Goal: Task Accomplishment & Management: Manage account settings

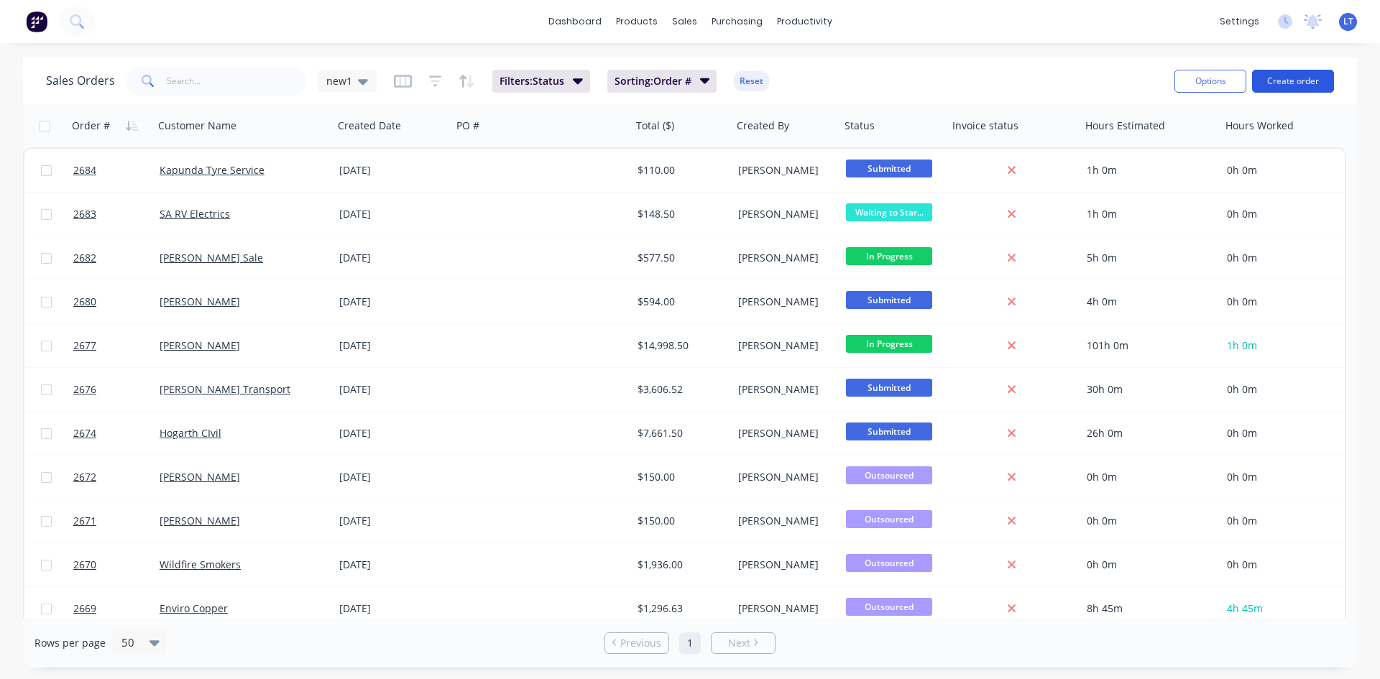
click at [1295, 75] on button "Create order" at bounding box center [1293, 81] width 82 height 23
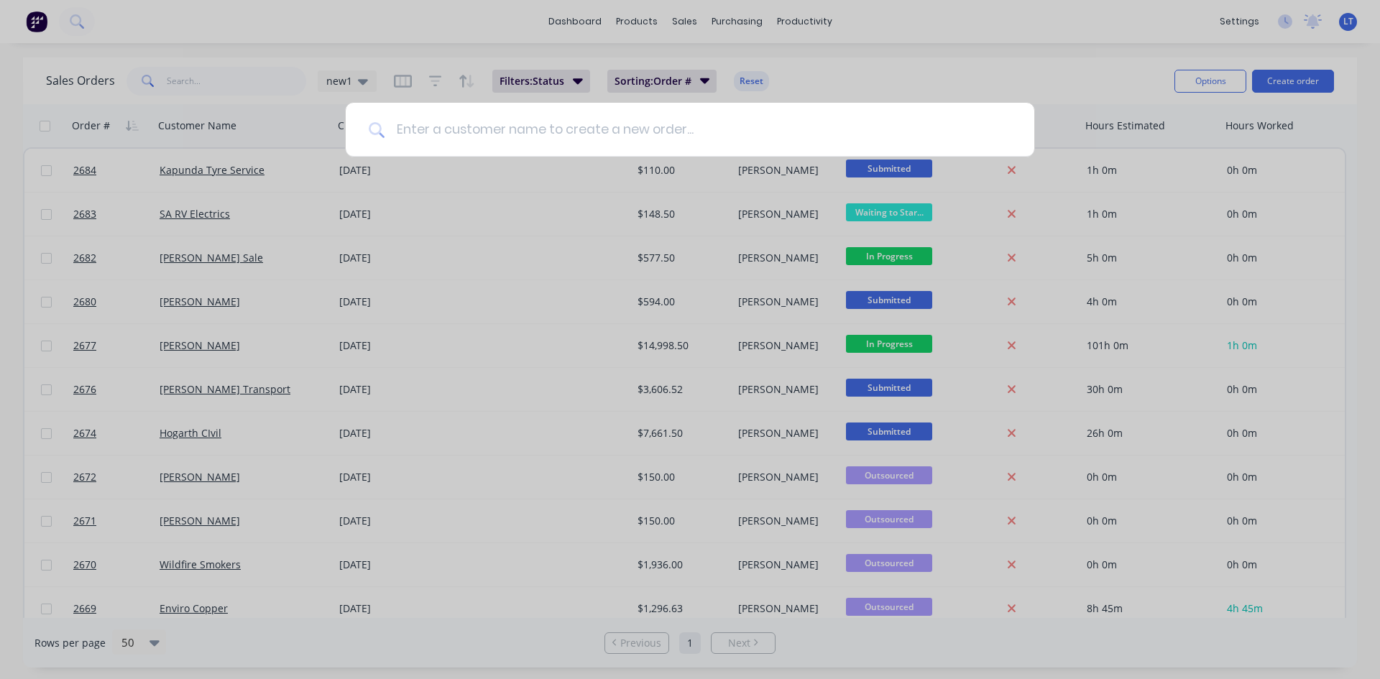
click at [560, 124] on input at bounding box center [697, 130] width 627 height 54
type input "i"
type input "s"
type input "Set the Bar Hire"
click at [1006, 133] on icon at bounding box center [1005, 130] width 11 height 16
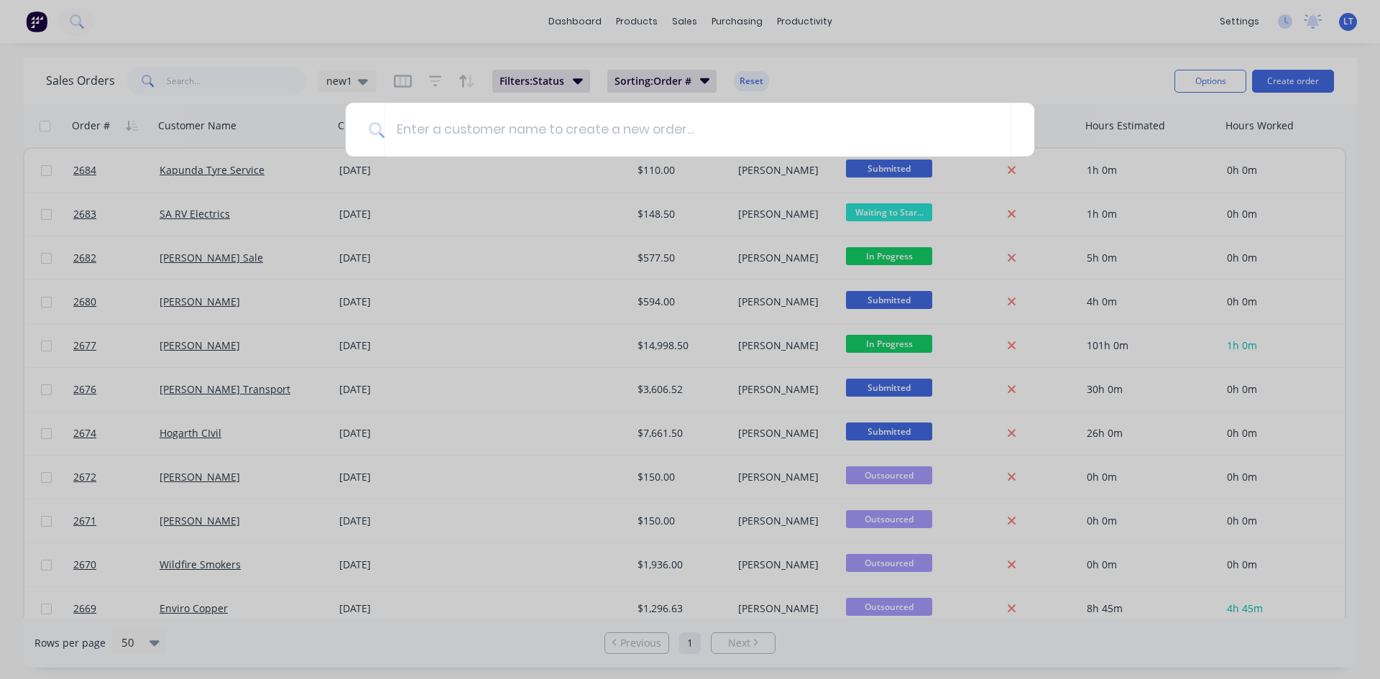
click at [1012, 67] on div at bounding box center [690, 339] width 1380 height 679
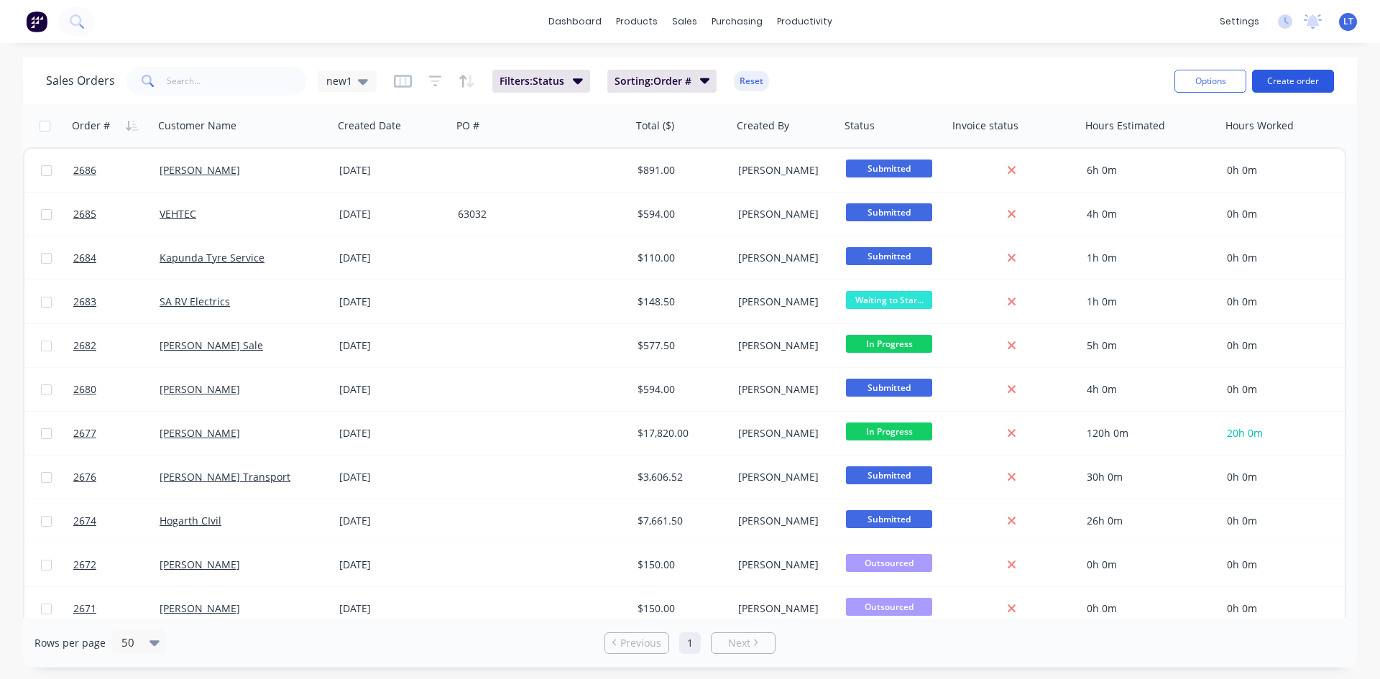
click at [1281, 84] on button "Create order" at bounding box center [1293, 81] width 82 height 23
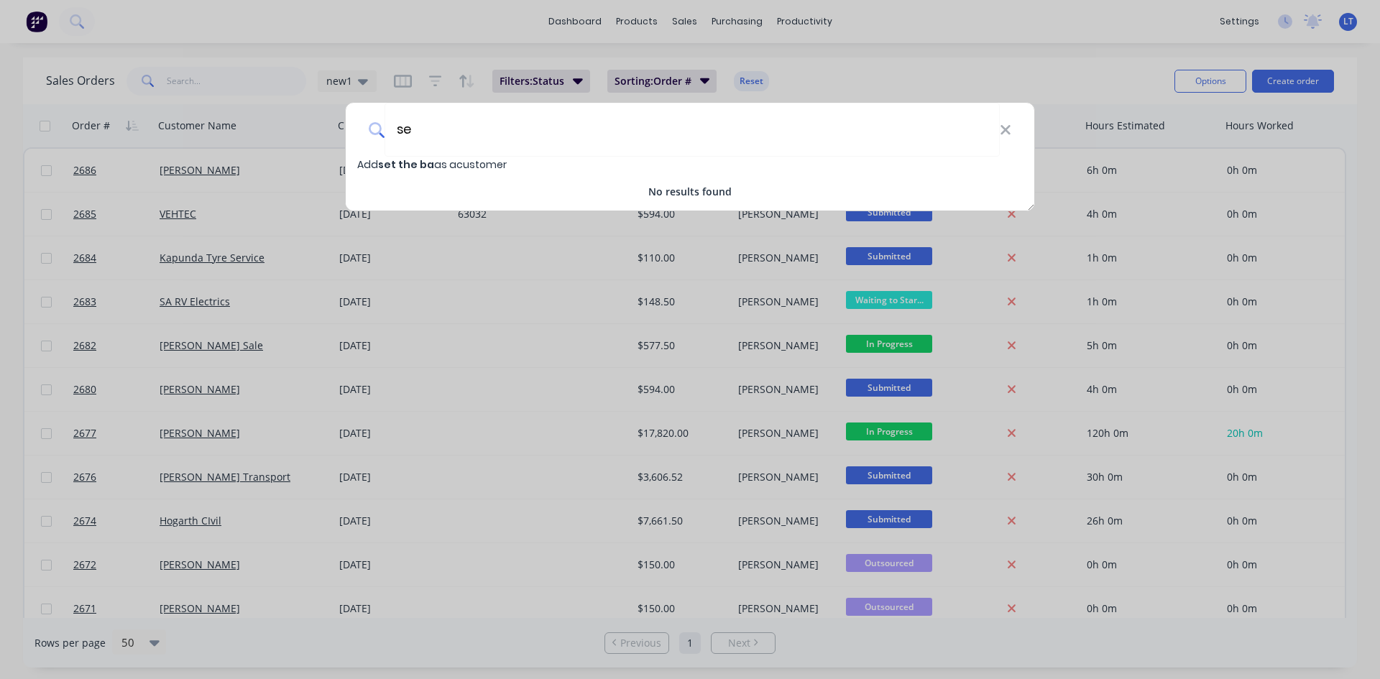
type input "s"
type input "Set the Bar Hire"
click at [457, 165] on span "Add Set the Bar Hire as a customer" at bounding box center [445, 164] width 177 height 14
select select "AU"
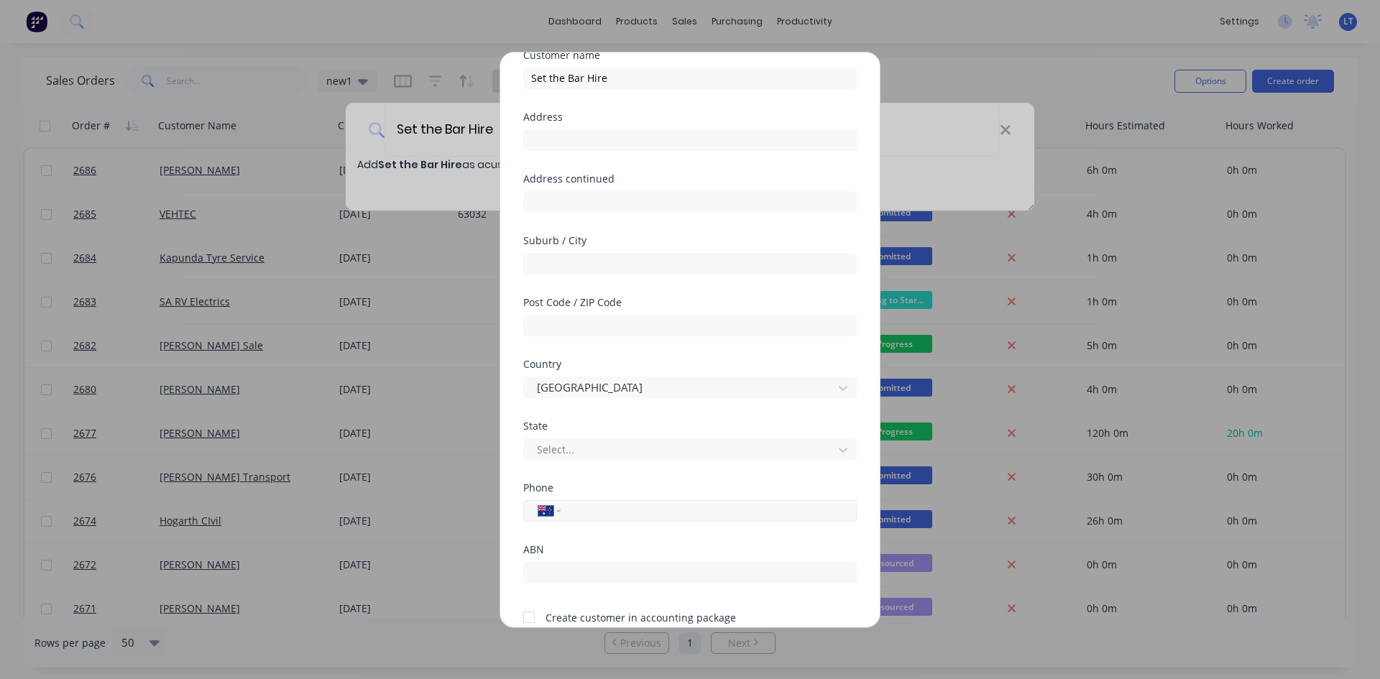
scroll to position [126, 0]
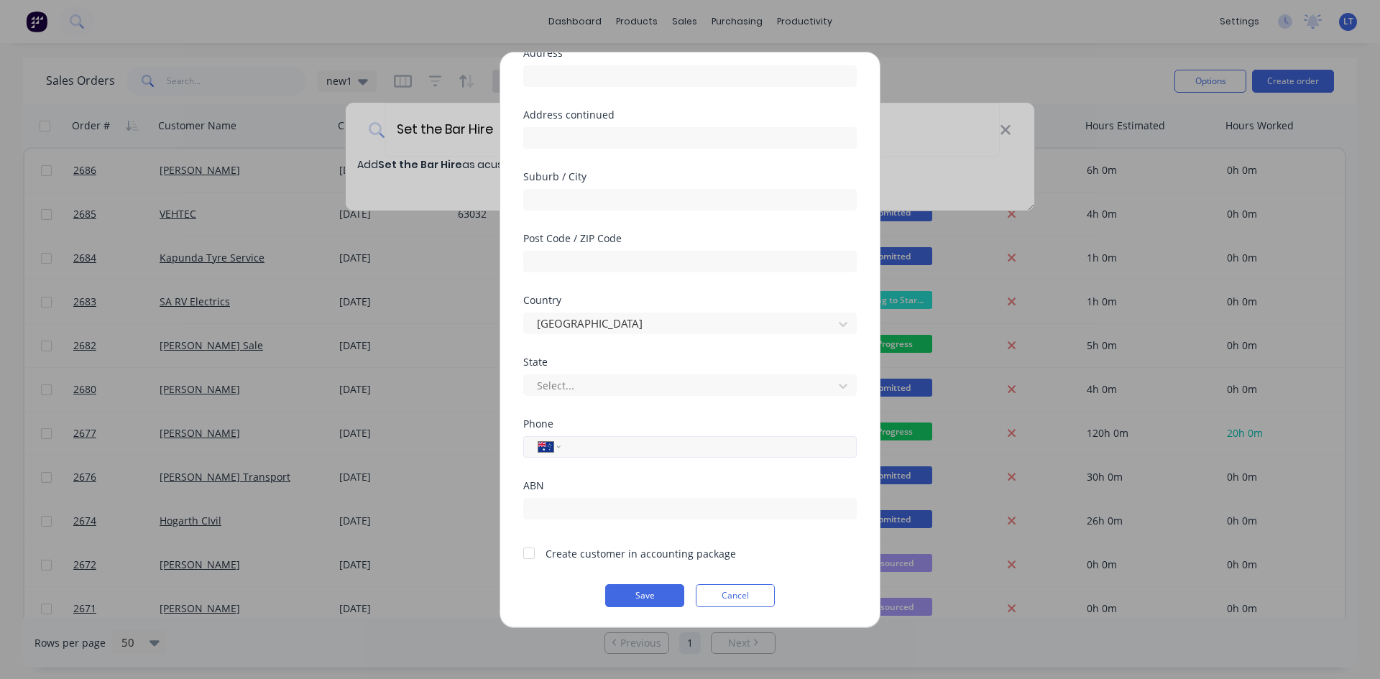
click at [627, 446] on input "tel" at bounding box center [706, 446] width 271 height 17
type input "0408 805 292"
click at [524, 549] on div at bounding box center [528, 553] width 29 height 29
click at [651, 595] on button "Save" at bounding box center [644, 595] width 79 height 23
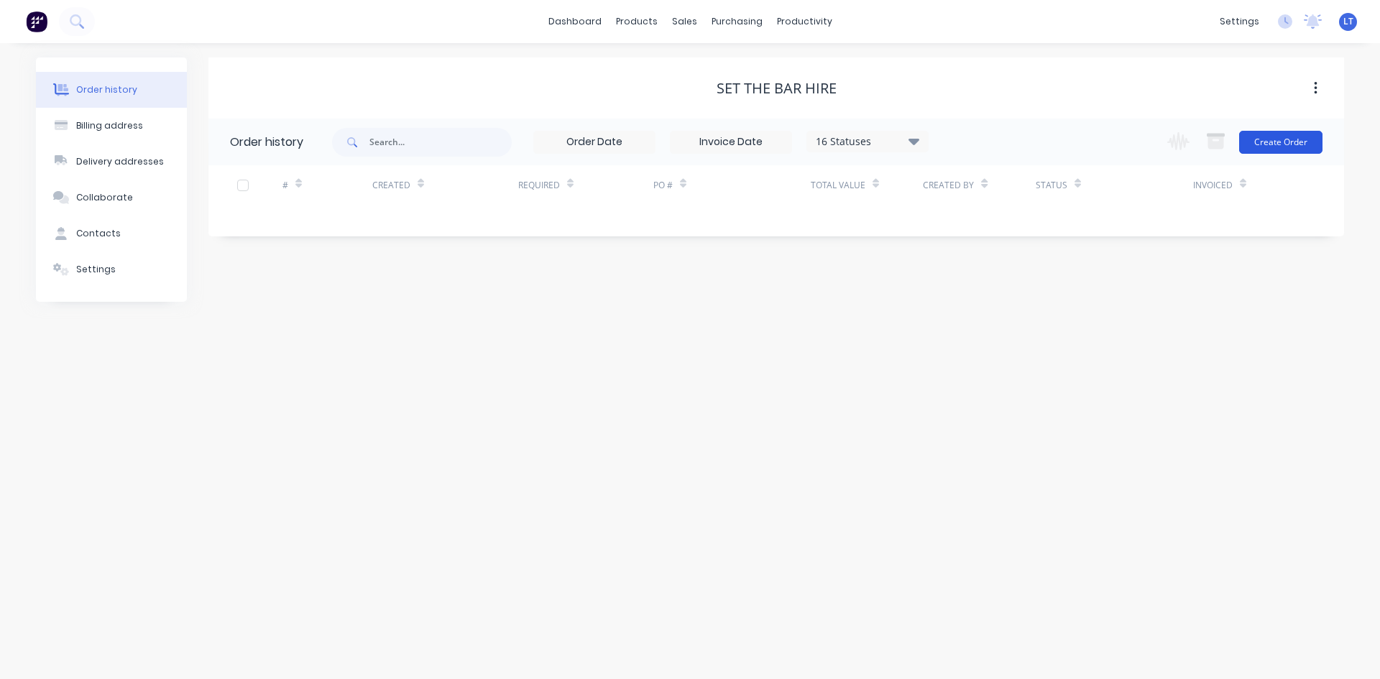
click at [1299, 151] on button "Create Order" at bounding box center [1280, 142] width 83 height 23
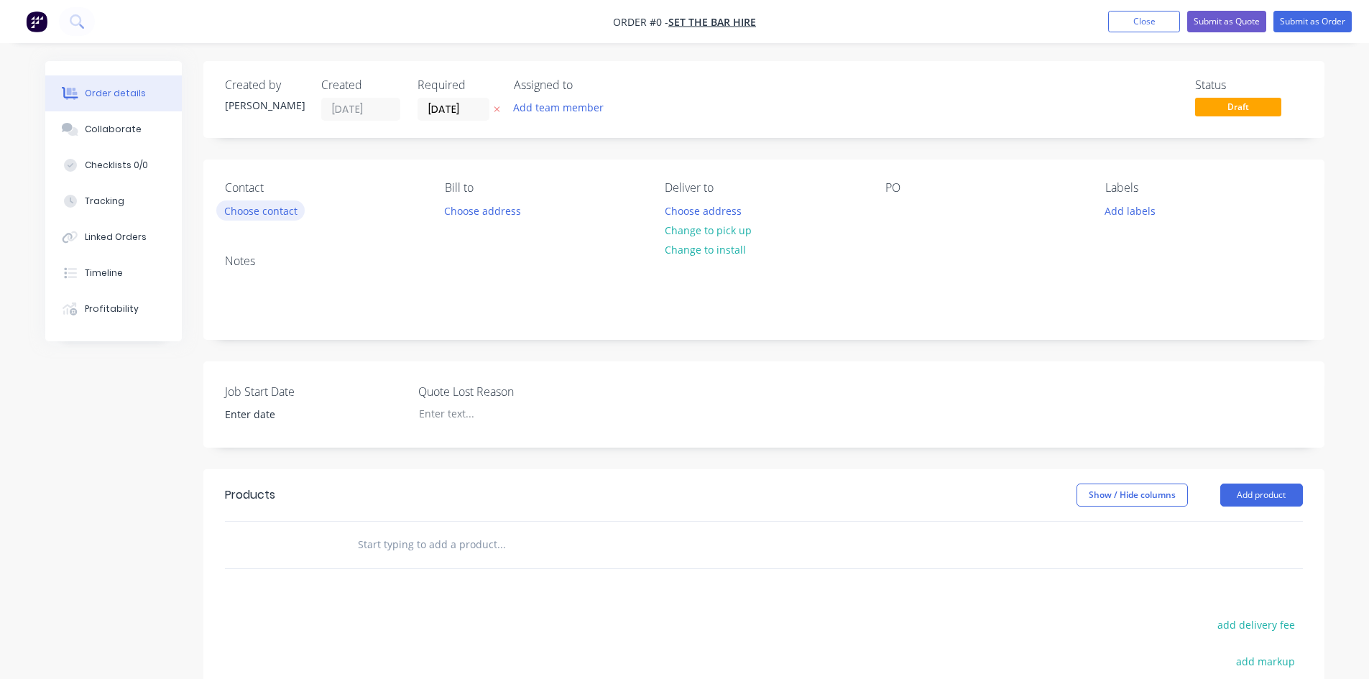
click at [258, 210] on button "Choose contact" at bounding box center [260, 209] width 88 height 19
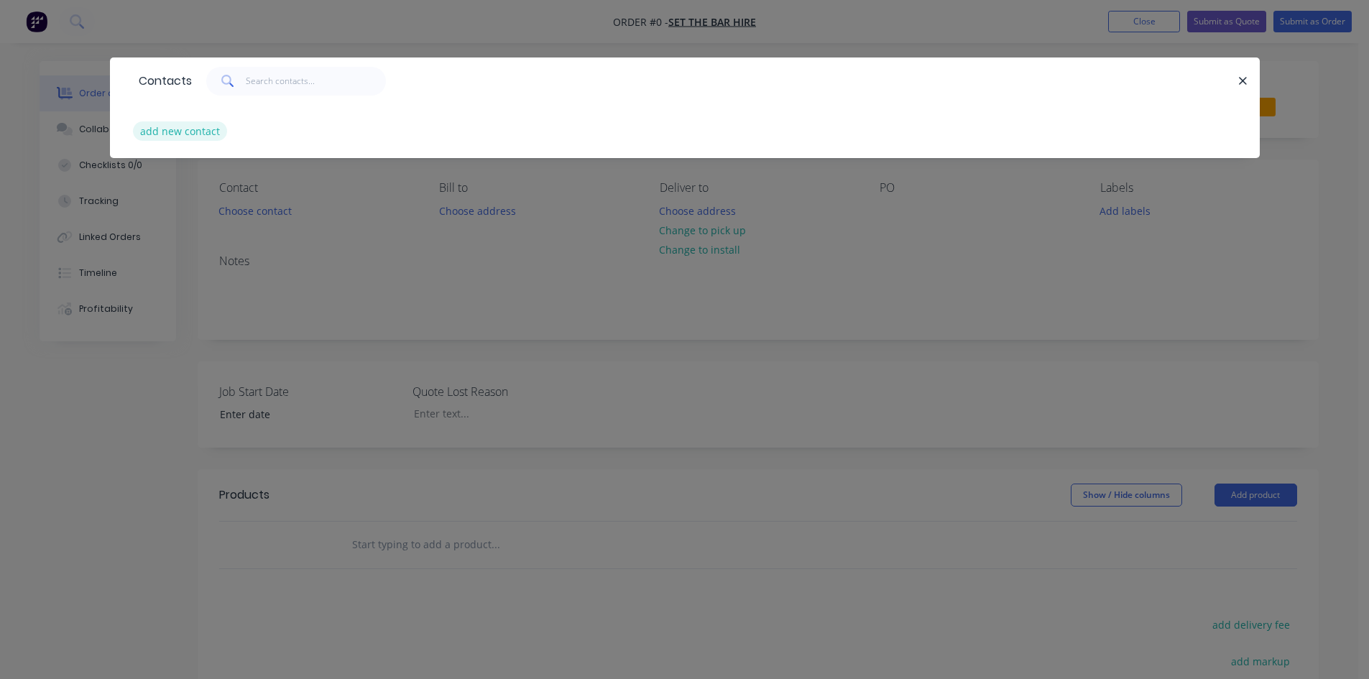
click at [200, 136] on button "add new contact" at bounding box center [180, 130] width 95 height 19
select select "AU"
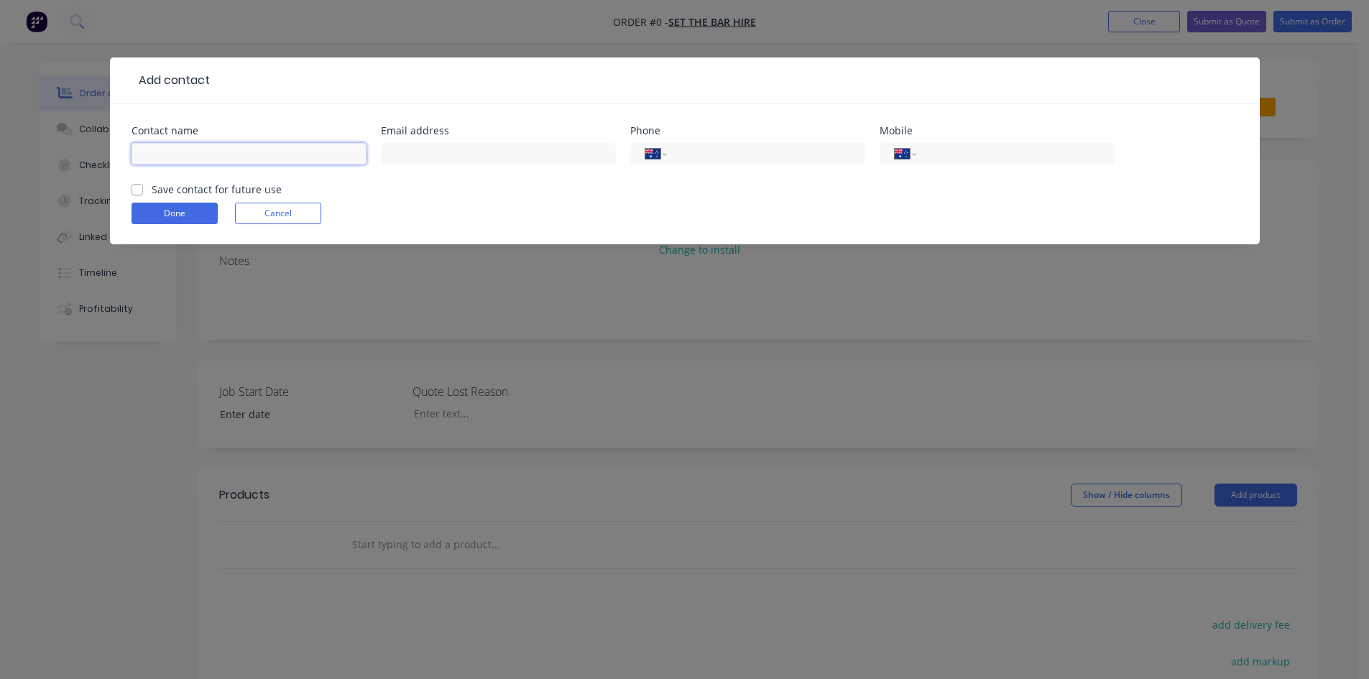
click at [200, 150] on input "text" at bounding box center [248, 154] width 235 height 22
type input "[PERSON_NAME]"
click at [493, 160] on input "text" at bounding box center [498, 154] width 235 height 22
type input "aroocke"
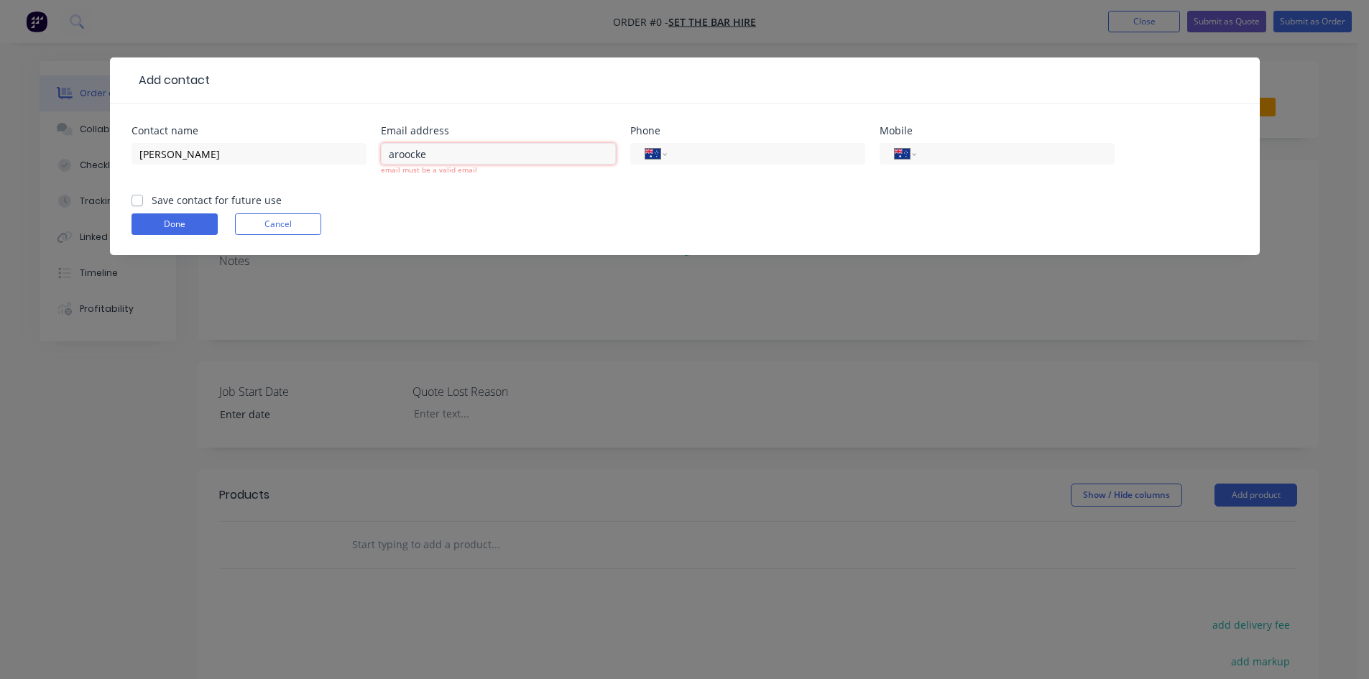
click at [424, 155] on input "aroocke" at bounding box center [498, 154] width 235 height 22
click at [187, 153] on input "[PERSON_NAME]" at bounding box center [248, 154] width 235 height 22
type input "[PERSON_NAME]"
click at [437, 154] on input "aroocke" at bounding box center [498, 154] width 235 height 22
type input "[EMAIL_ADDRESS][DOMAIN_NAME]"
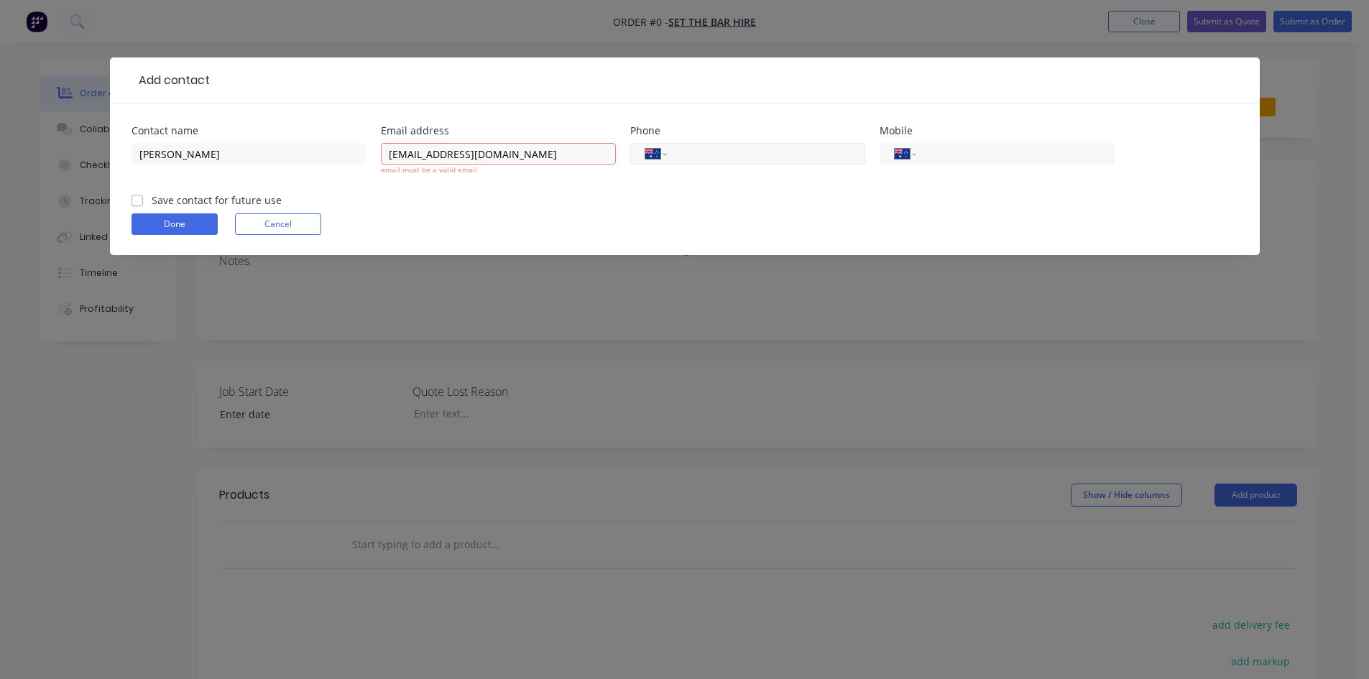
click at [776, 158] on input "tel" at bounding box center [763, 154] width 172 height 17
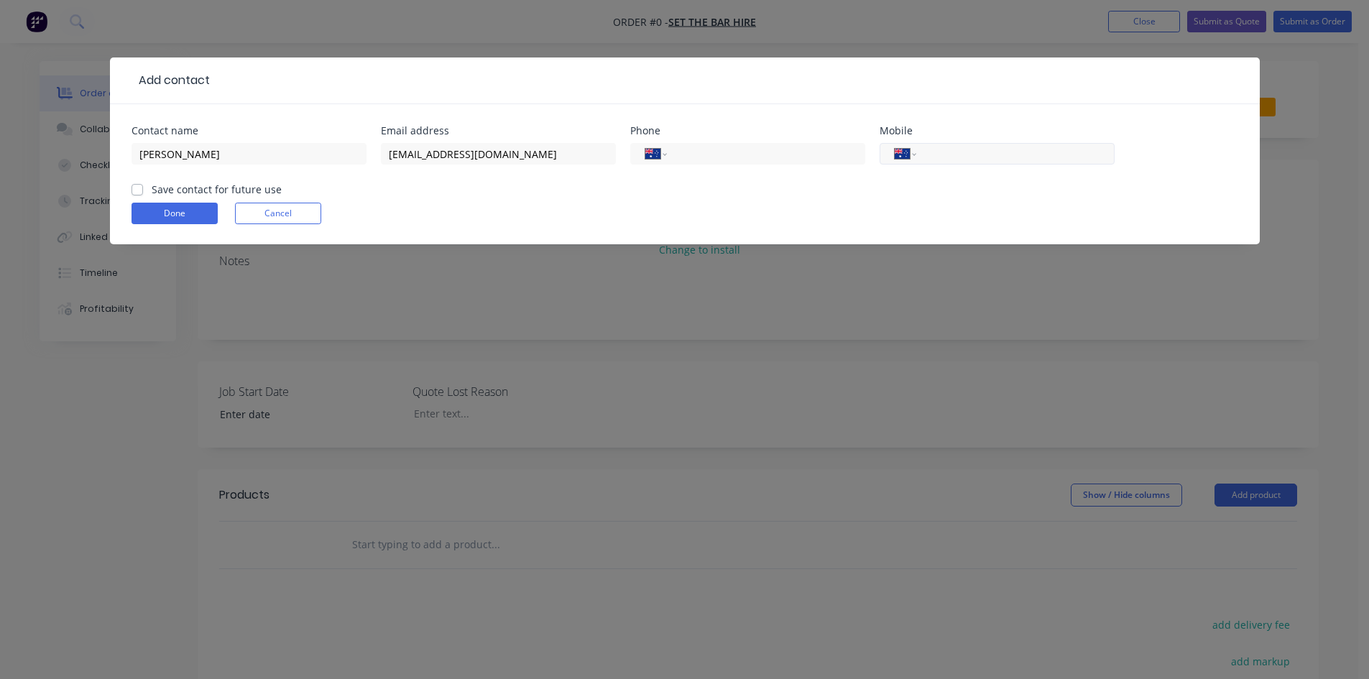
click at [936, 152] on input "tel" at bounding box center [1012, 154] width 172 height 17
type input "0408 805 292"
click at [152, 191] on label "Save contact for future use" at bounding box center [217, 189] width 130 height 15
click at [138, 191] on input "Save contact for future use" at bounding box center [136, 189] width 11 height 14
checkbox input "true"
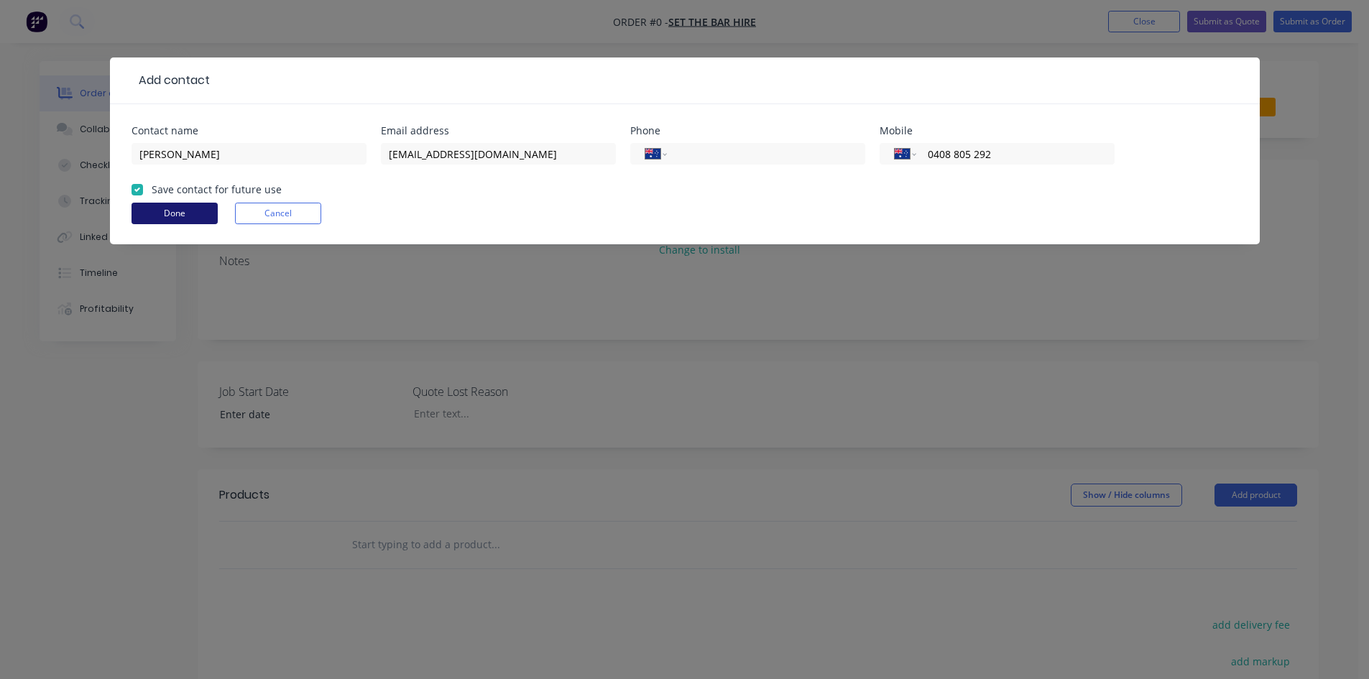
click at [175, 218] on button "Done" at bounding box center [174, 214] width 86 height 22
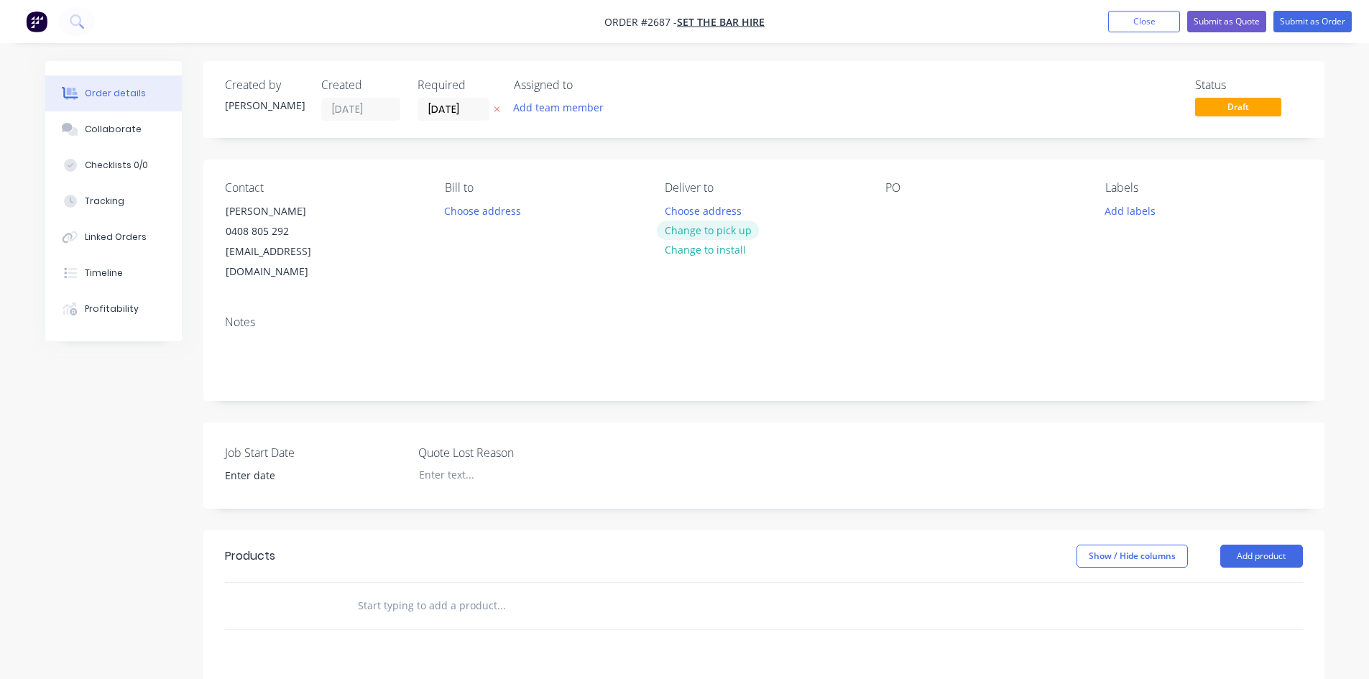
click at [704, 234] on button "Change to pick up" at bounding box center [708, 230] width 102 height 19
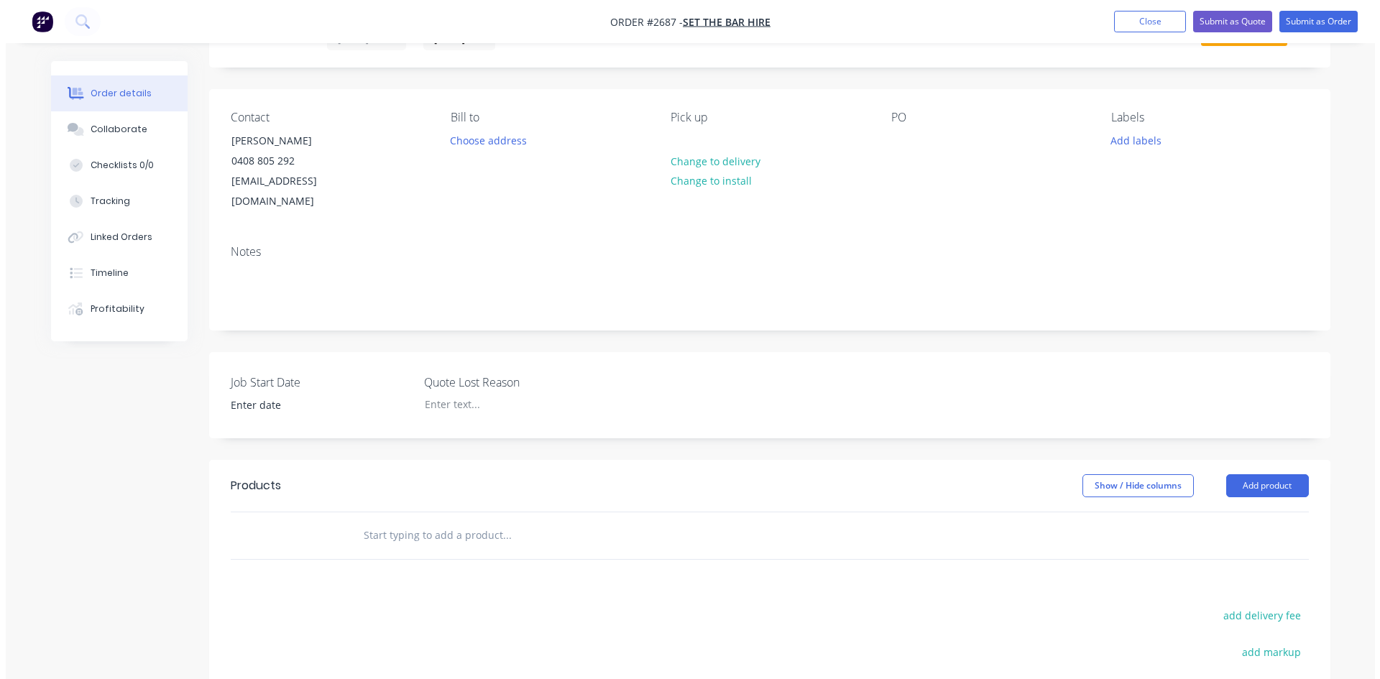
scroll to position [216, 0]
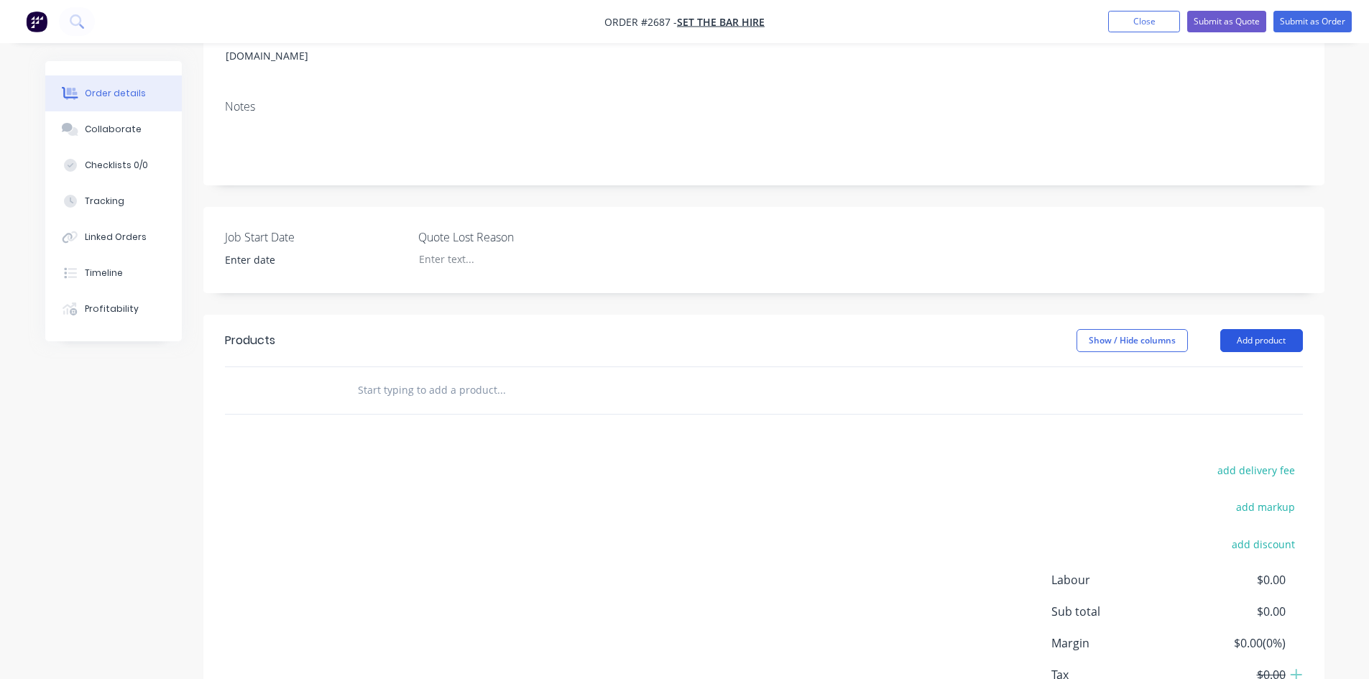
click at [1280, 329] on button "Add product" at bounding box center [1261, 340] width 83 height 23
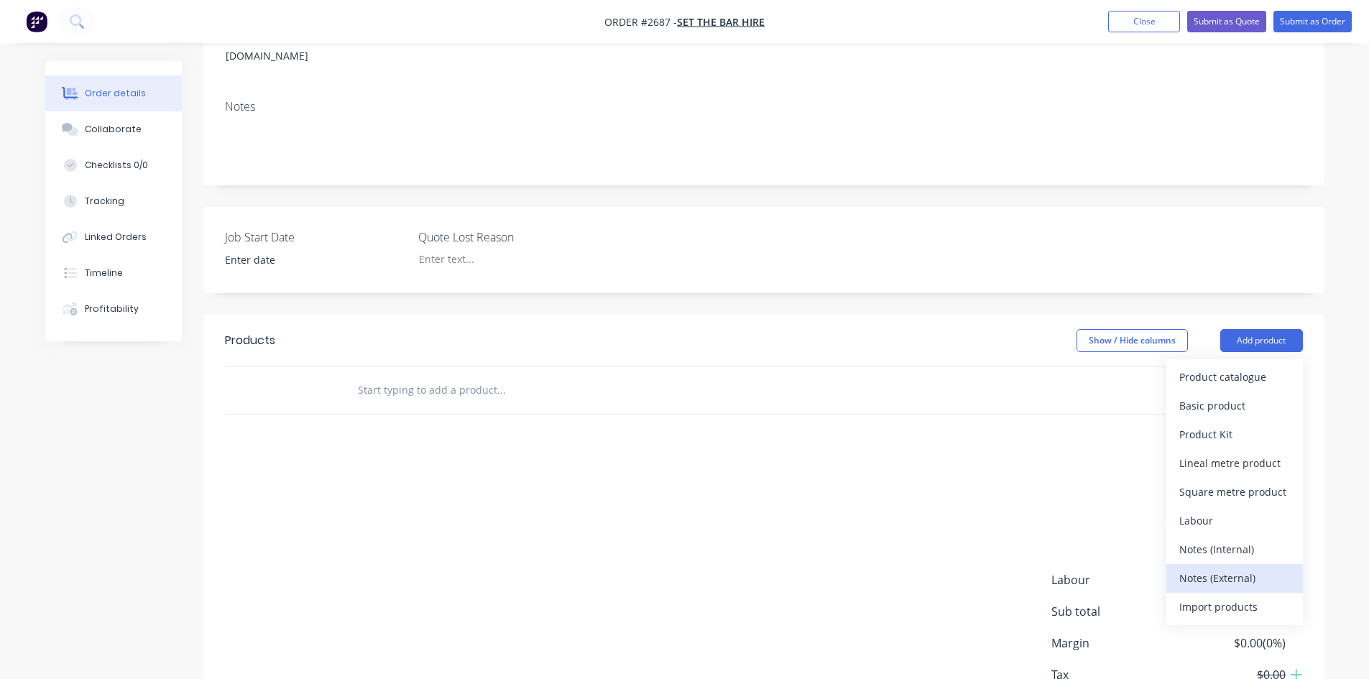
click at [1231, 568] on div "Notes (External)" at bounding box center [1234, 578] width 111 height 21
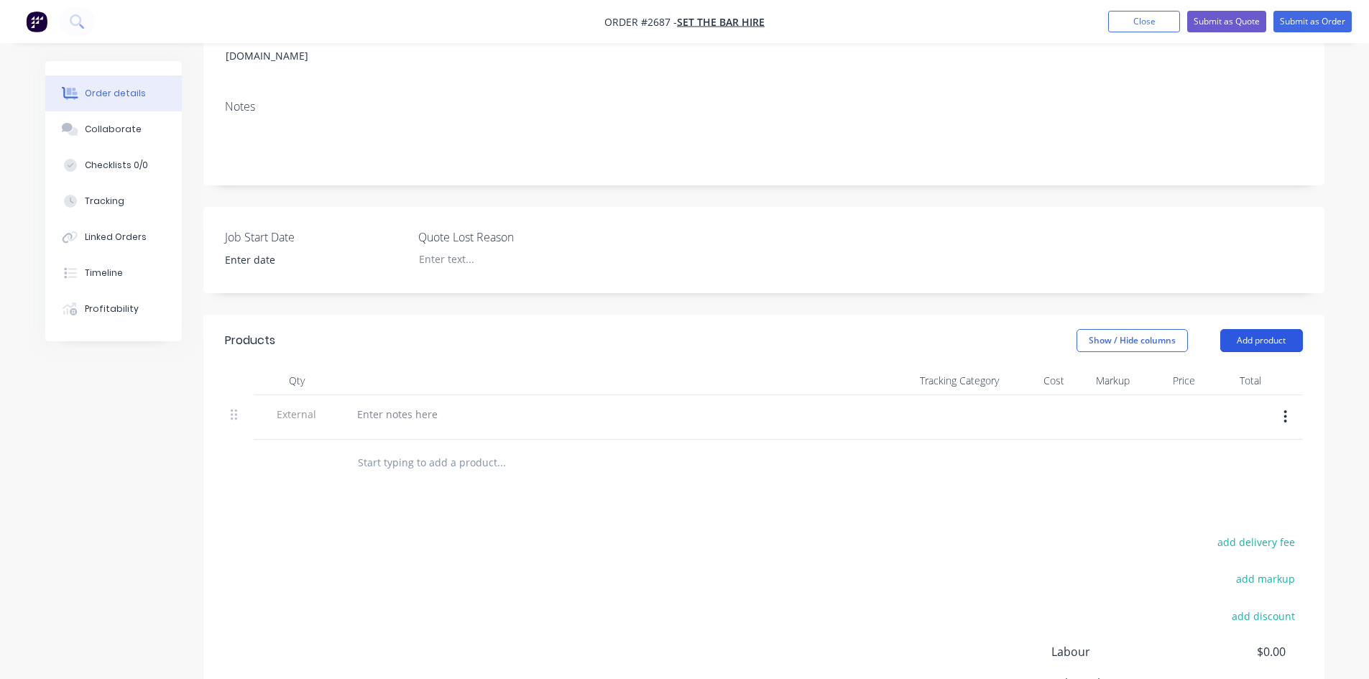
click at [1249, 329] on button "Add product" at bounding box center [1261, 340] width 83 height 23
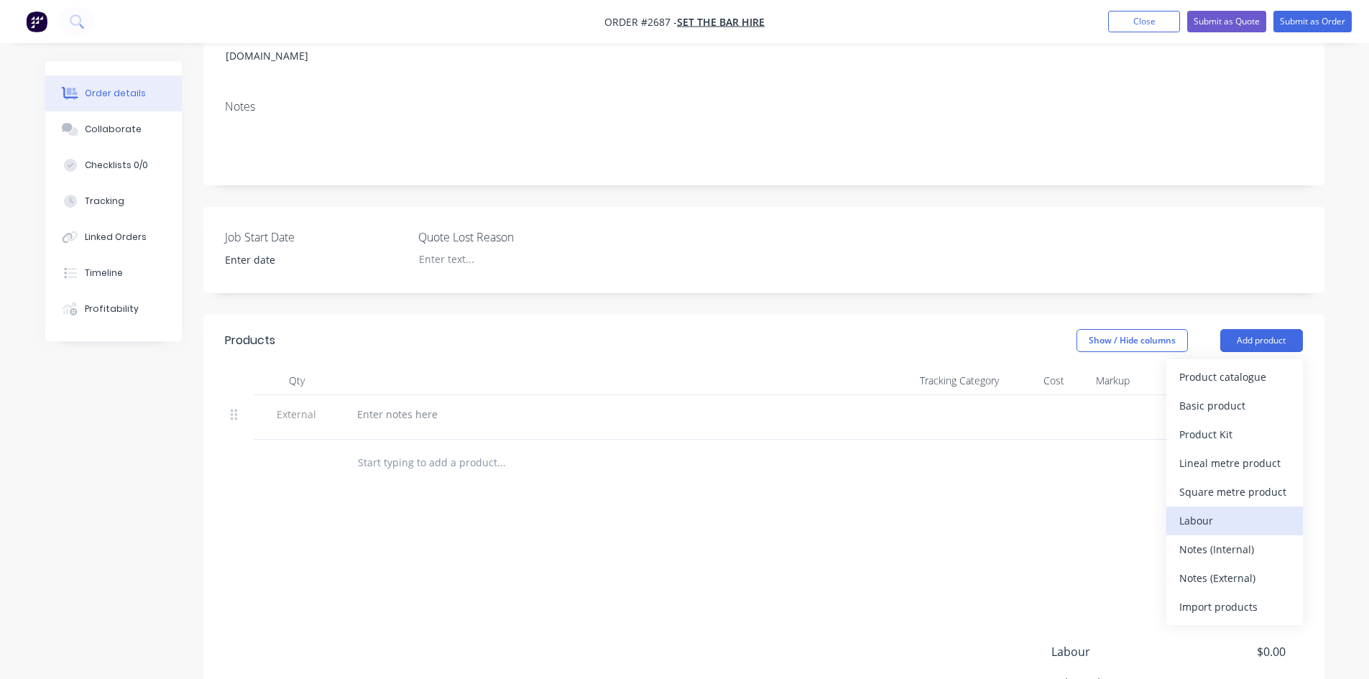
click at [1232, 510] on div "Labour" at bounding box center [1234, 520] width 111 height 21
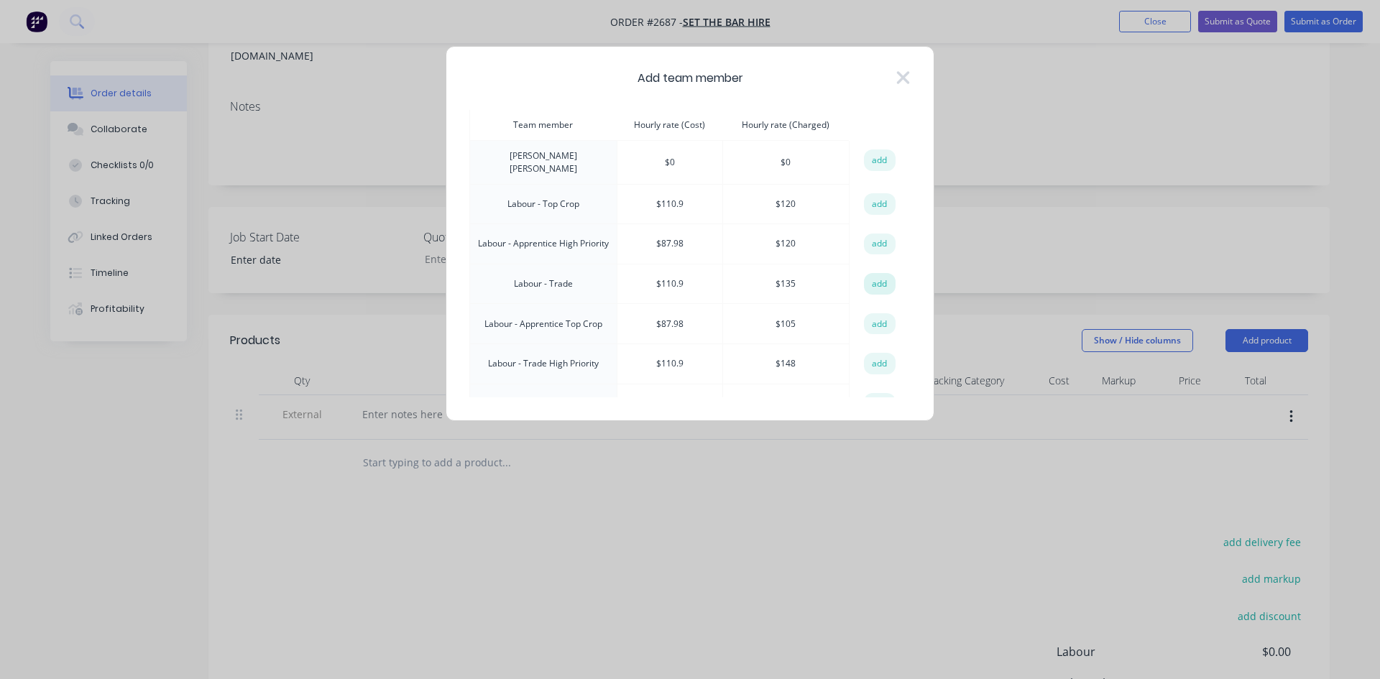
click at [867, 273] on button "add" at bounding box center [880, 284] width 32 height 22
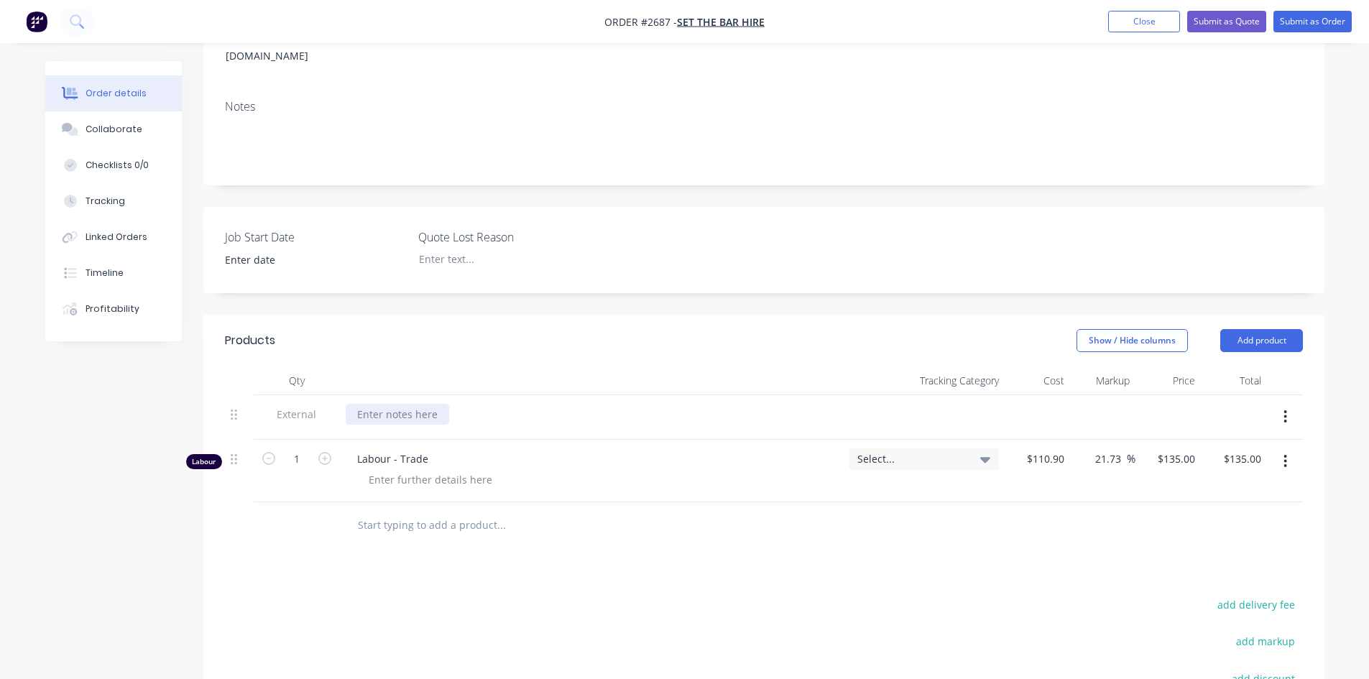
click at [430, 404] on div at bounding box center [397, 414] width 103 height 21
click at [330, 452] on icon "button" at bounding box center [324, 458] width 13 height 13
type input "2"
type input "$270.00"
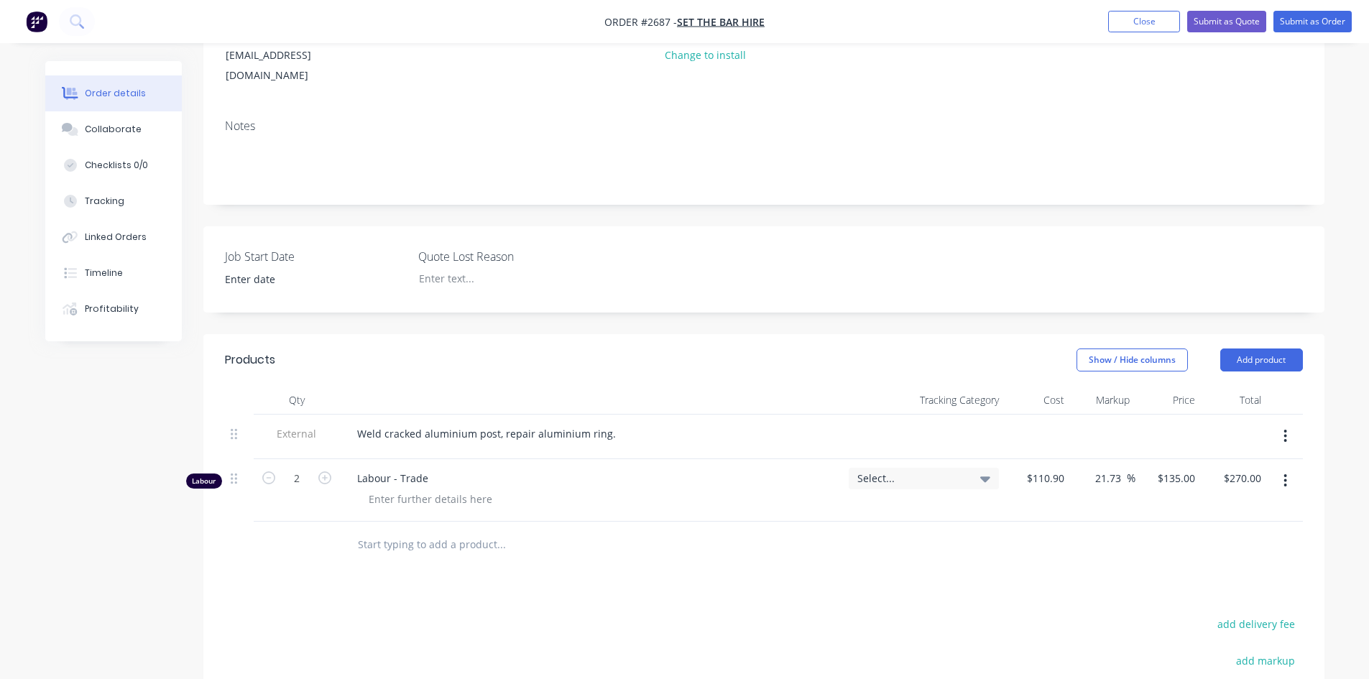
scroll to position [0, 0]
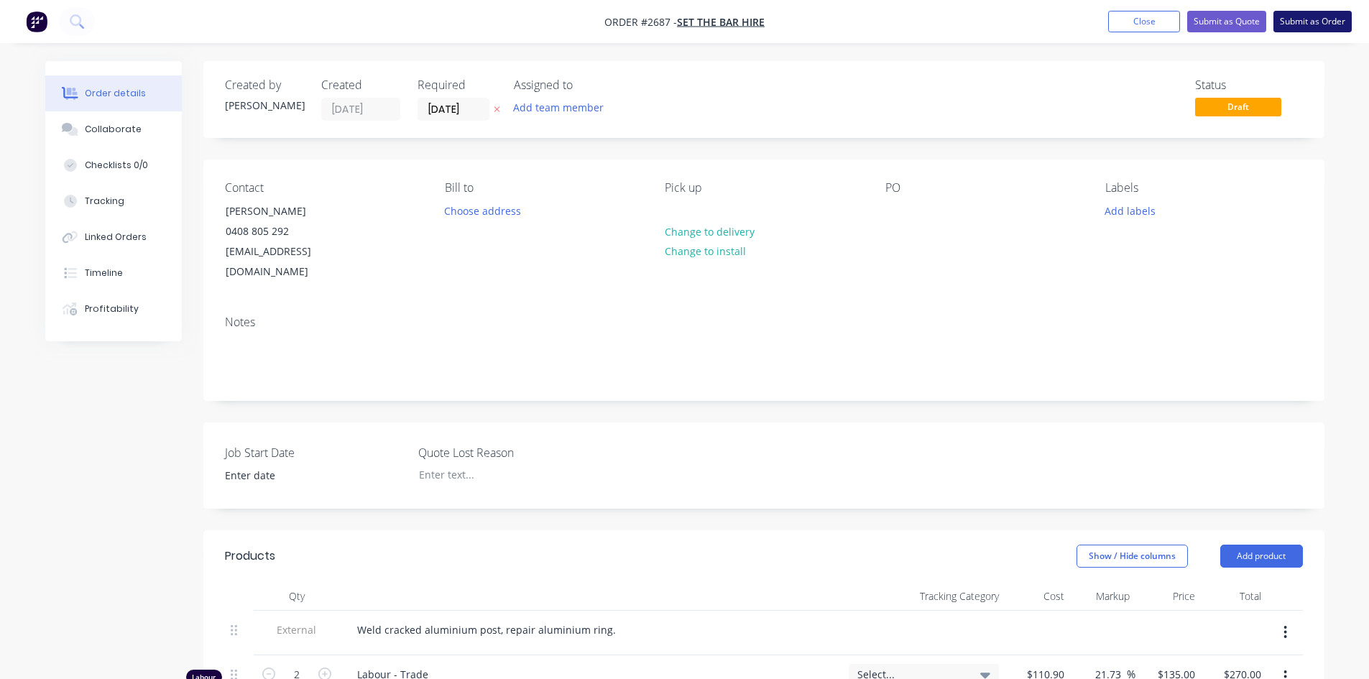
click at [1303, 24] on button "Submit as Order" at bounding box center [1312, 22] width 78 height 22
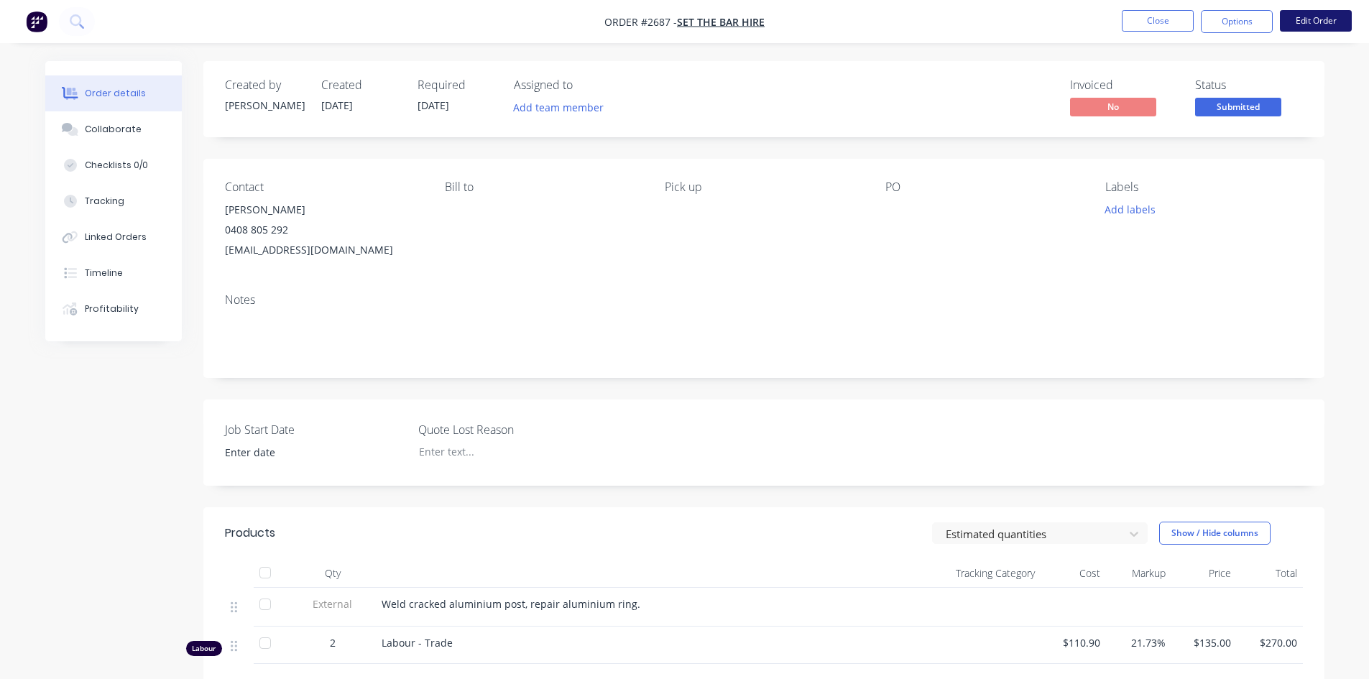
click at [1307, 19] on button "Edit Order" at bounding box center [1316, 21] width 72 height 22
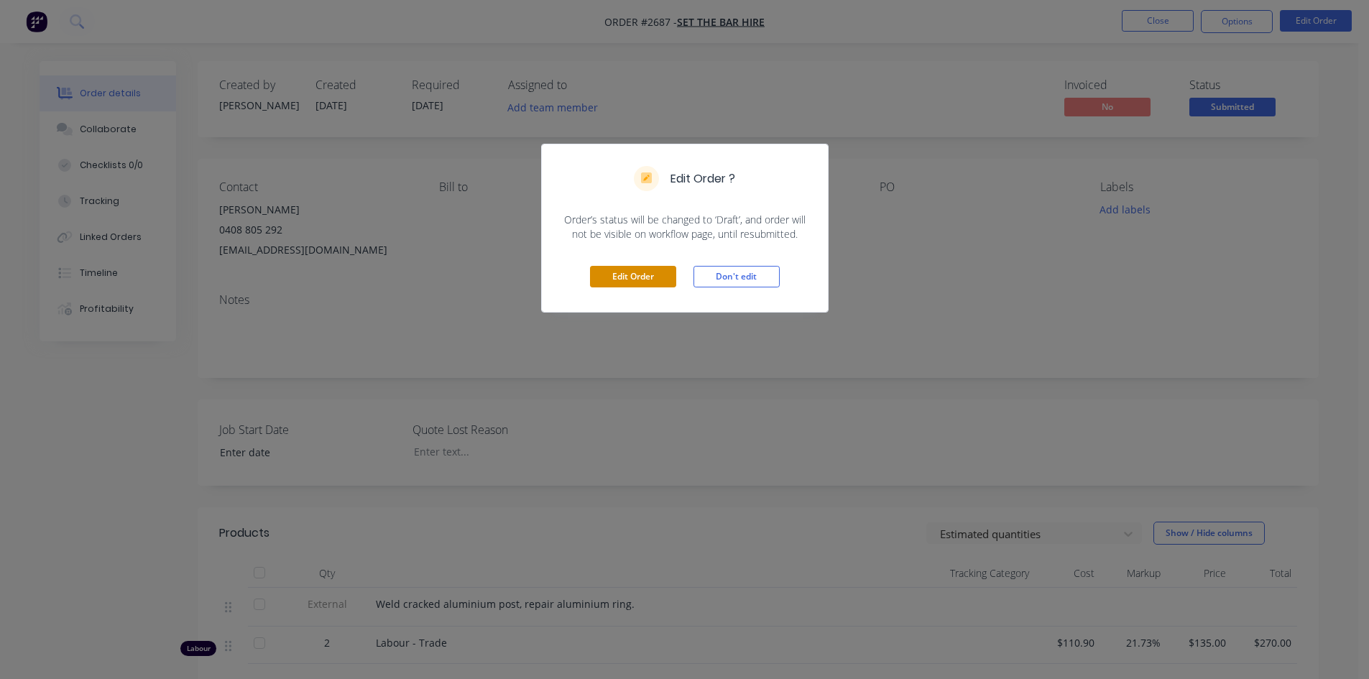
click at [652, 280] on button "Edit Order" at bounding box center [633, 277] width 86 height 22
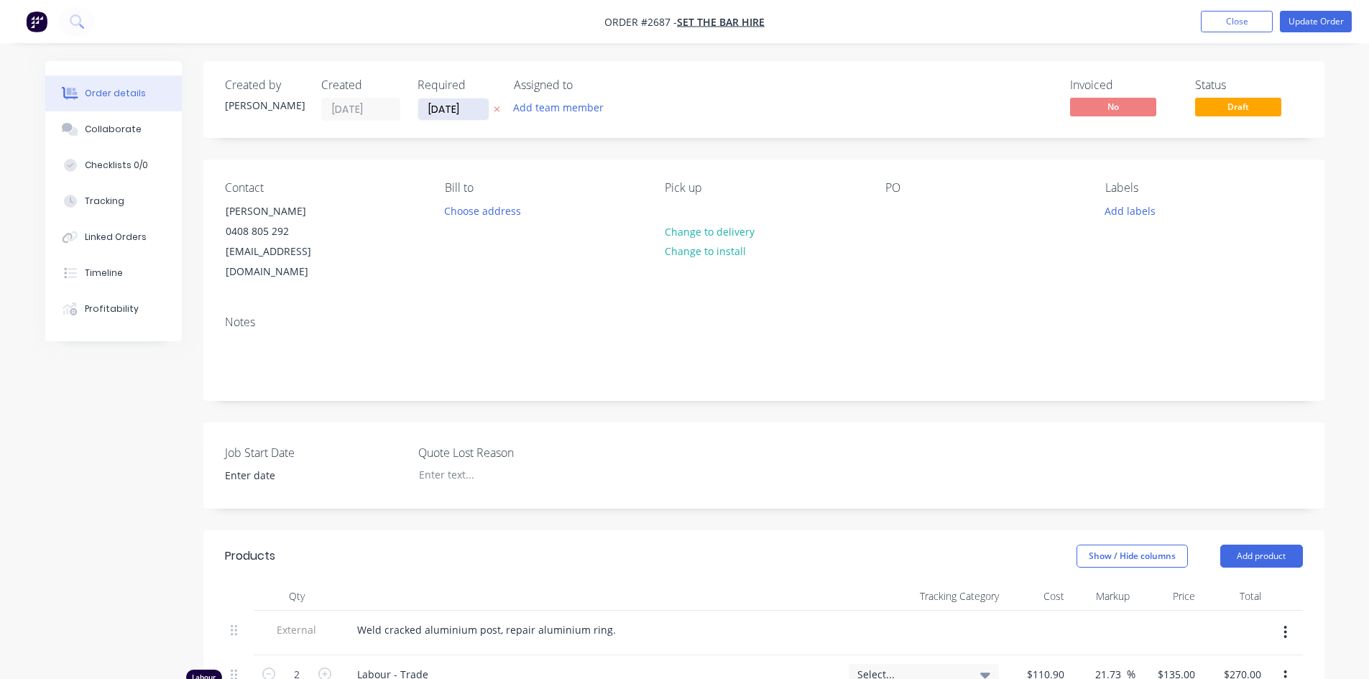
click at [471, 110] on input "[DATE]" at bounding box center [453, 109] width 70 height 22
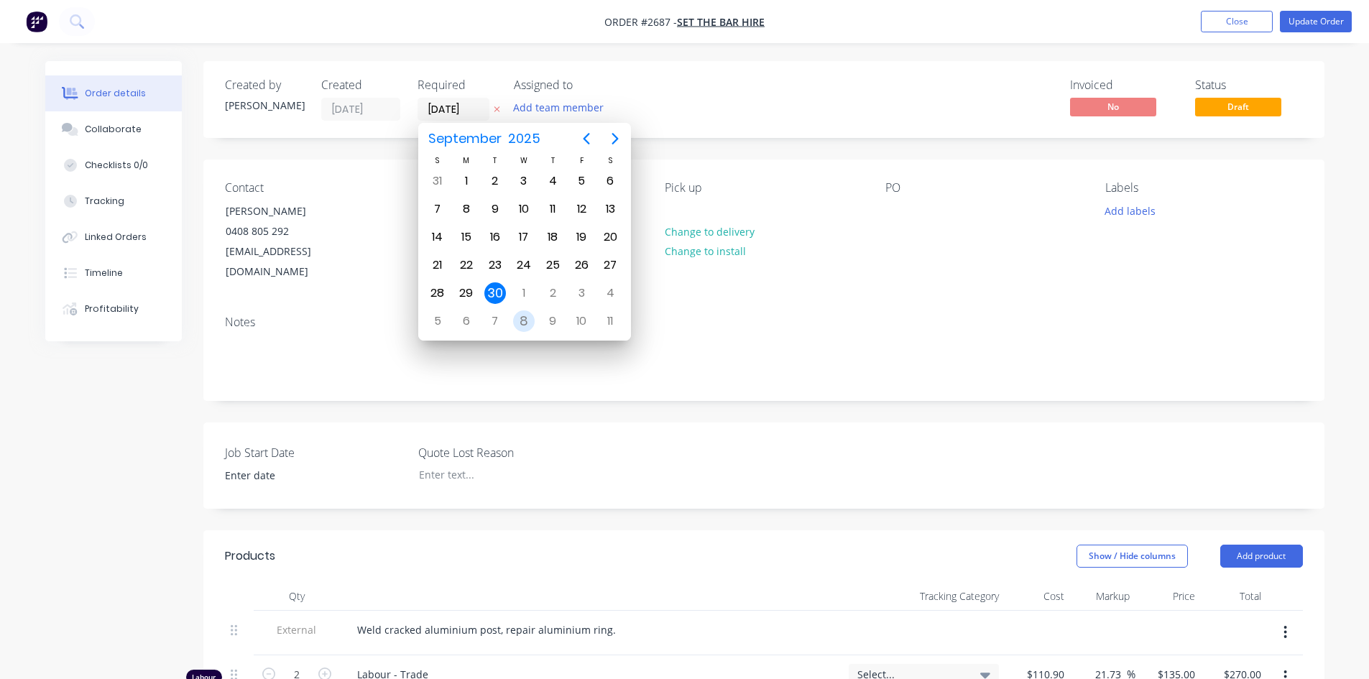
click at [520, 320] on div "8" at bounding box center [524, 321] width 22 height 22
type input "[DATE]"
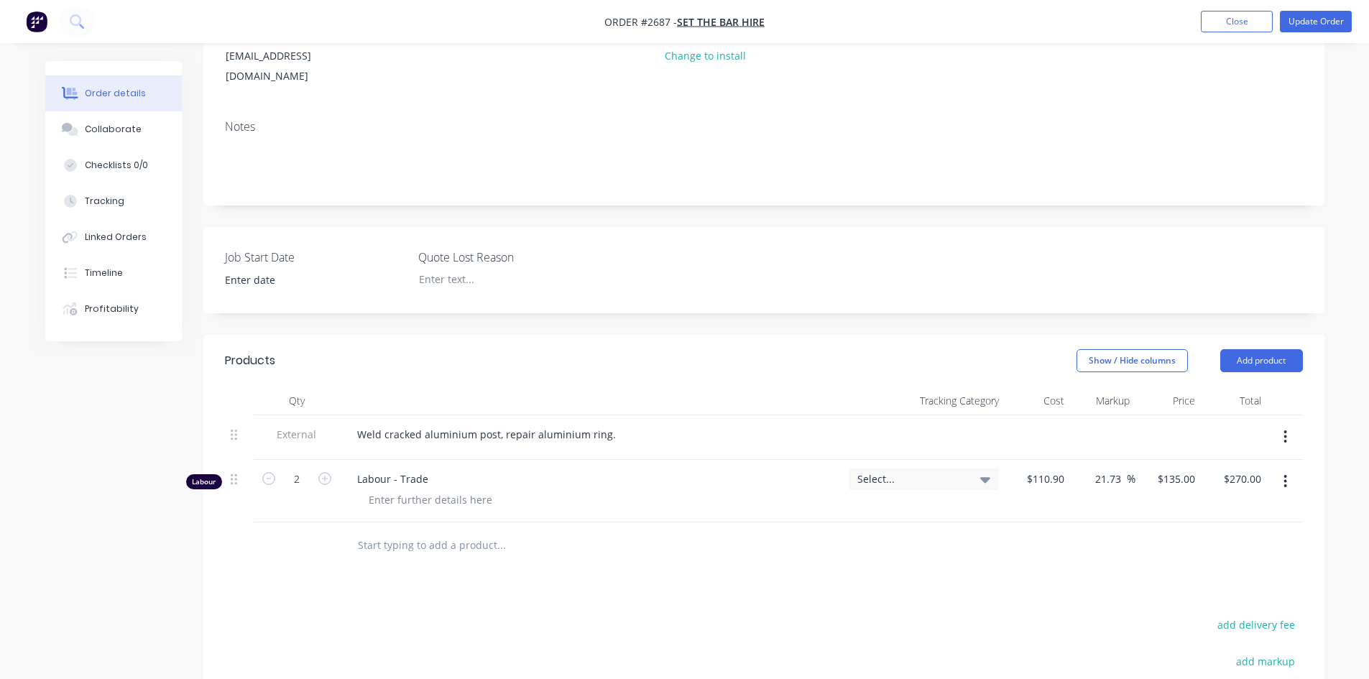
scroll to position [216, 0]
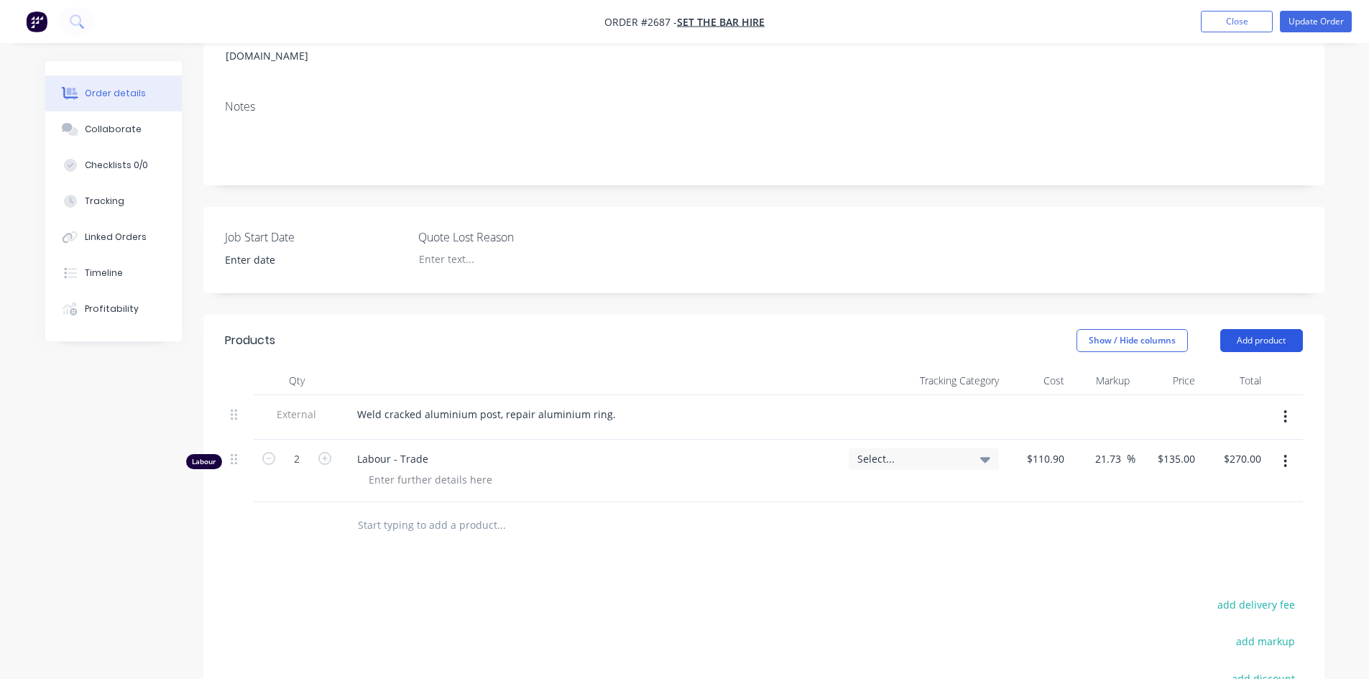
click at [1271, 329] on button "Add product" at bounding box center [1261, 340] width 83 height 23
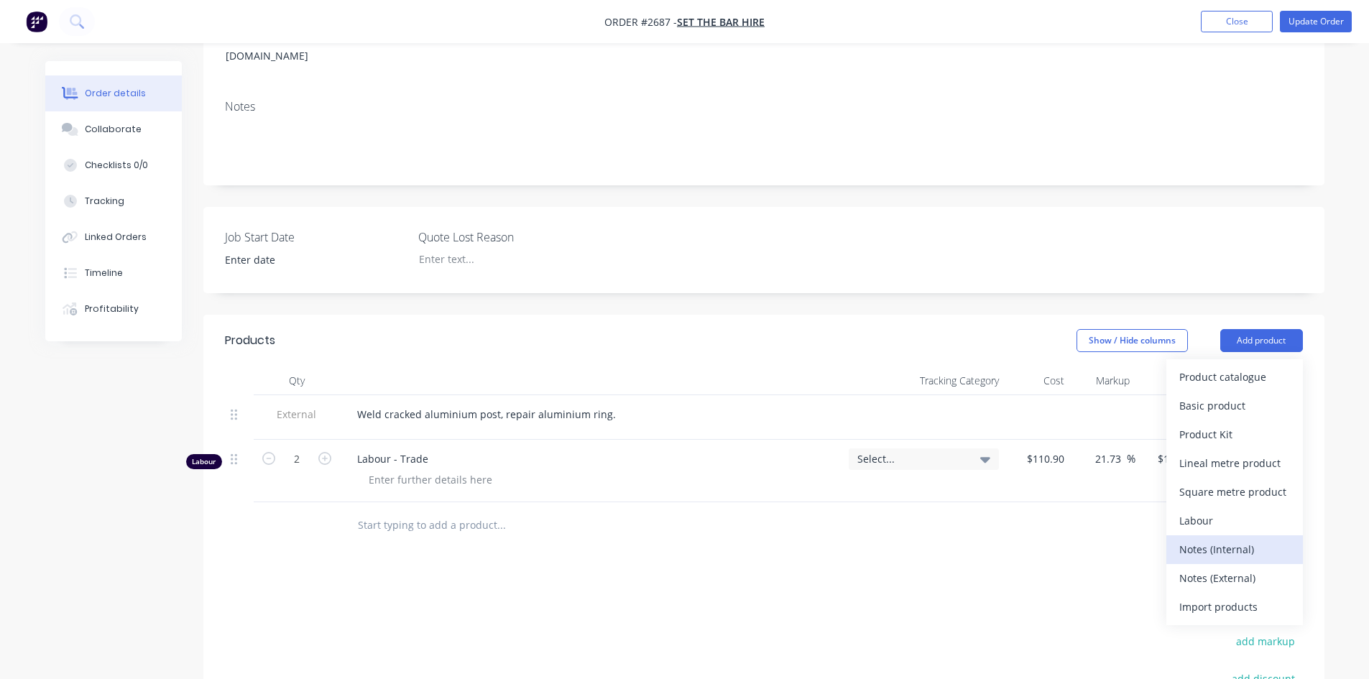
click at [1214, 539] on div "Notes (Internal)" at bounding box center [1234, 549] width 111 height 21
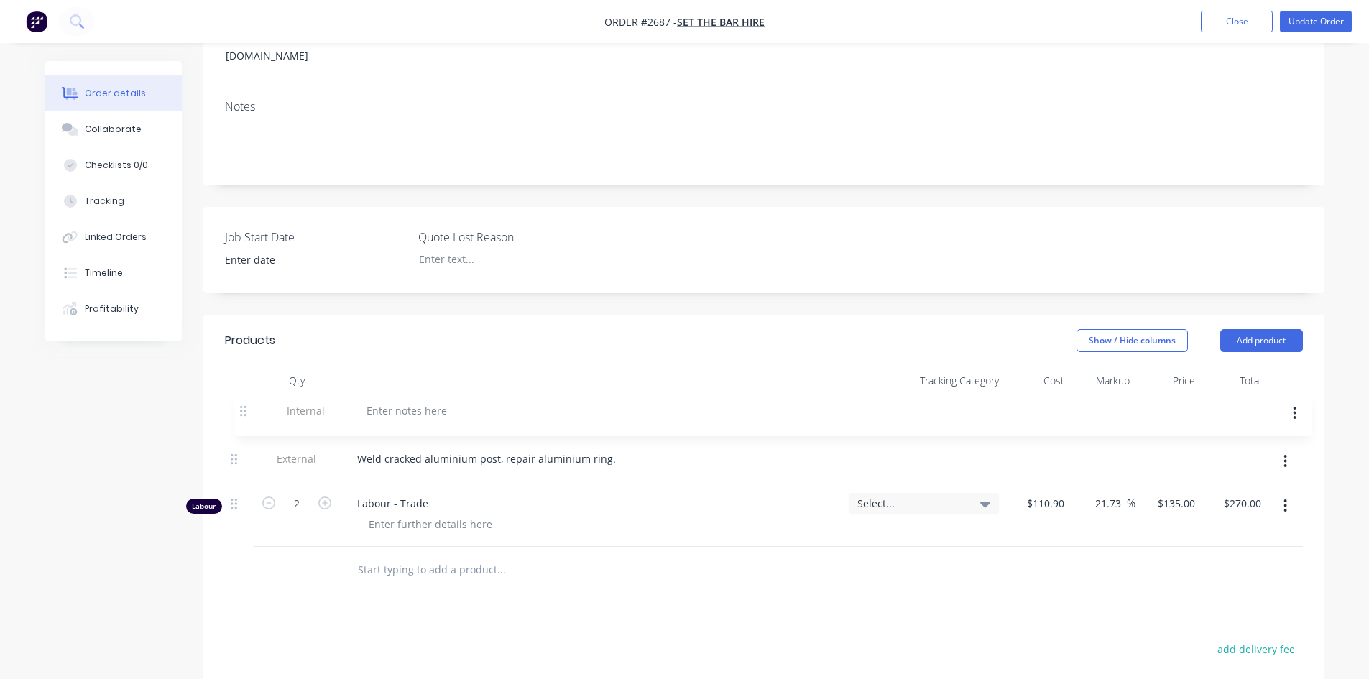
drag, startPoint x: 233, startPoint y: 499, endPoint x: 242, endPoint y: 404, distance: 96.0
click at [242, 404] on div "External Weld cracked aluminium post, repair aluminium ring. Labour 2 Labour - …" at bounding box center [764, 471] width 1078 height 152
click at [377, 404] on div at bounding box center [397, 414] width 103 height 21
drag, startPoint x: 232, startPoint y: 387, endPoint x: 237, endPoint y: 431, distance: 44.8
click at [237, 431] on div "Internal External Weld cracked aluminium post, repair aluminium ring. Labour 2 …" at bounding box center [764, 471] width 1078 height 152
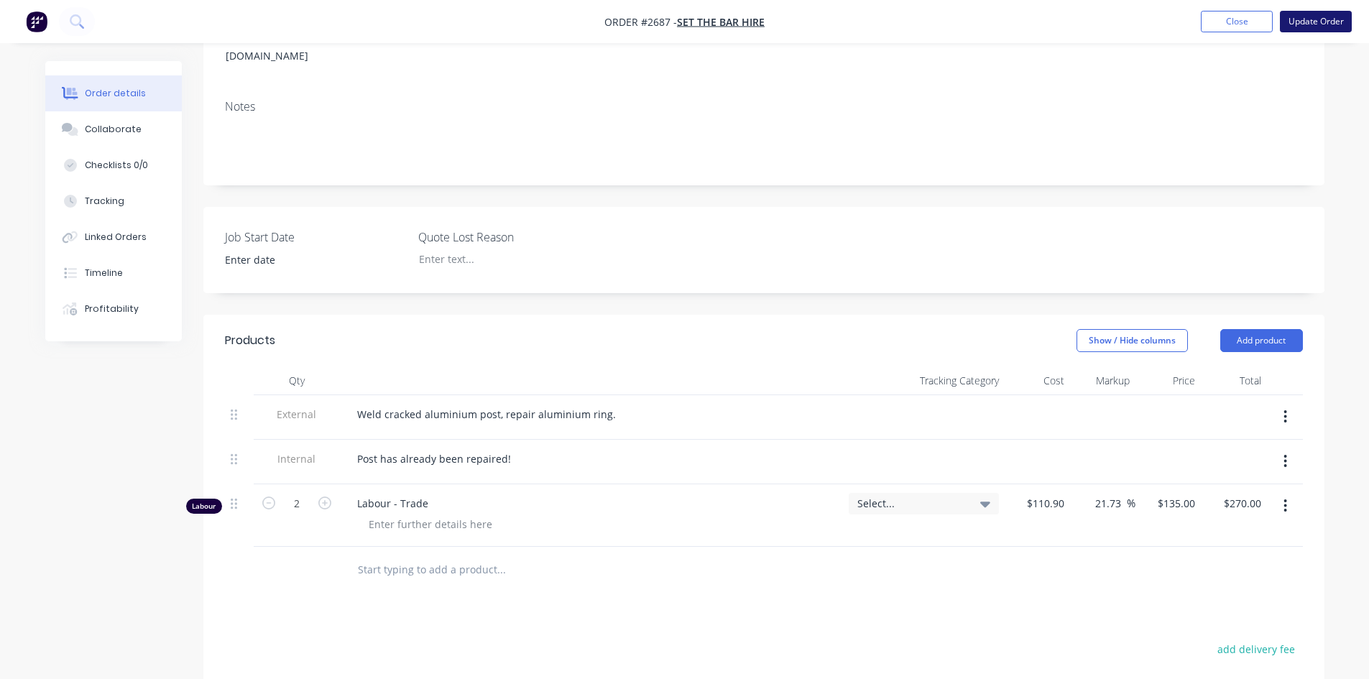
click at [1297, 21] on button "Update Order" at bounding box center [1316, 22] width 72 height 22
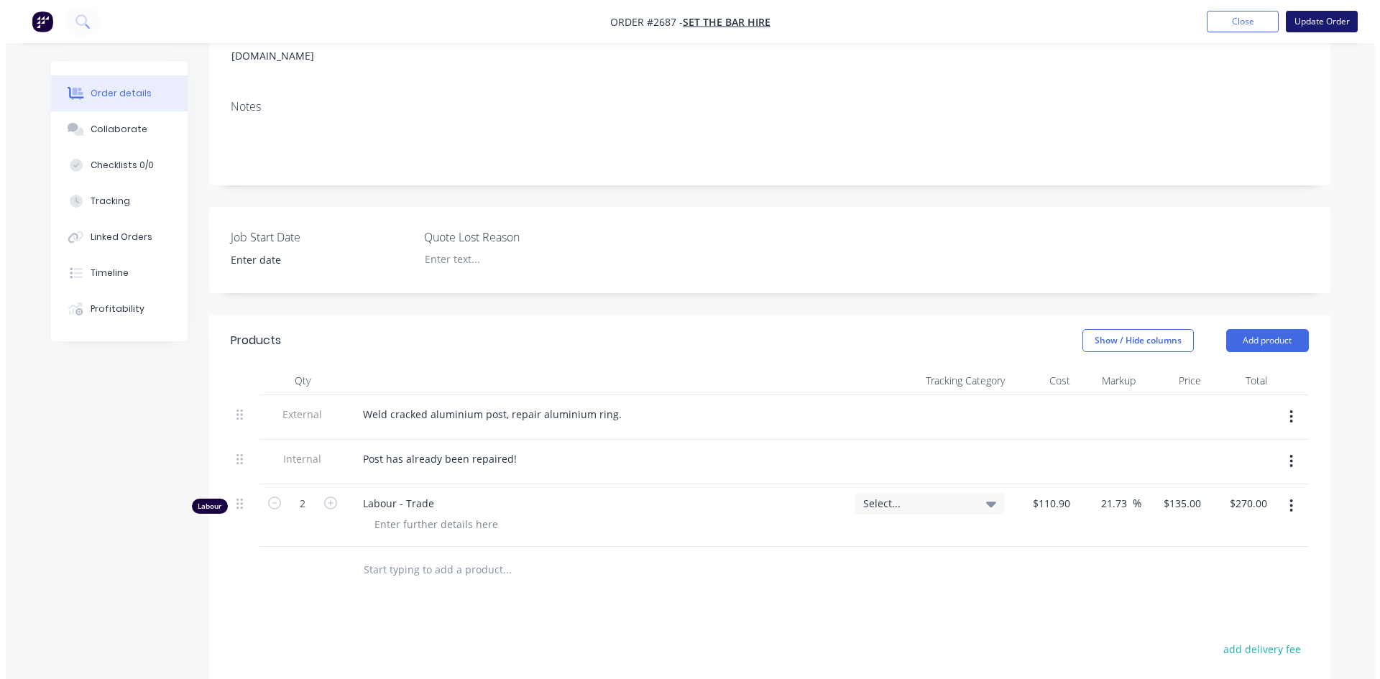
scroll to position [0, 0]
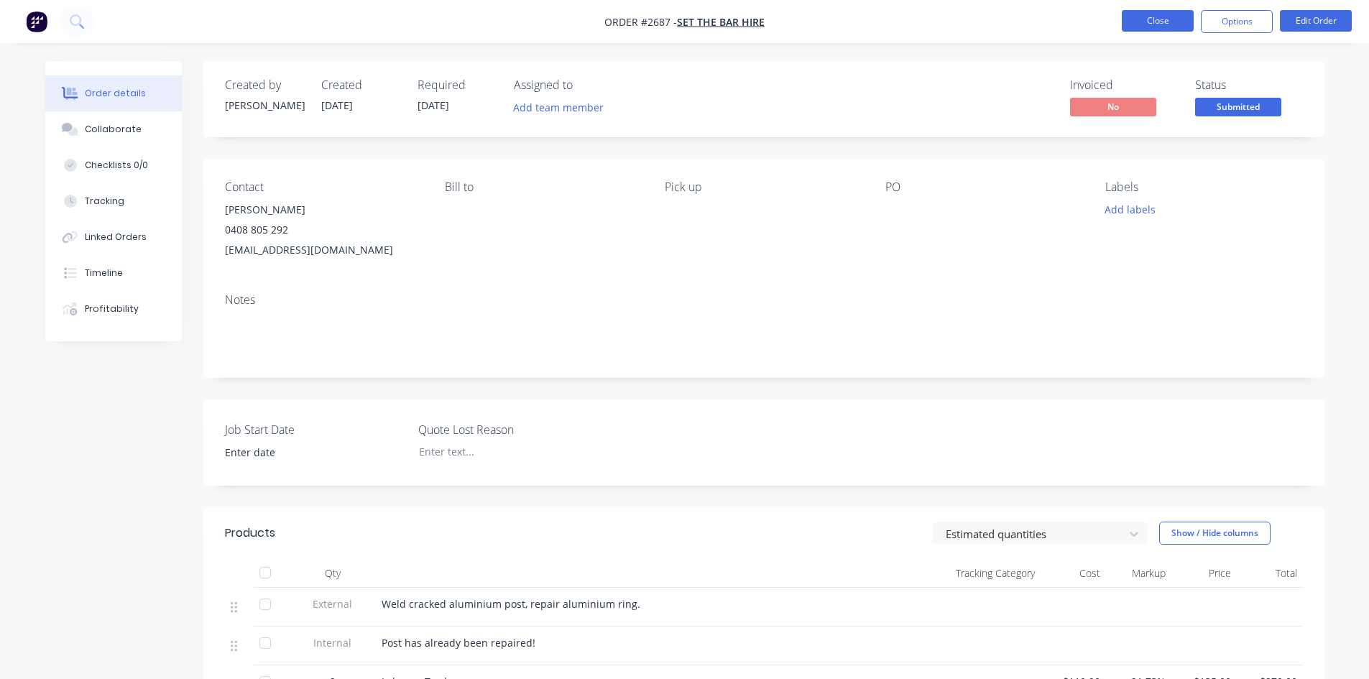
click at [1154, 17] on button "Close" at bounding box center [1158, 21] width 72 height 22
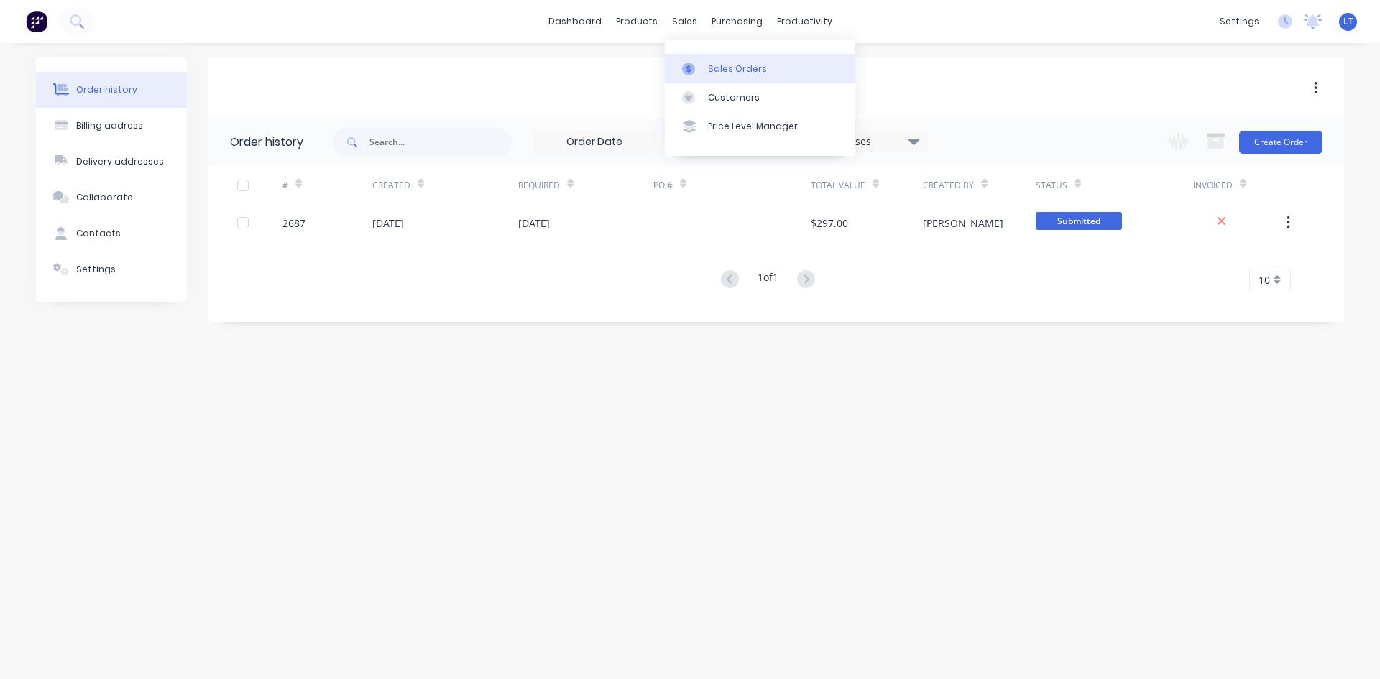
click at [730, 63] on div "Sales Orders" at bounding box center [737, 69] width 59 height 13
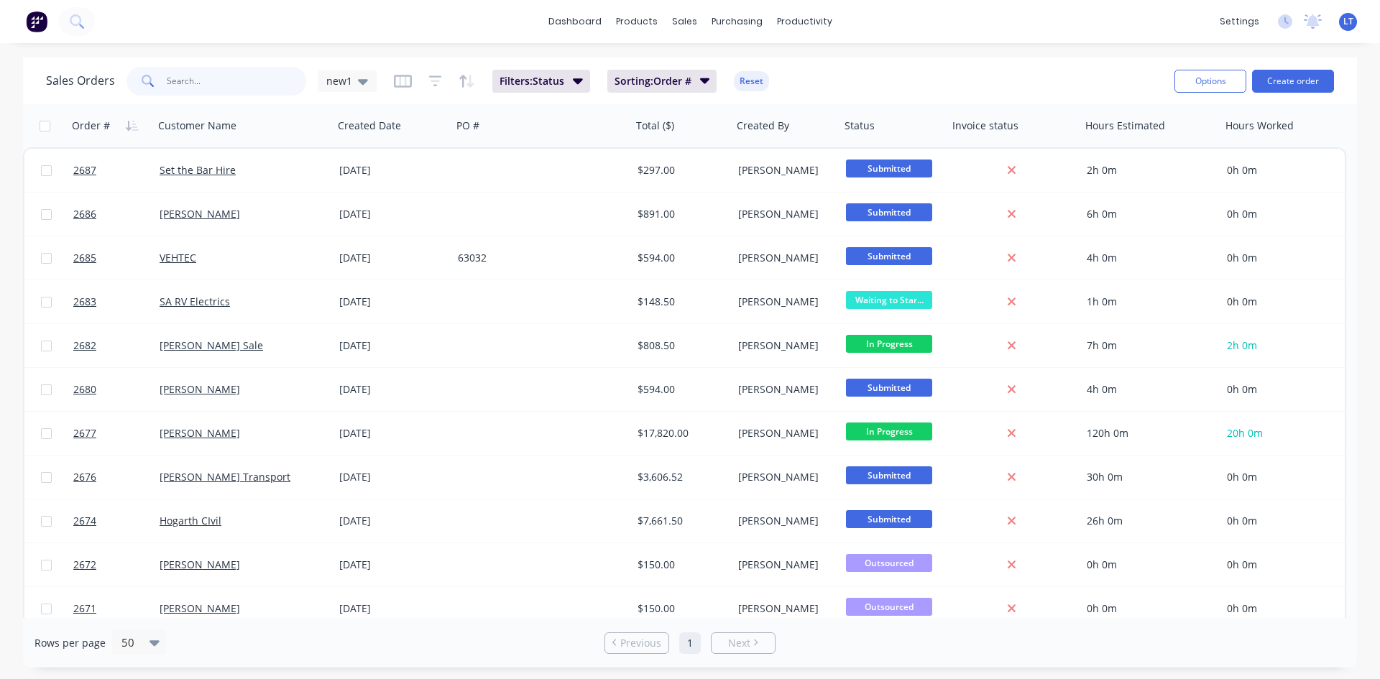
click at [189, 79] on input "text" at bounding box center [237, 81] width 140 height 29
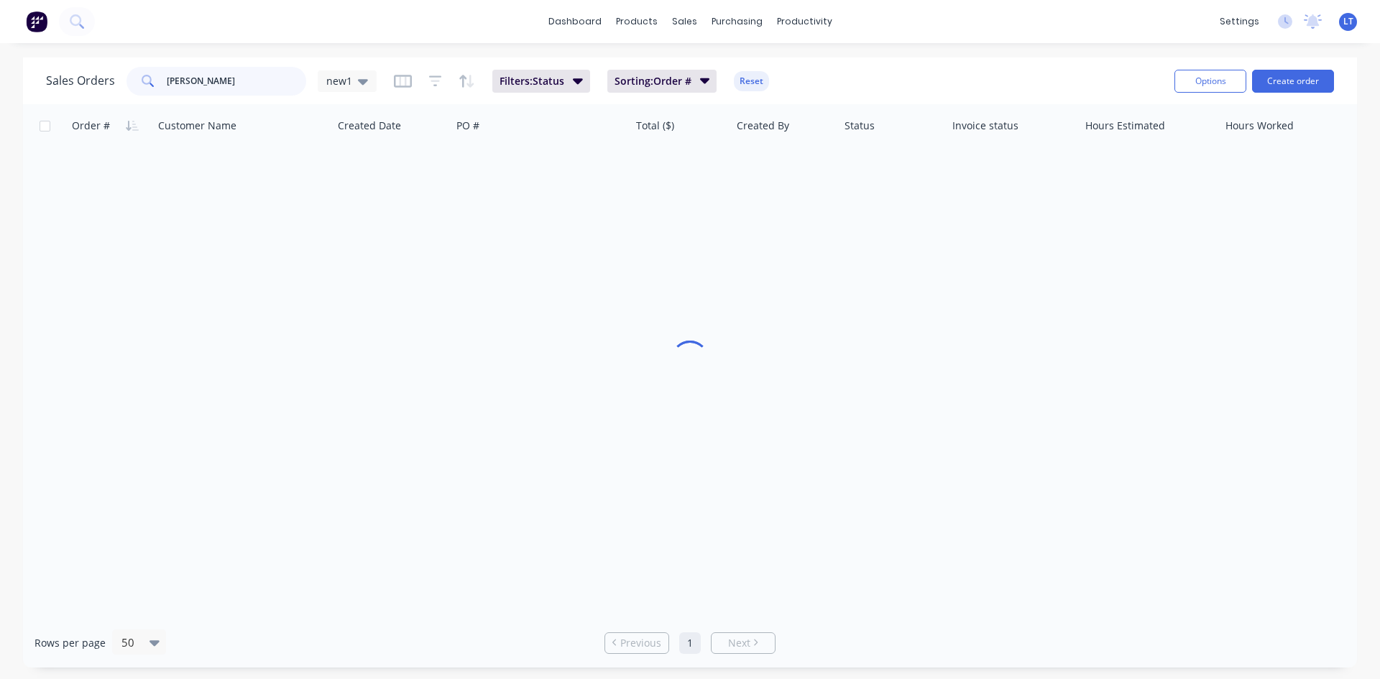
type input "[PERSON_NAME]"
drag, startPoint x: 204, startPoint y: 82, endPoint x: 148, endPoint y: 78, distance: 56.2
click at [148, 78] on div "[PERSON_NAME]" at bounding box center [216, 81] width 180 height 29
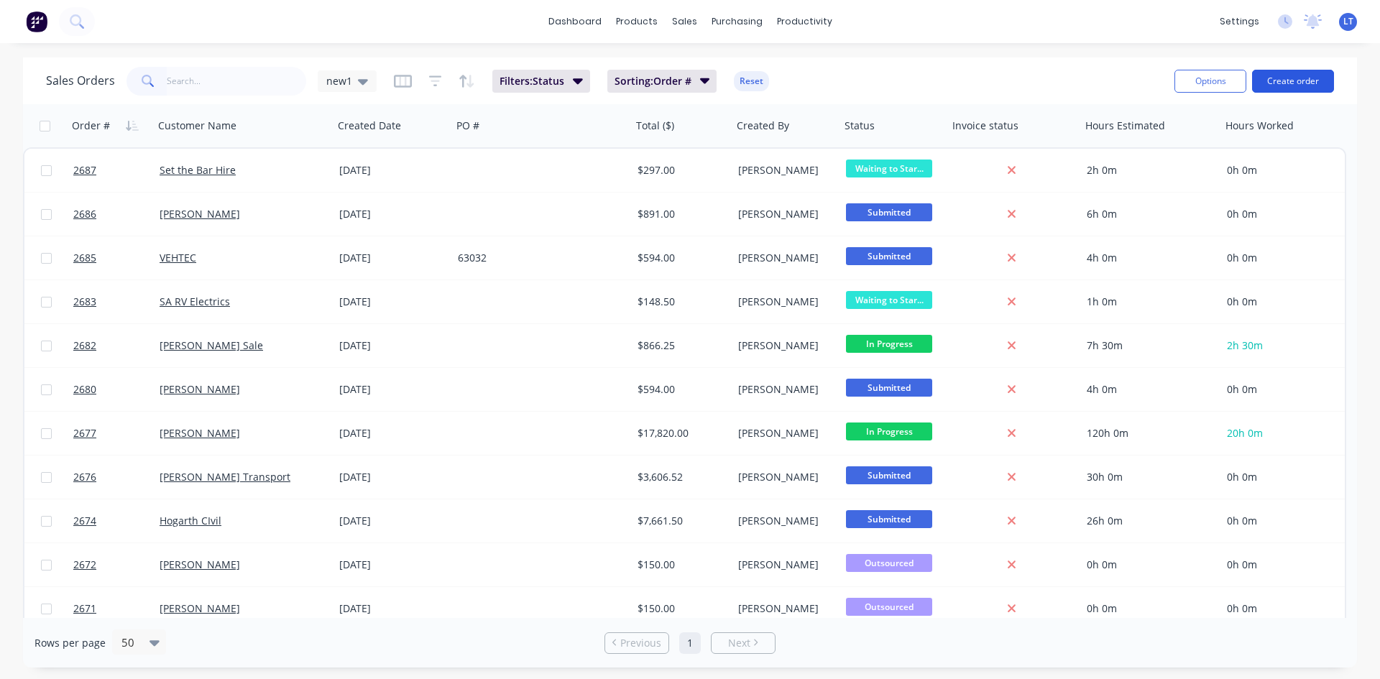
click at [1293, 77] on button "Create order" at bounding box center [1293, 81] width 82 height 23
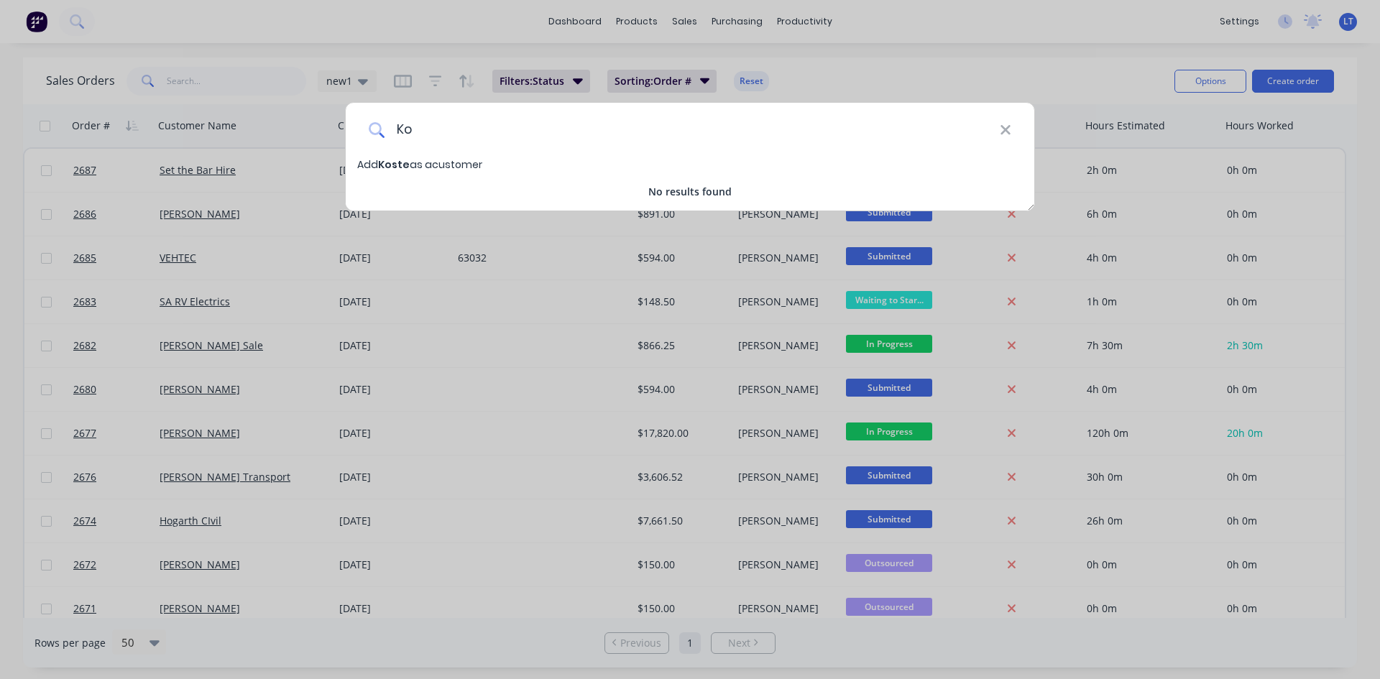
type input "K"
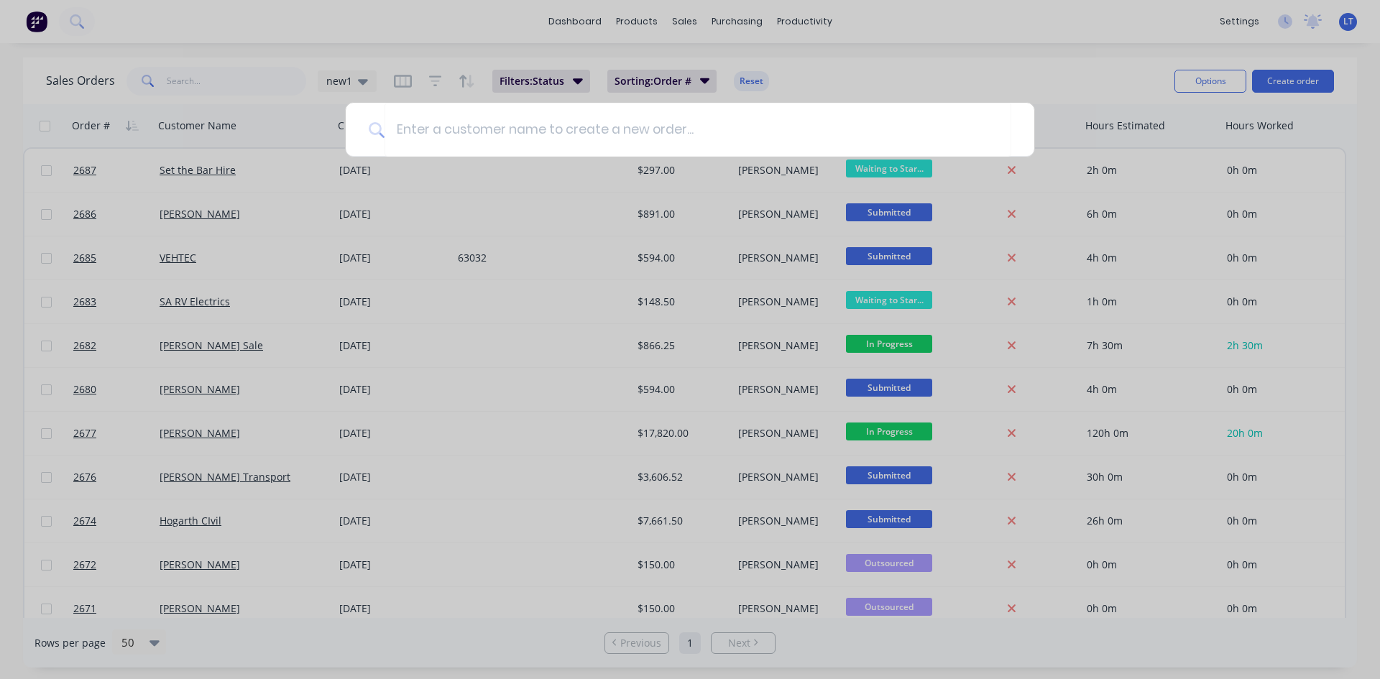
click at [1044, 47] on div at bounding box center [690, 339] width 1380 height 679
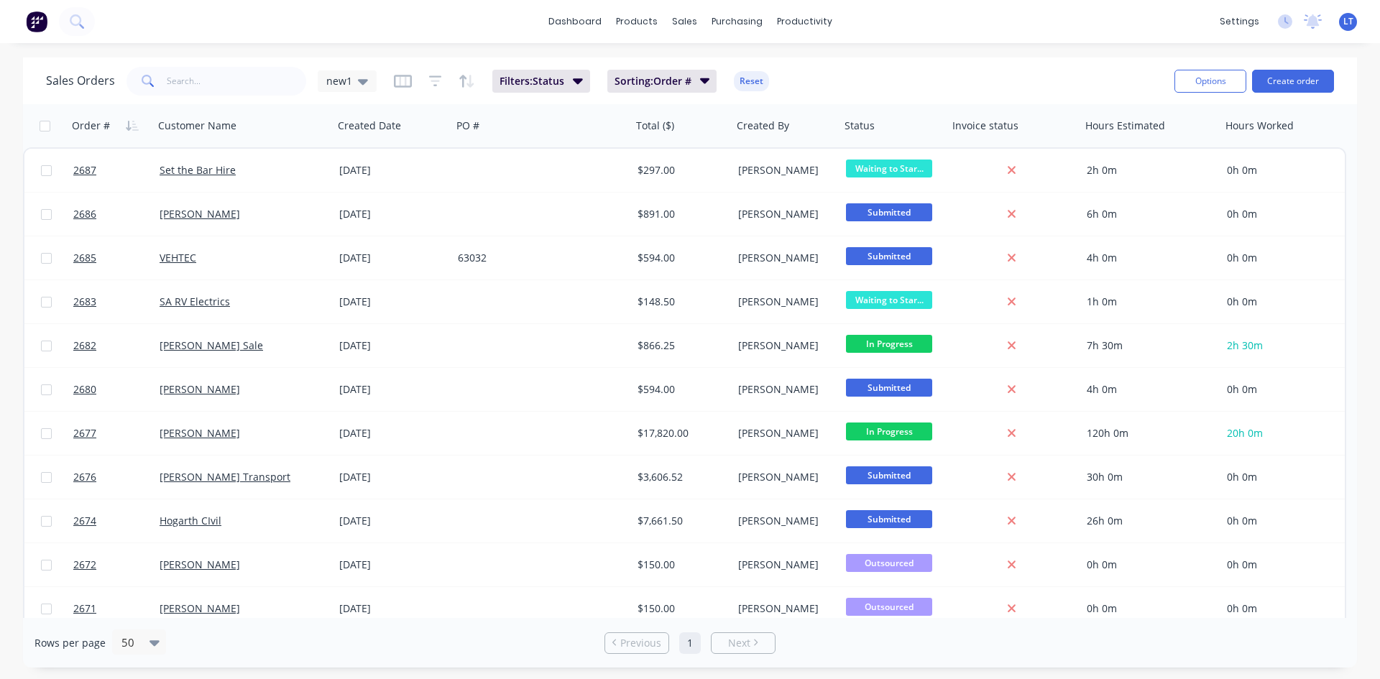
click at [1252, 70] on button "Create order" at bounding box center [1293, 81] width 82 height 23
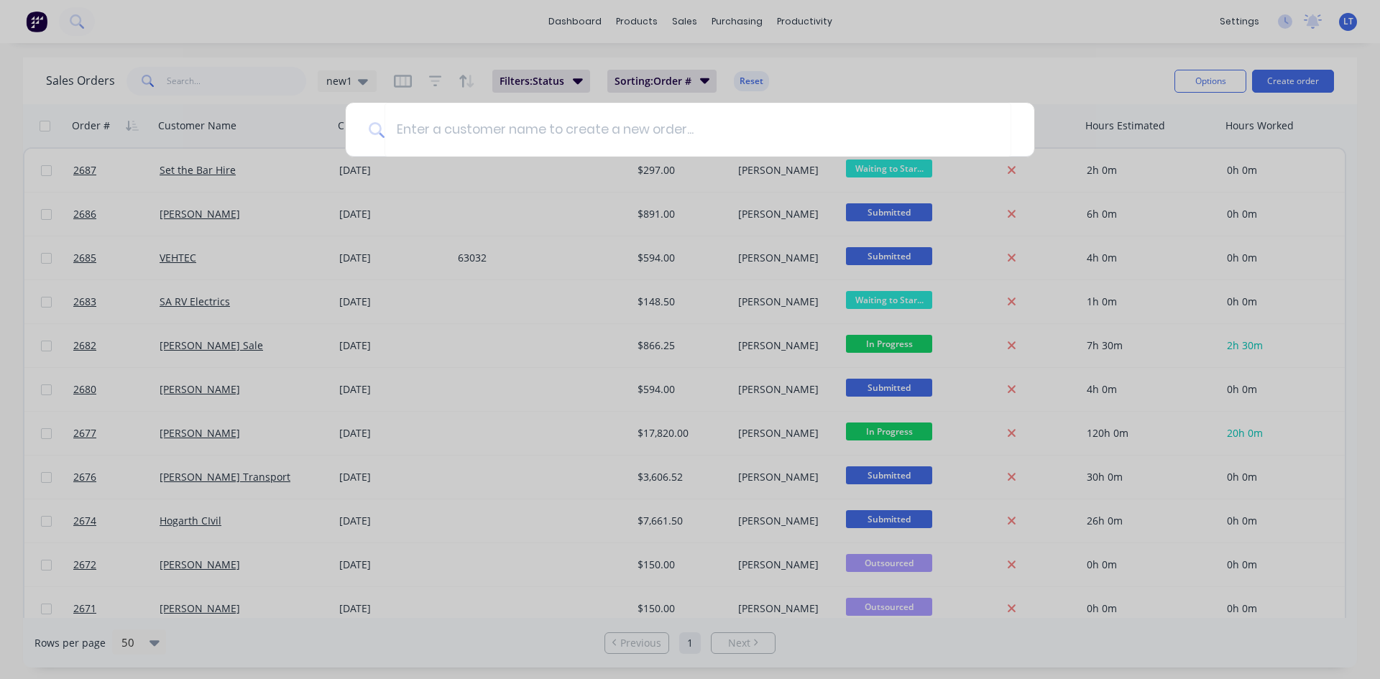
click at [343, 22] on div at bounding box center [690, 339] width 1380 height 679
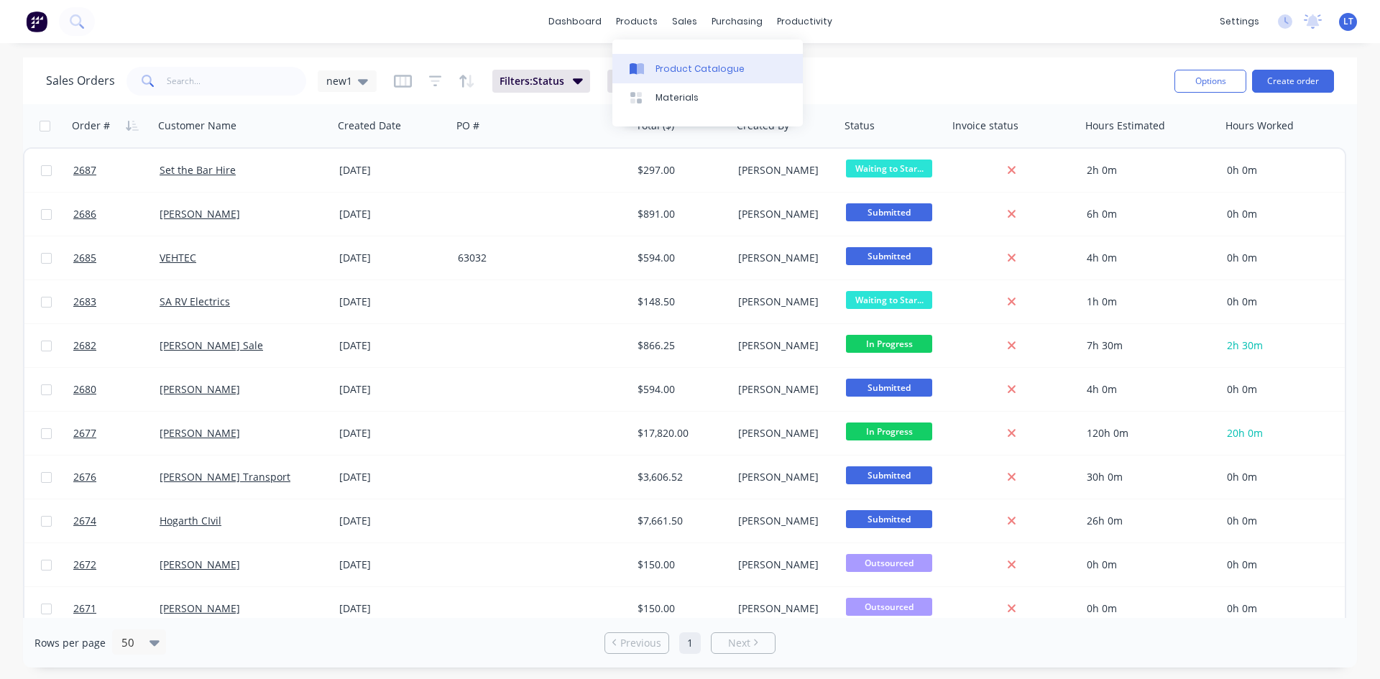
click at [687, 70] on div "Product Catalogue" at bounding box center [699, 69] width 89 height 13
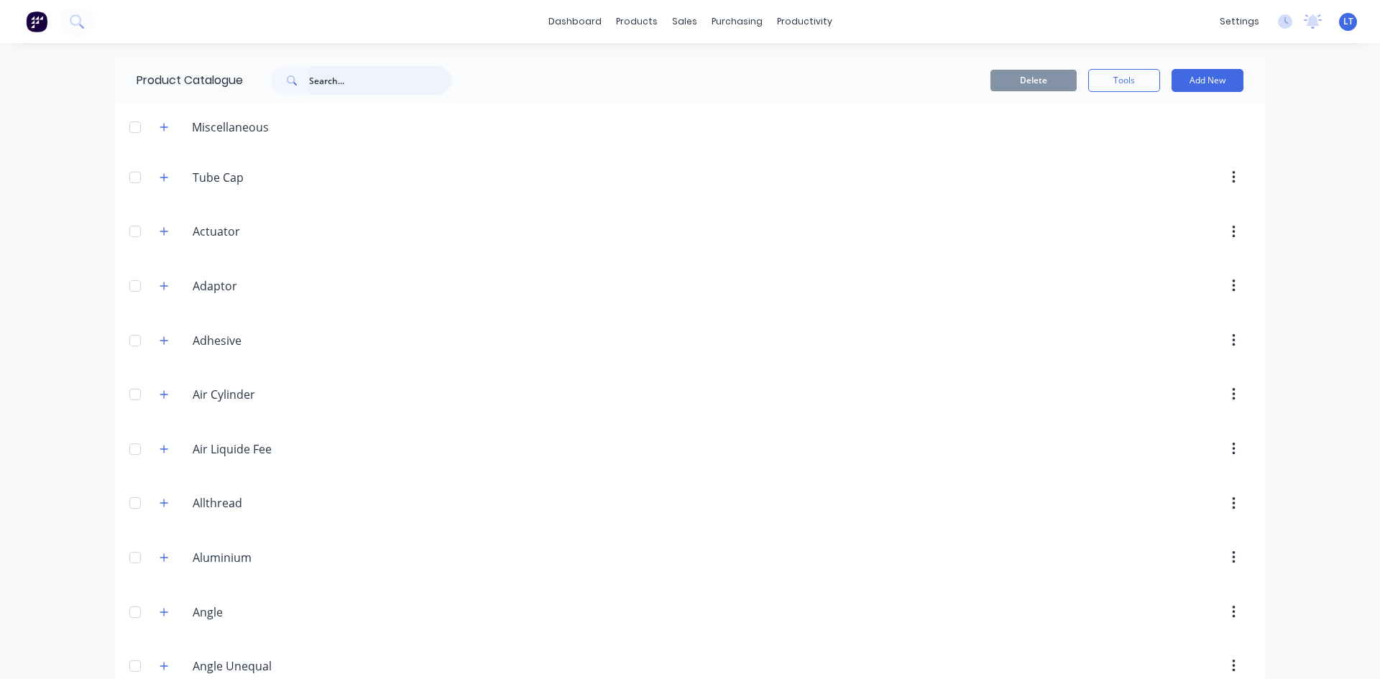
click at [361, 76] on input "text" at bounding box center [380, 80] width 142 height 29
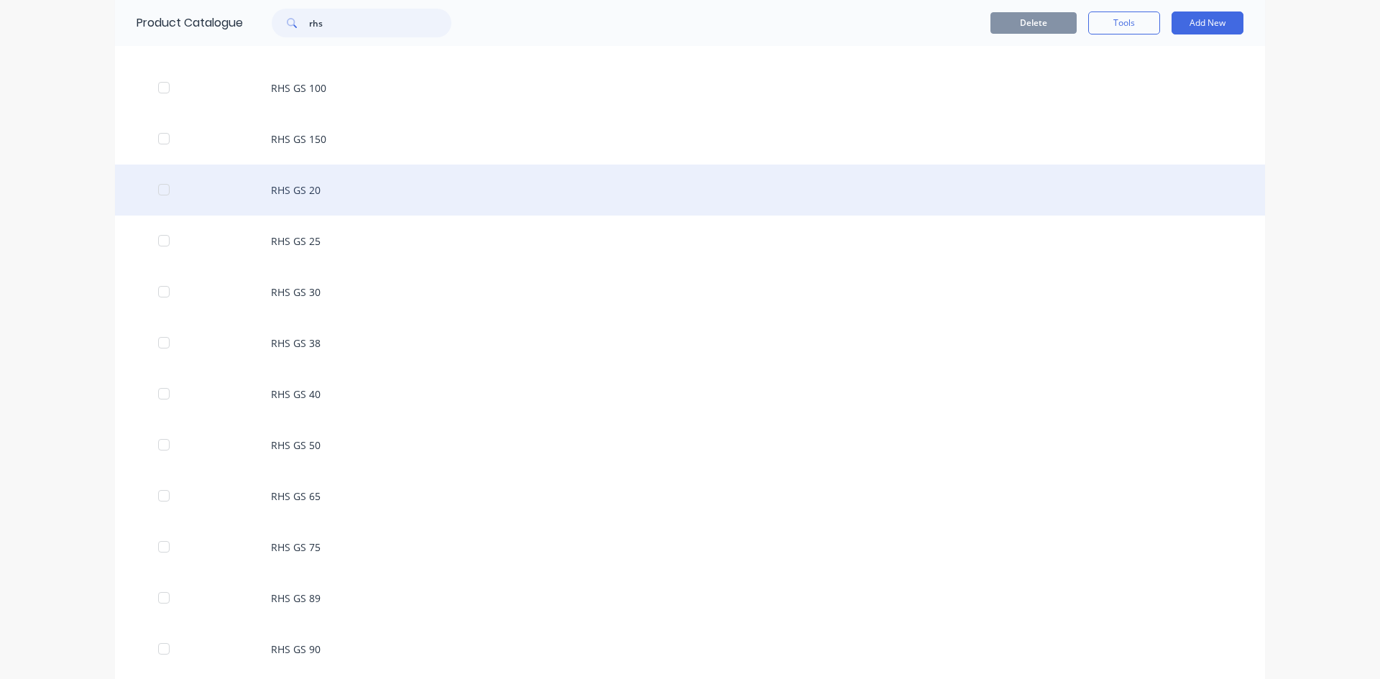
scroll to position [287, 0]
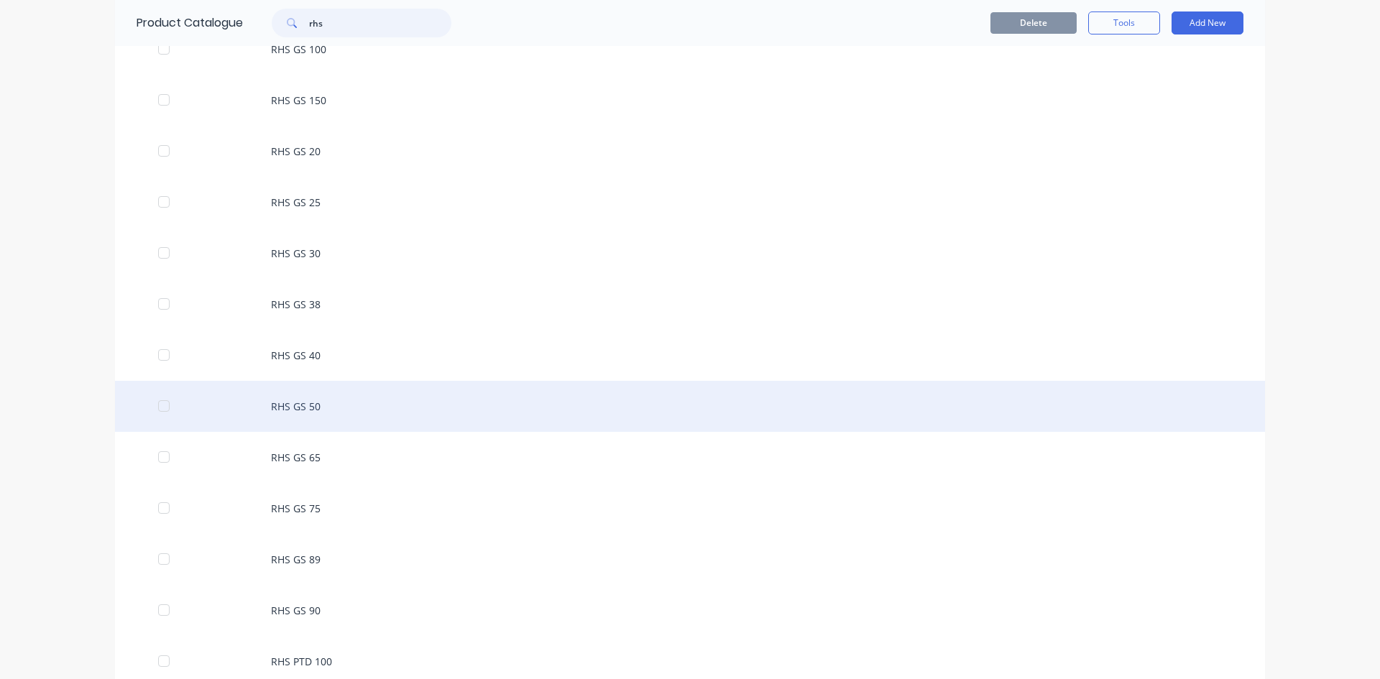
type input "rhs"
click at [322, 407] on div "RHS GS 50" at bounding box center [690, 406] width 1150 height 51
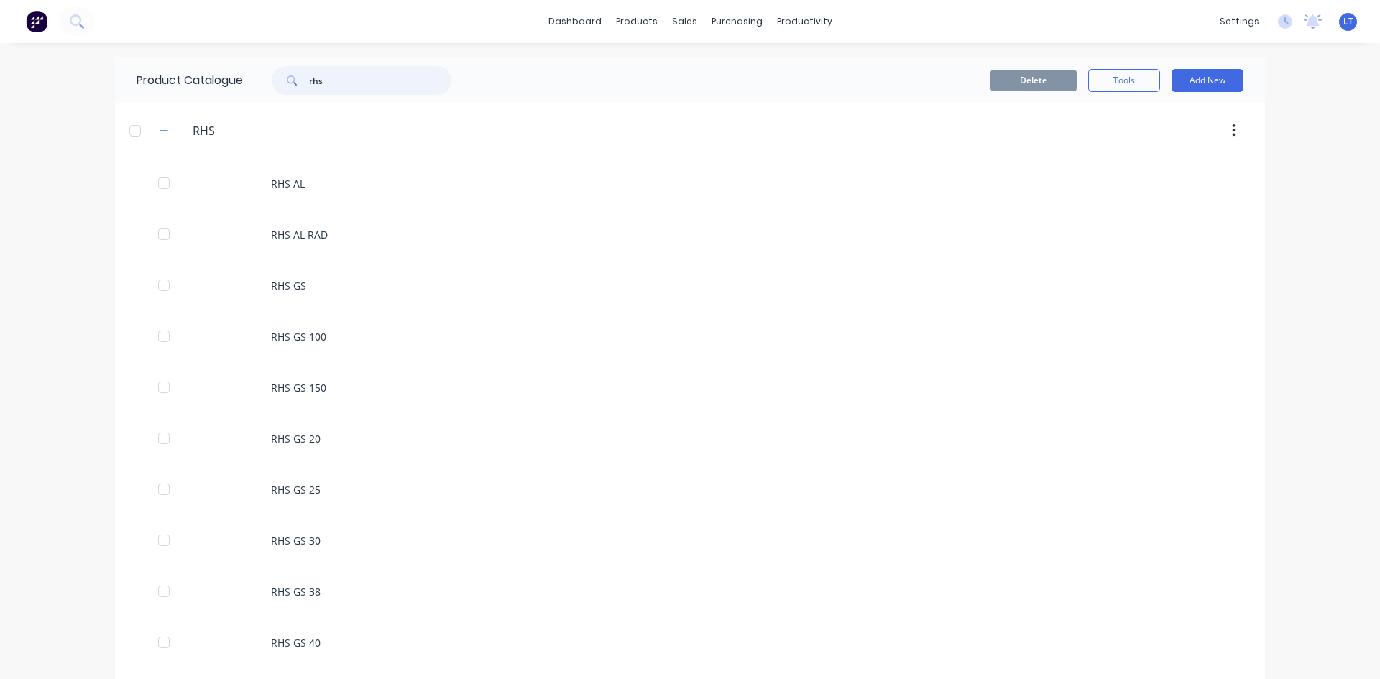
click at [328, 80] on input "rhs" at bounding box center [380, 80] width 142 height 29
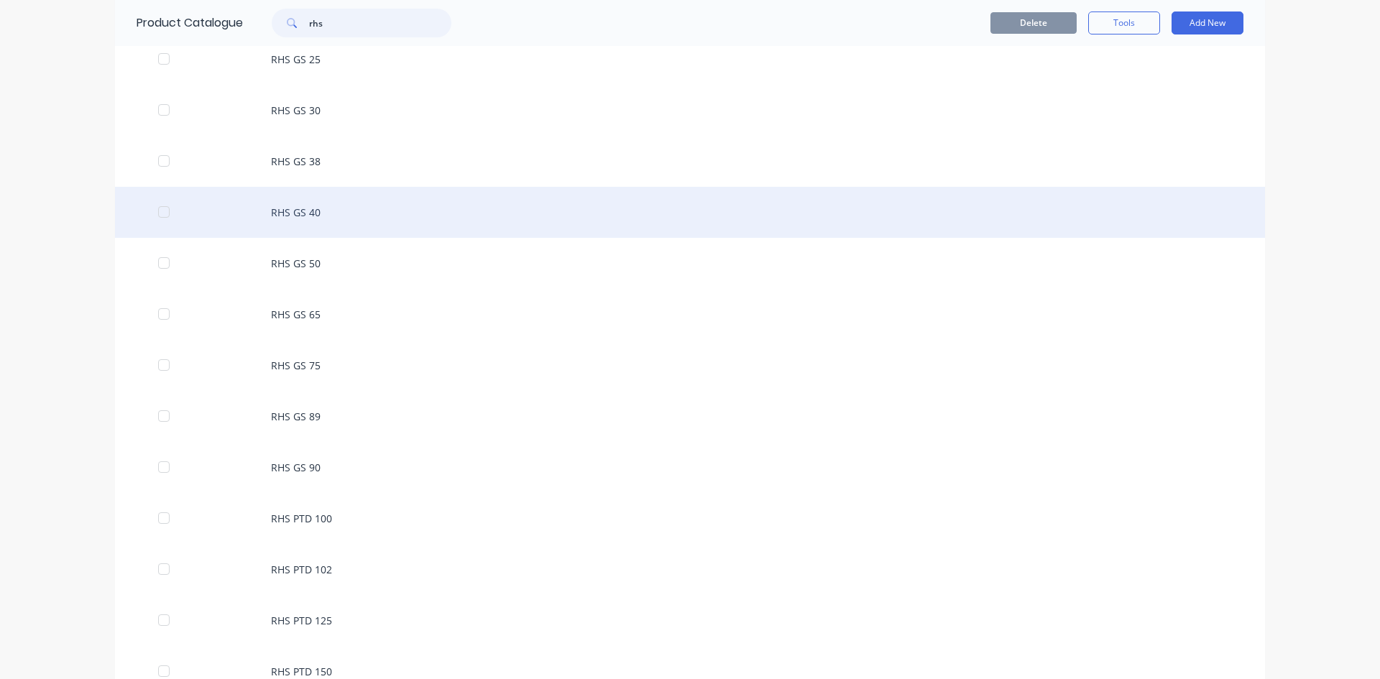
scroll to position [431, 0]
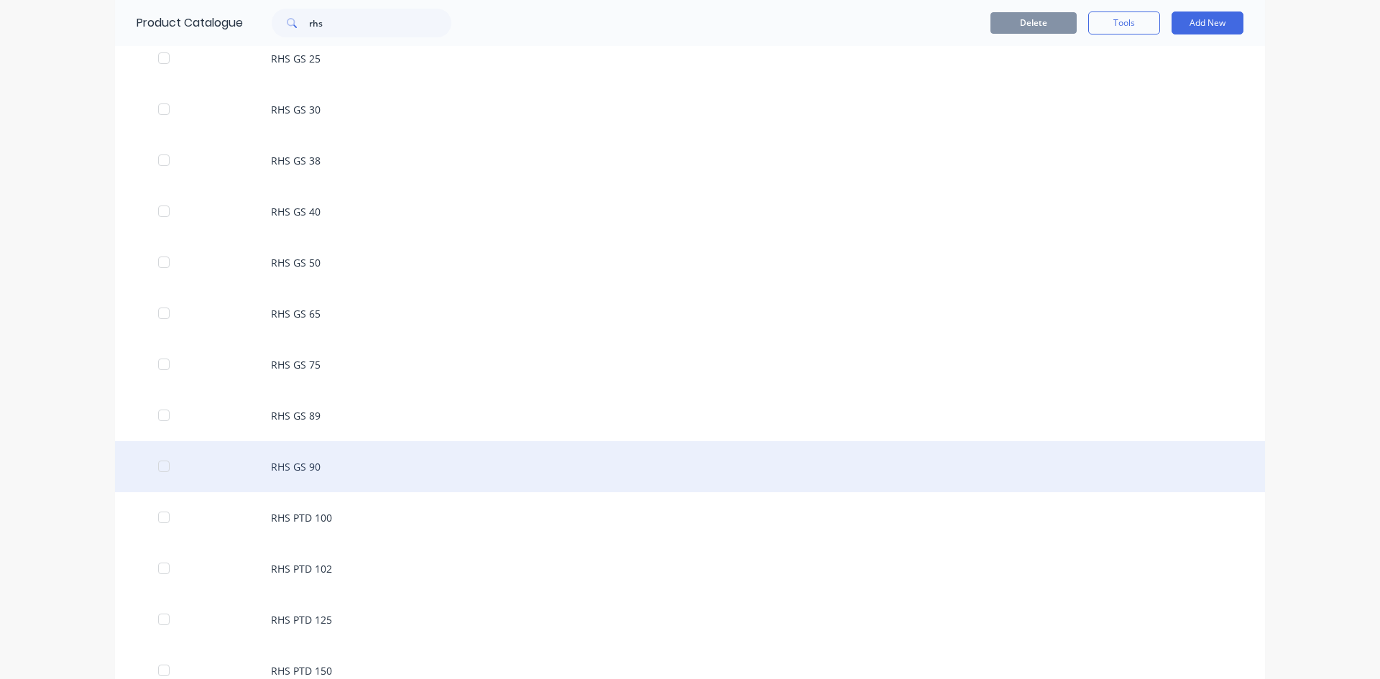
click at [318, 466] on div "RHS GS 90" at bounding box center [690, 466] width 1150 height 51
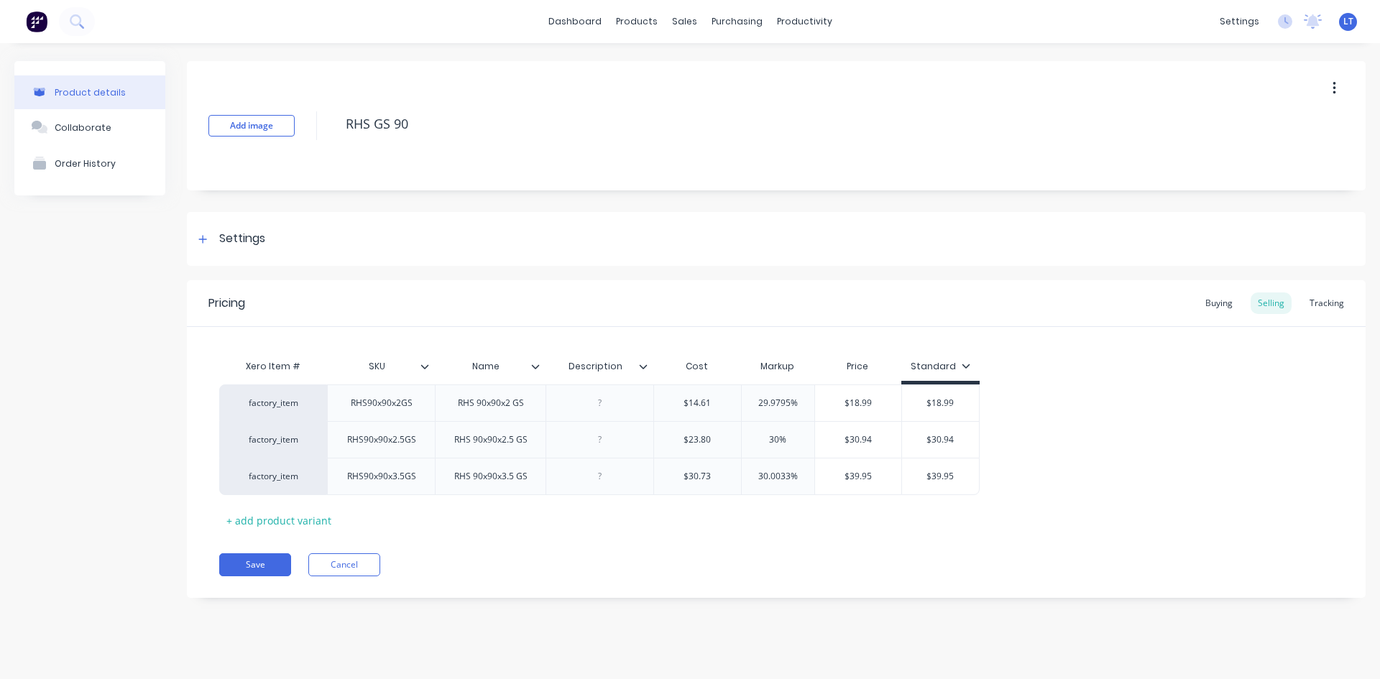
type textarea "x"
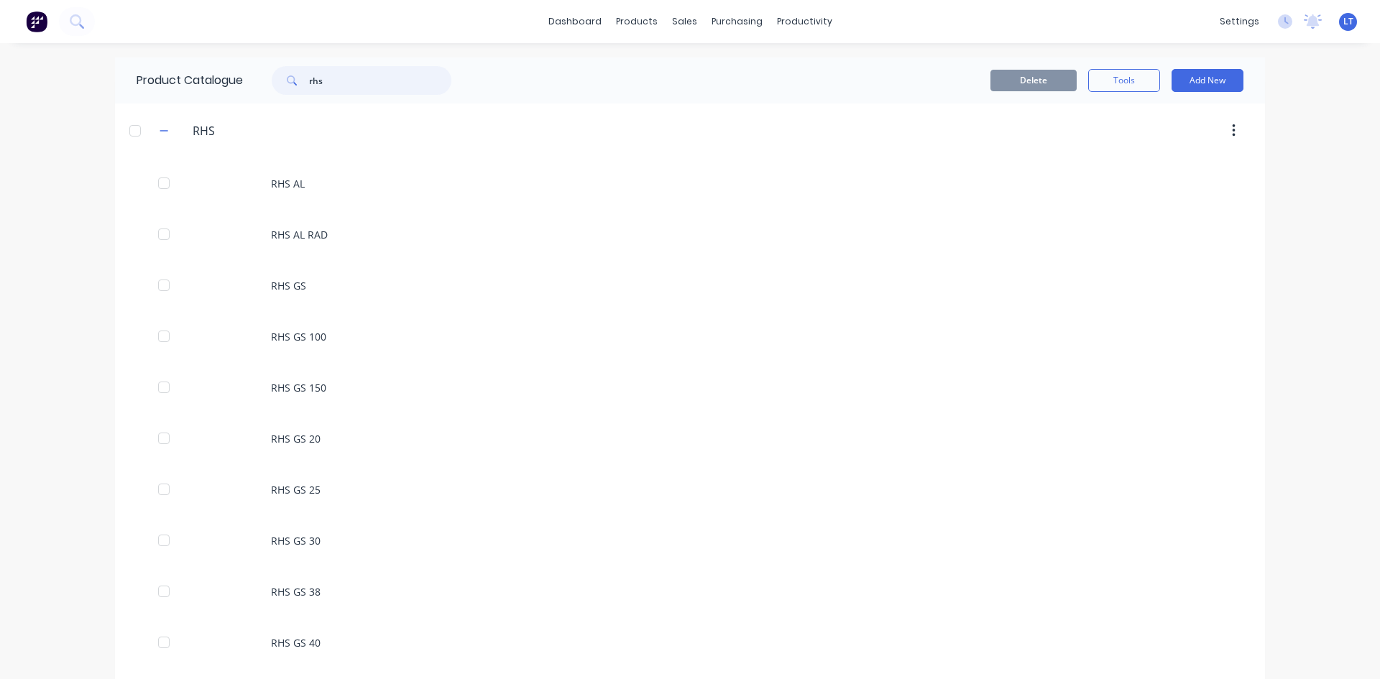
drag, startPoint x: 327, startPoint y: 83, endPoint x: 263, endPoint y: 82, distance: 64.0
click at [263, 82] on div "rhs" at bounding box center [354, 80] width 194 height 29
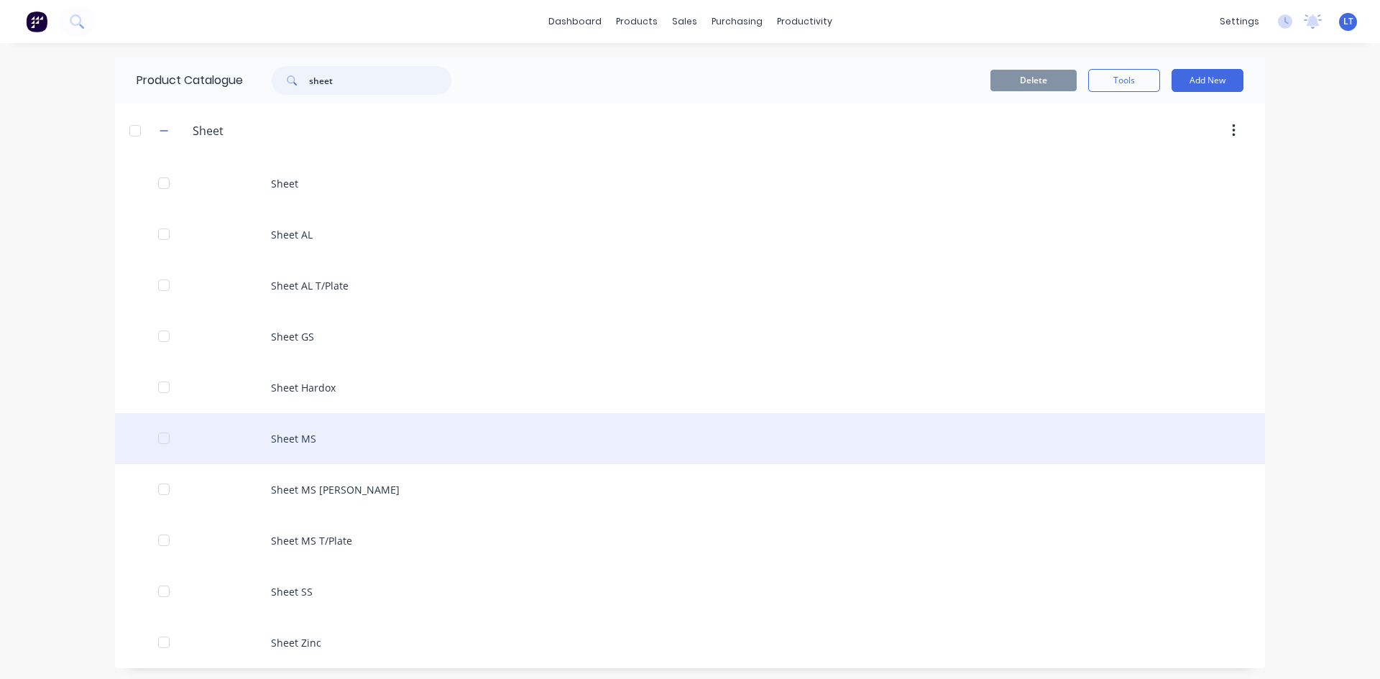
type input "sheet"
click at [331, 442] on div "Sheet MS" at bounding box center [690, 438] width 1150 height 51
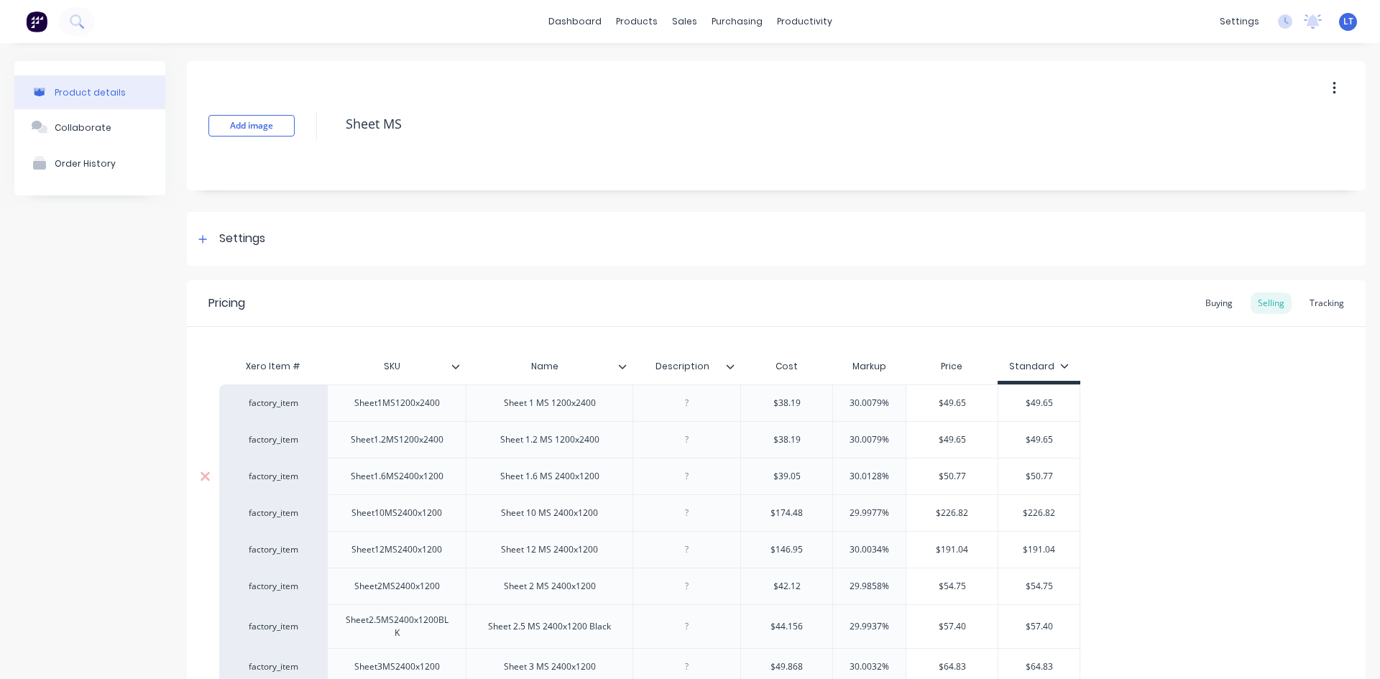
type textarea "x"
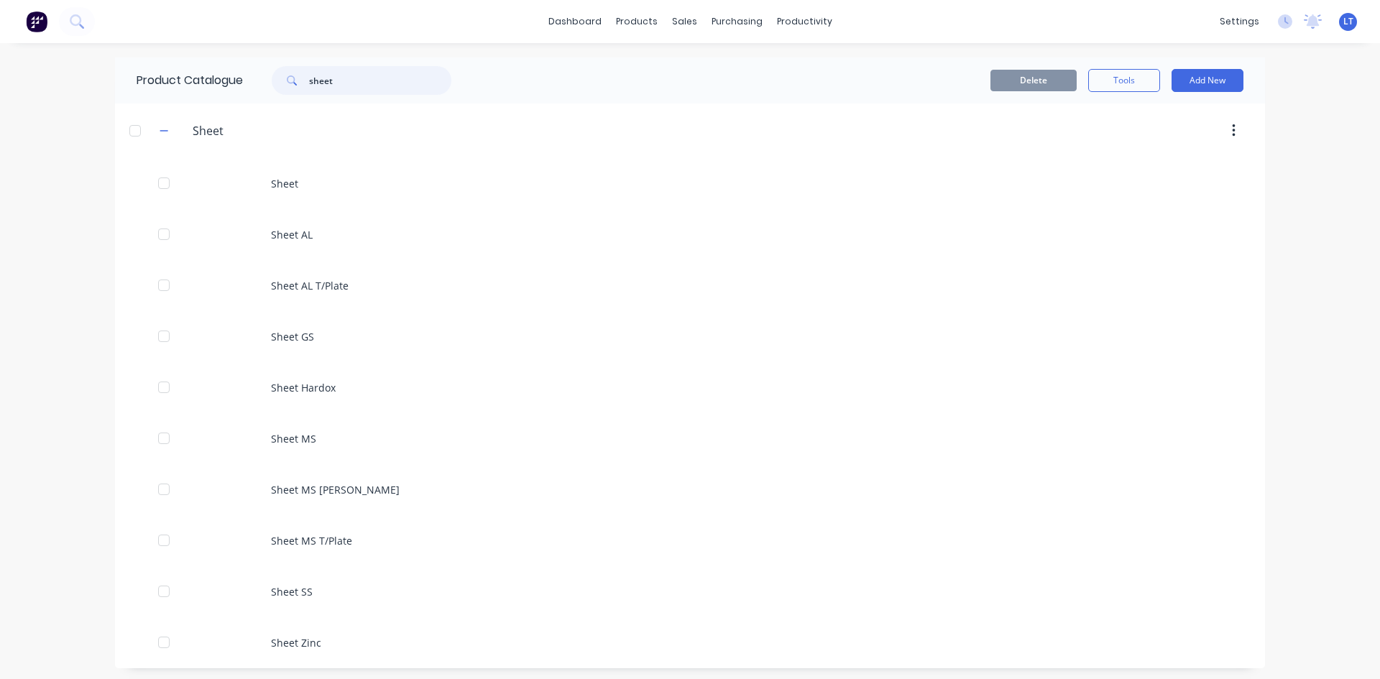
drag, startPoint x: 333, startPoint y: 78, endPoint x: 289, endPoint y: 76, distance: 43.9
click at [289, 76] on div "sheet" at bounding box center [362, 80] width 180 height 29
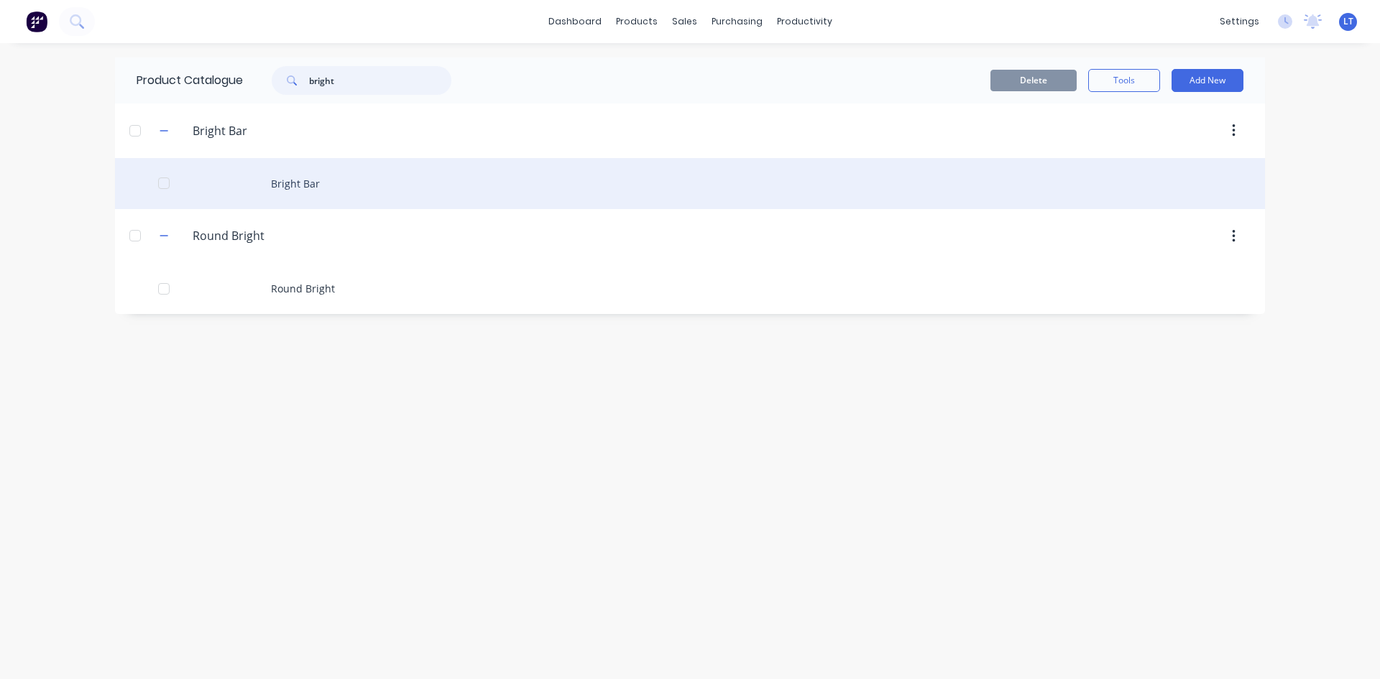
type input "bright"
click at [298, 189] on div "Bright Bar" at bounding box center [690, 183] width 1150 height 51
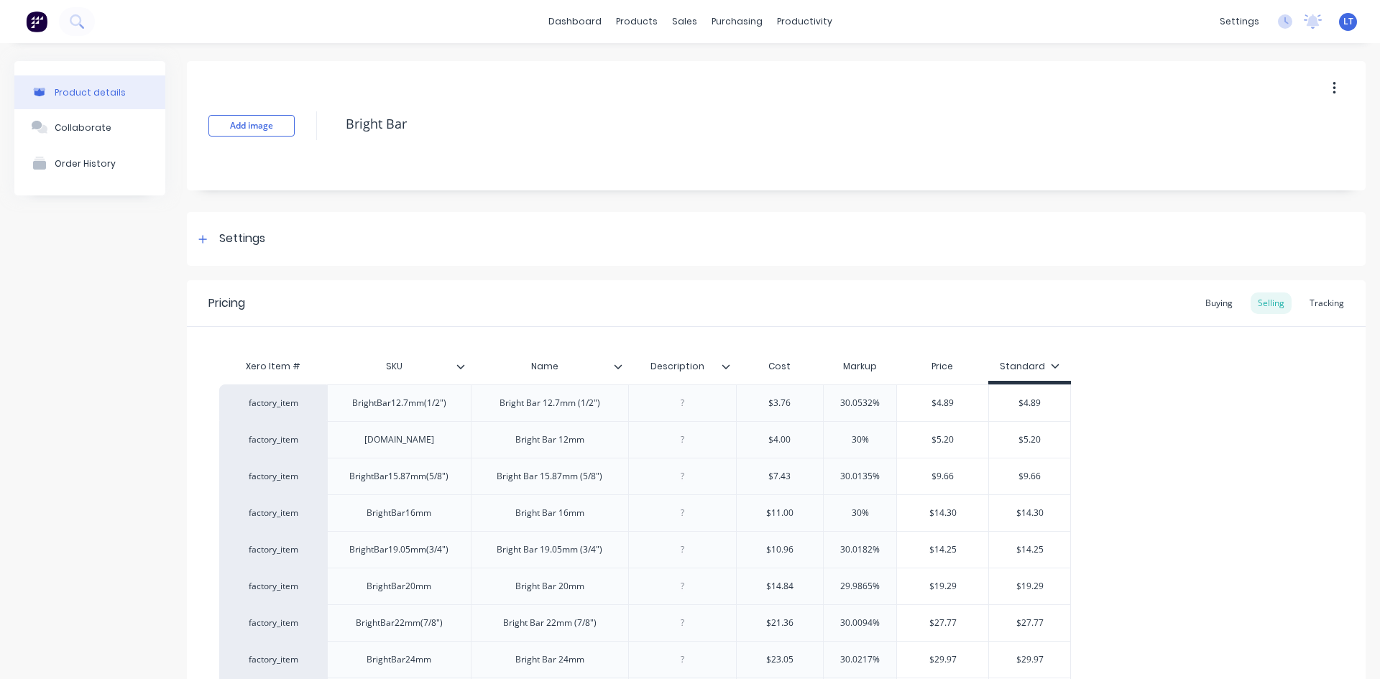
type textarea "x"
click at [725, 71] on div "Sales Orders" at bounding box center [732, 69] width 59 height 13
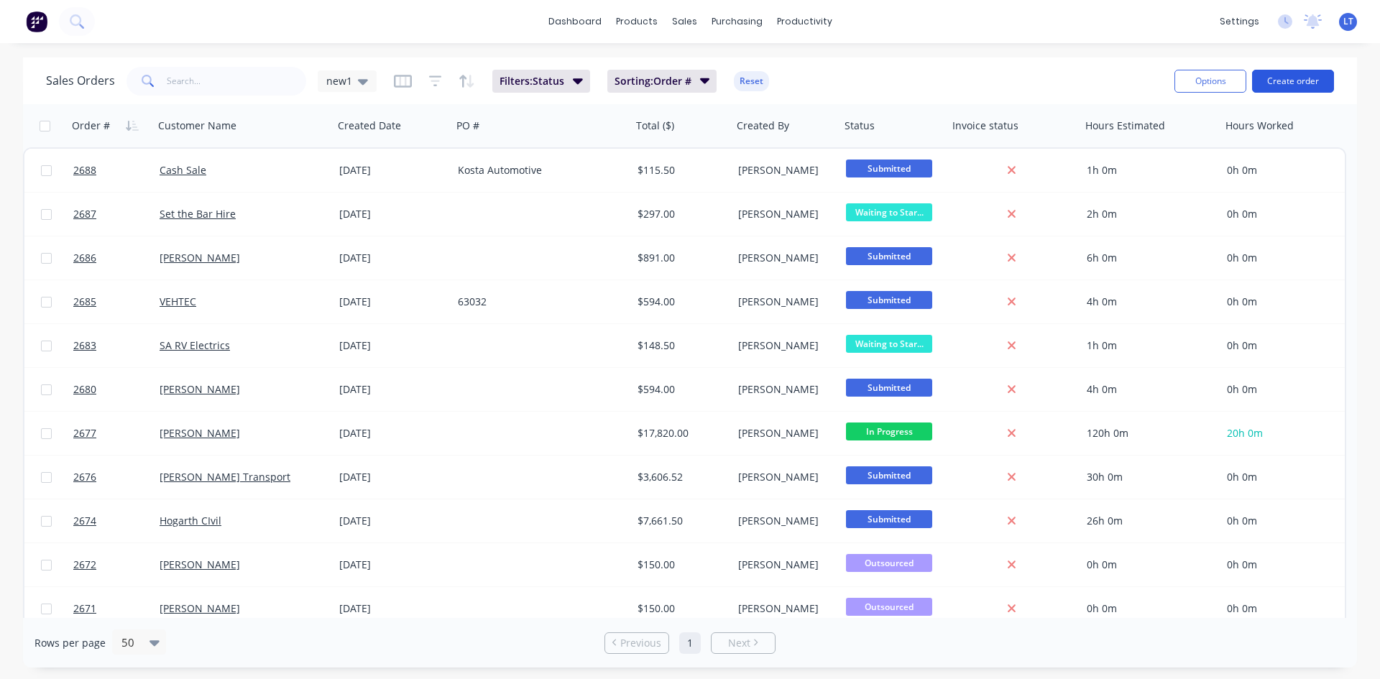
click at [1279, 70] on button "Create order" at bounding box center [1293, 81] width 82 height 23
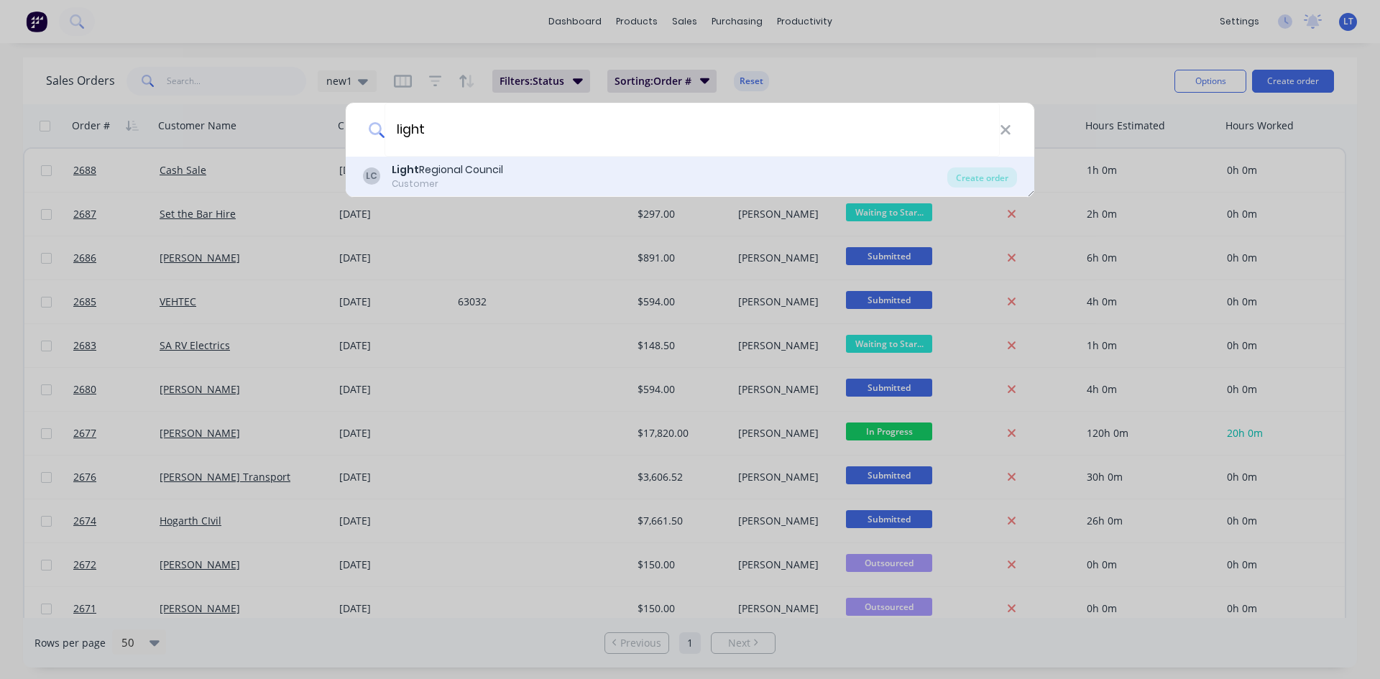
type input "light"
click at [433, 181] on div "Customer" at bounding box center [447, 183] width 111 height 13
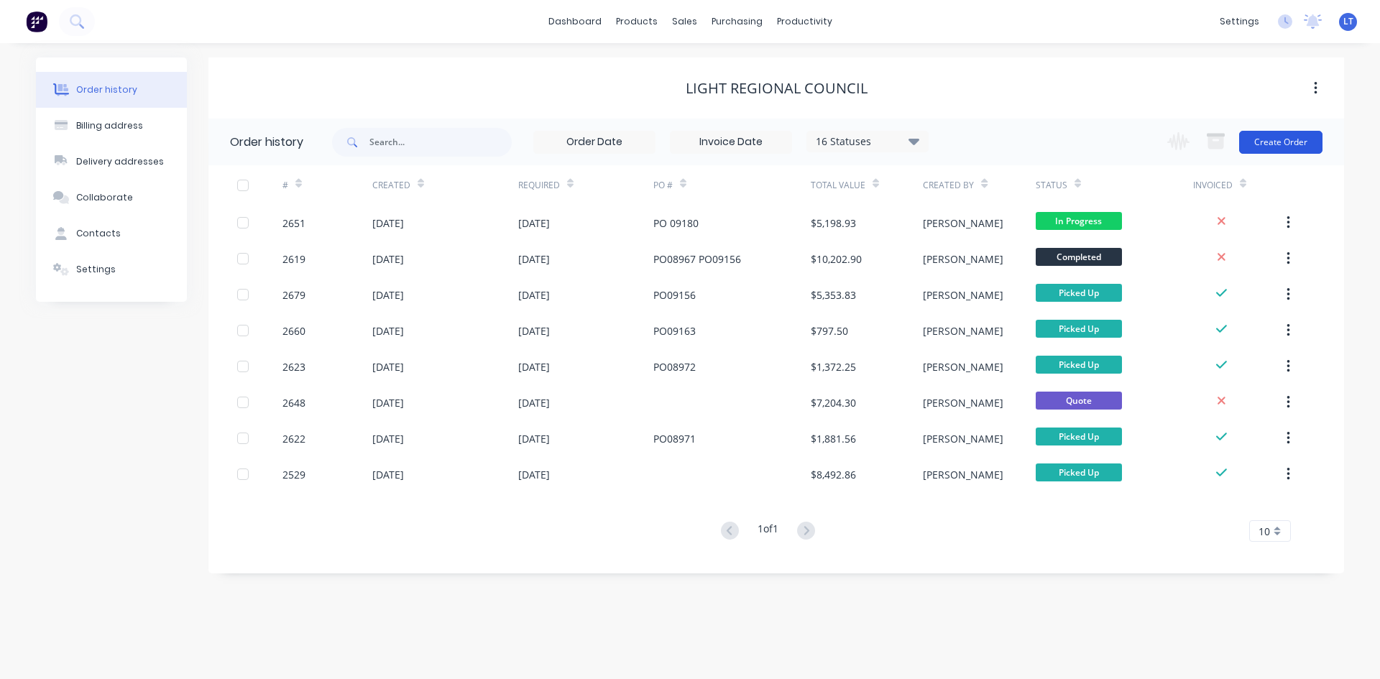
click at [1277, 139] on button "Create Order" at bounding box center [1280, 142] width 83 height 23
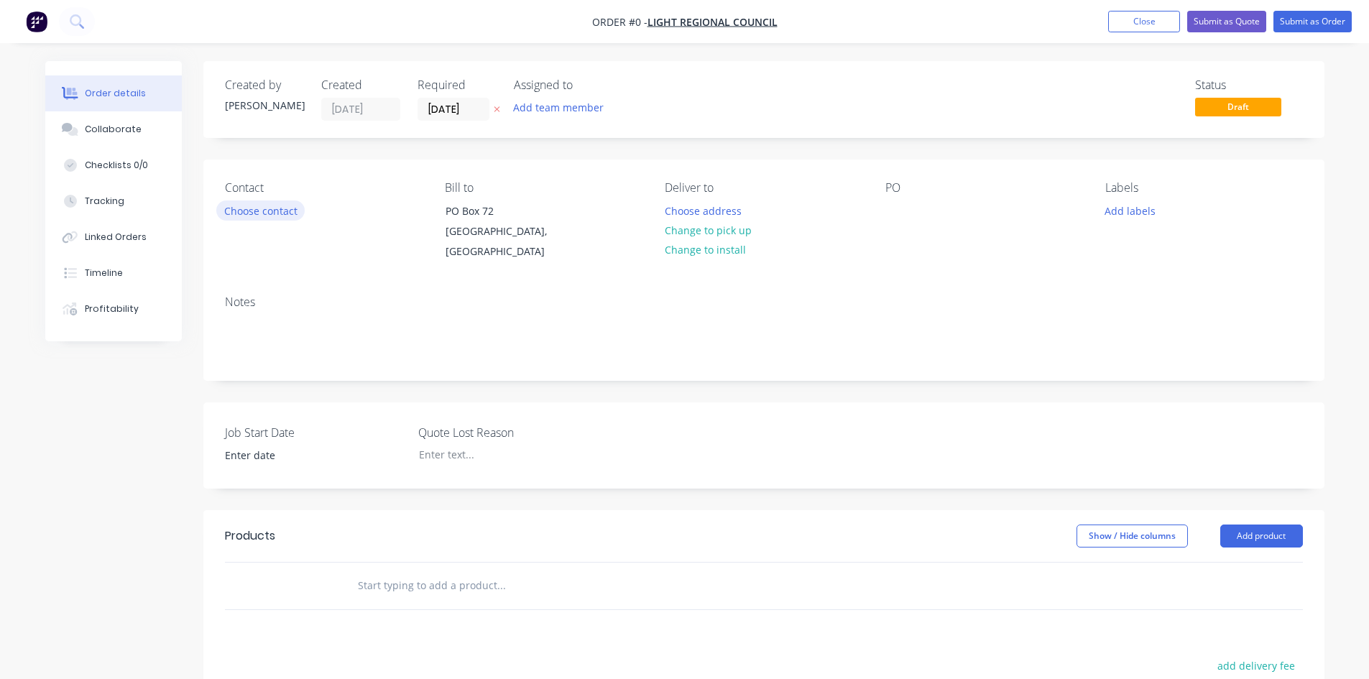
click at [285, 215] on button "Choose contact" at bounding box center [260, 209] width 88 height 19
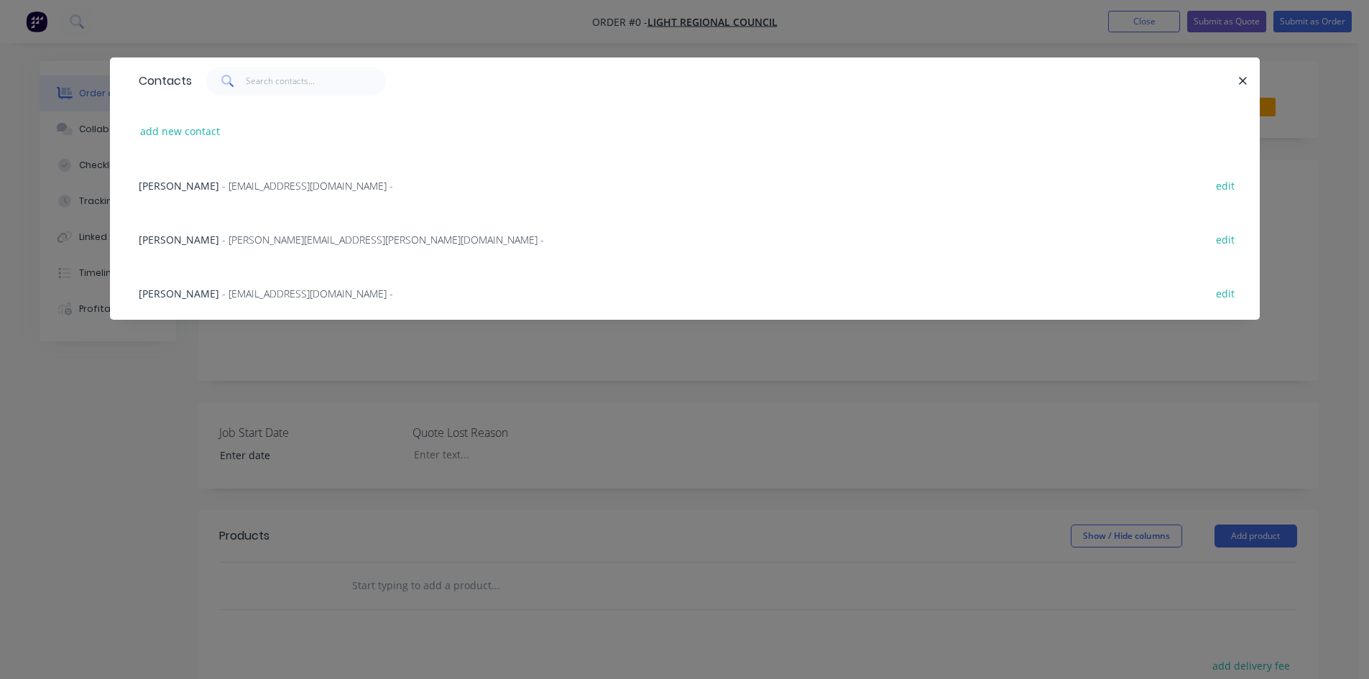
click at [182, 240] on span "[PERSON_NAME]" at bounding box center [179, 240] width 80 height 14
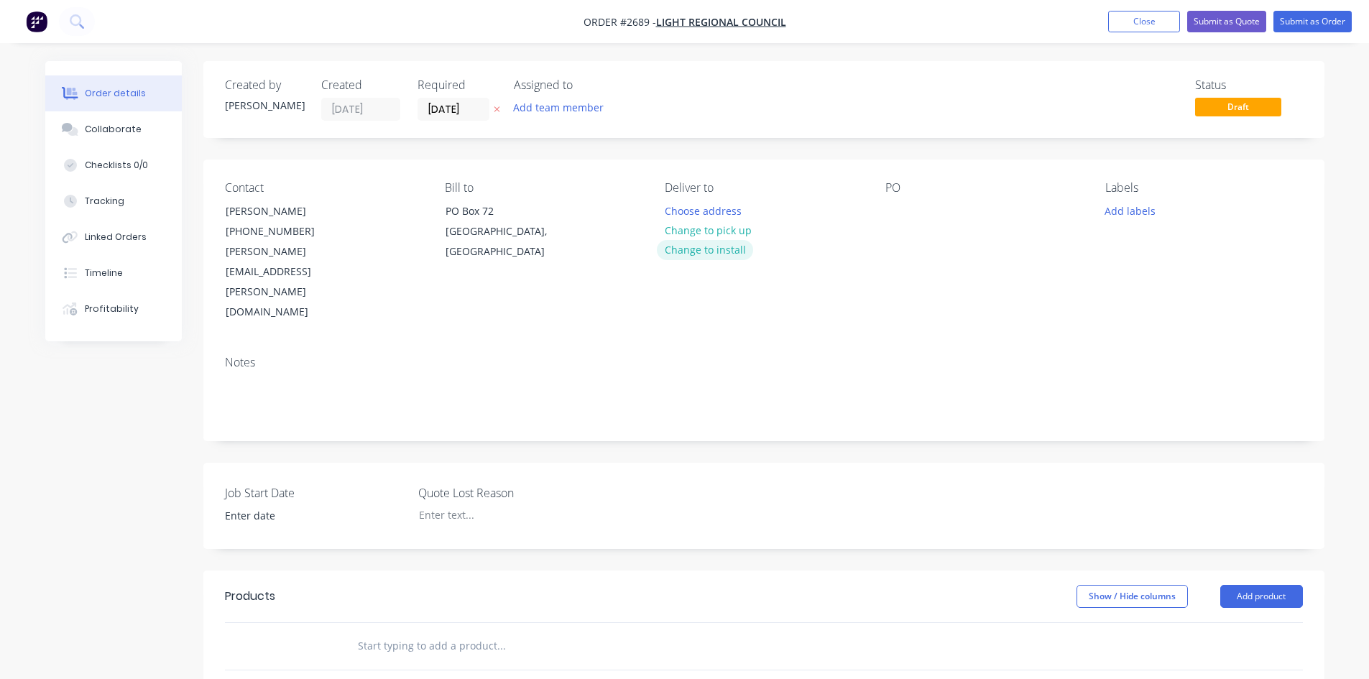
click at [730, 249] on button "Change to install" at bounding box center [705, 249] width 96 height 19
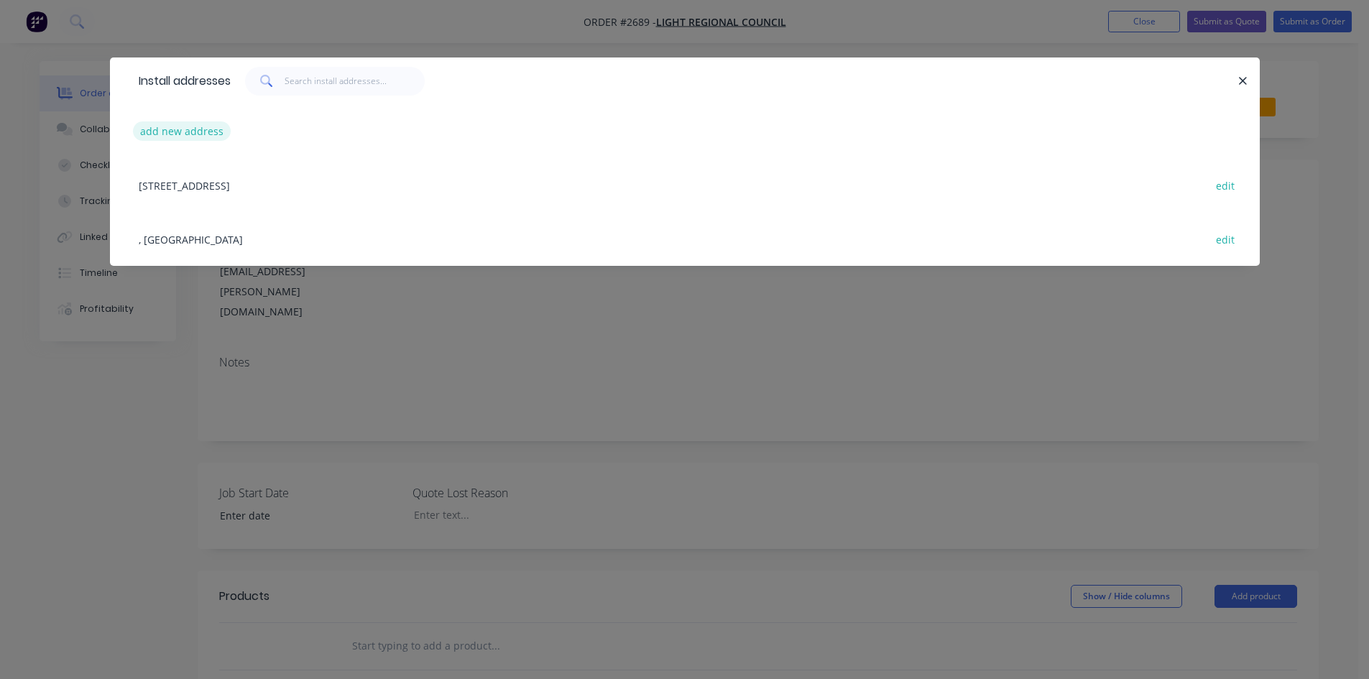
click at [192, 136] on button "add new address" at bounding box center [182, 130] width 98 height 19
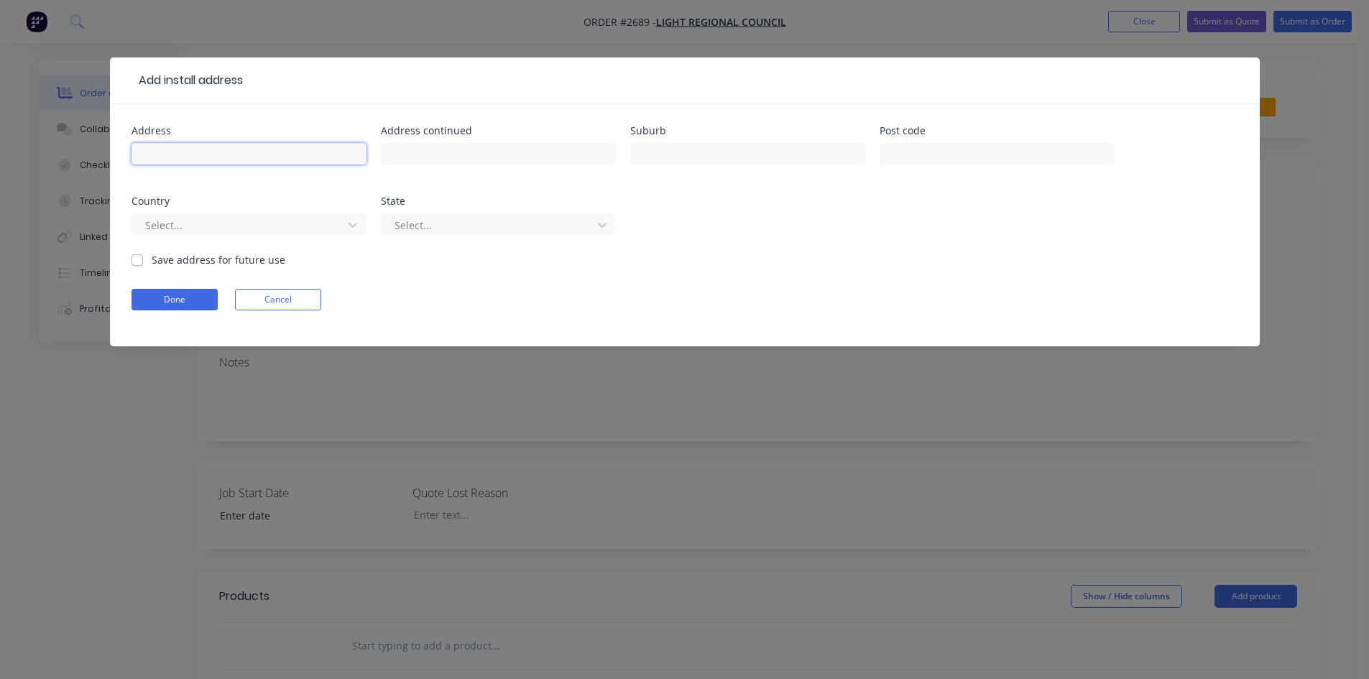
click at [192, 152] on input "text" at bounding box center [248, 154] width 235 height 22
type input "[STREET_ADDRESS][PERSON_NAME]"
click at [770, 154] on input "text" at bounding box center [747, 154] width 235 height 22
type input "Freeling"
click at [912, 154] on input "text" at bounding box center [997, 154] width 235 height 22
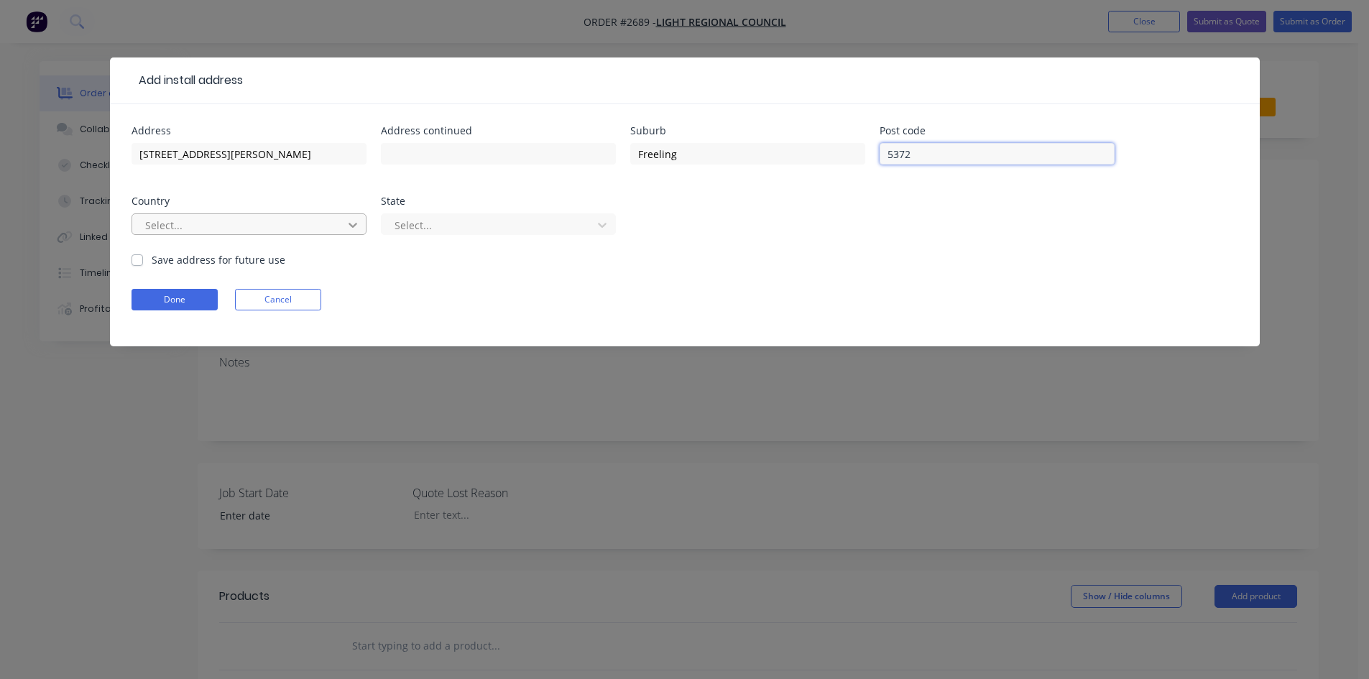
type input "5372"
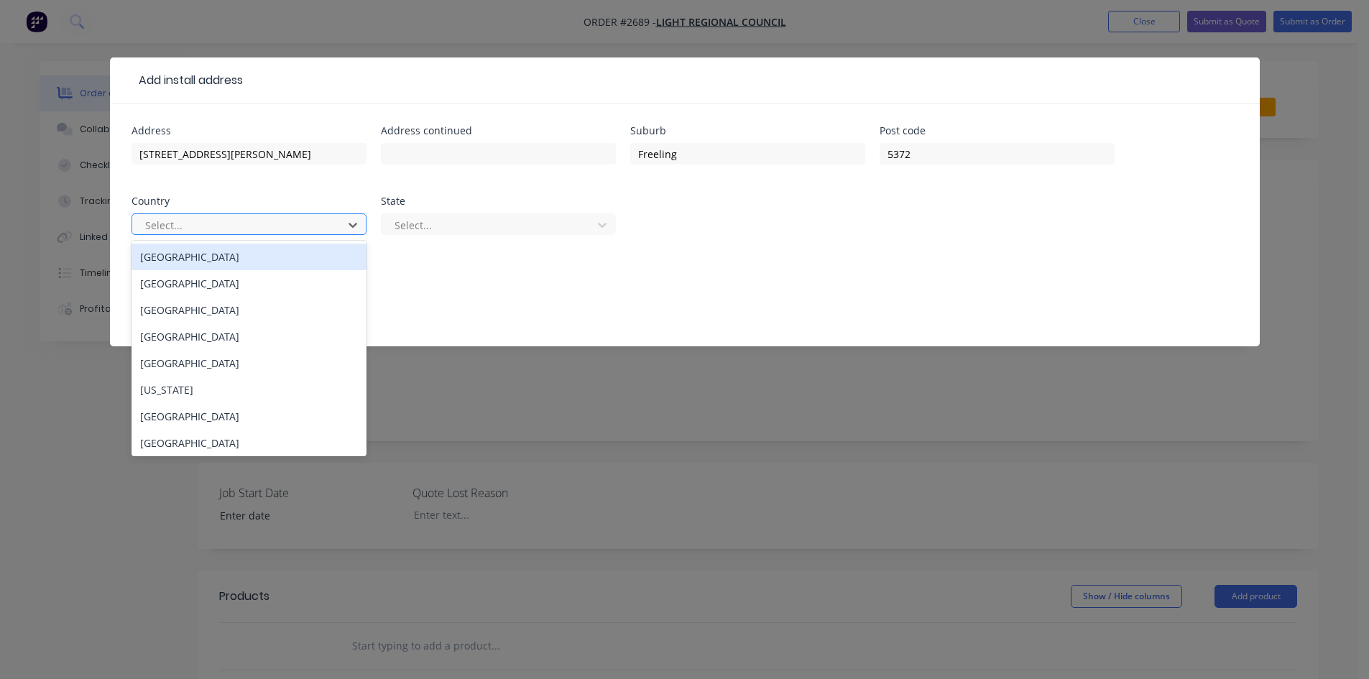
click at [190, 265] on div "[GEOGRAPHIC_DATA]" at bounding box center [248, 257] width 235 height 27
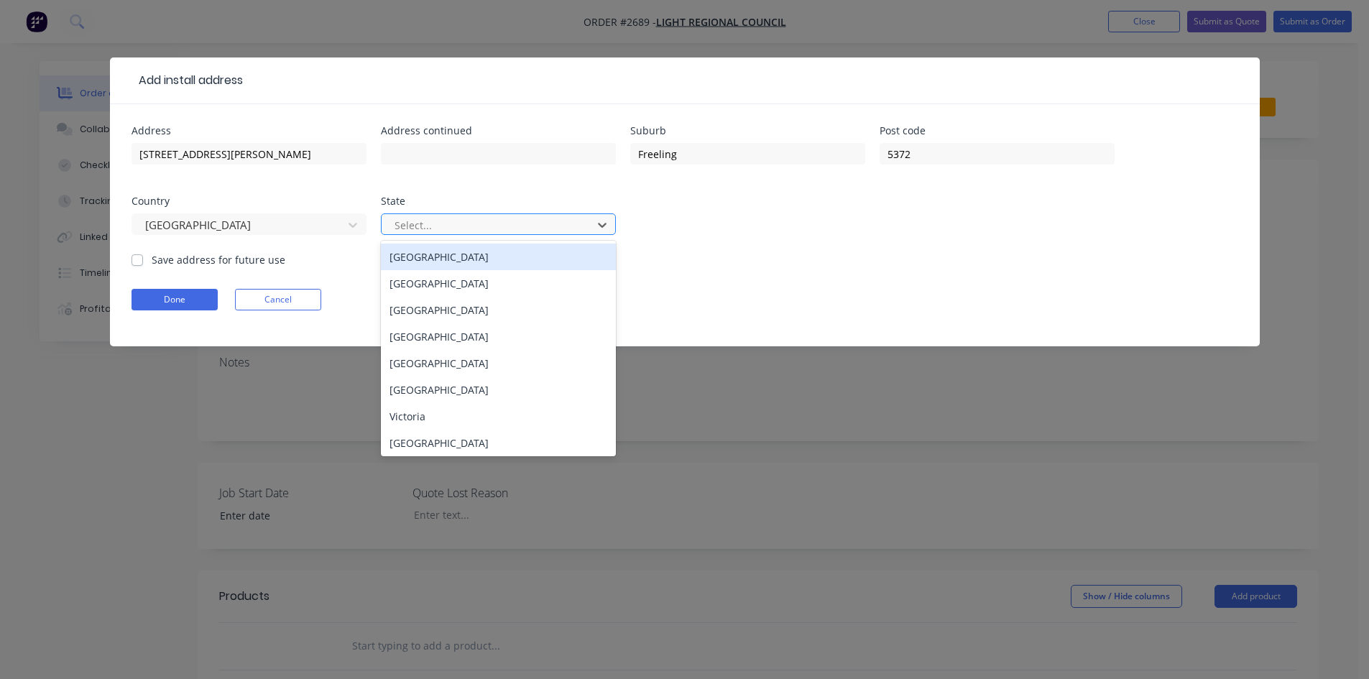
click at [468, 218] on div at bounding box center [489, 225] width 192 height 18
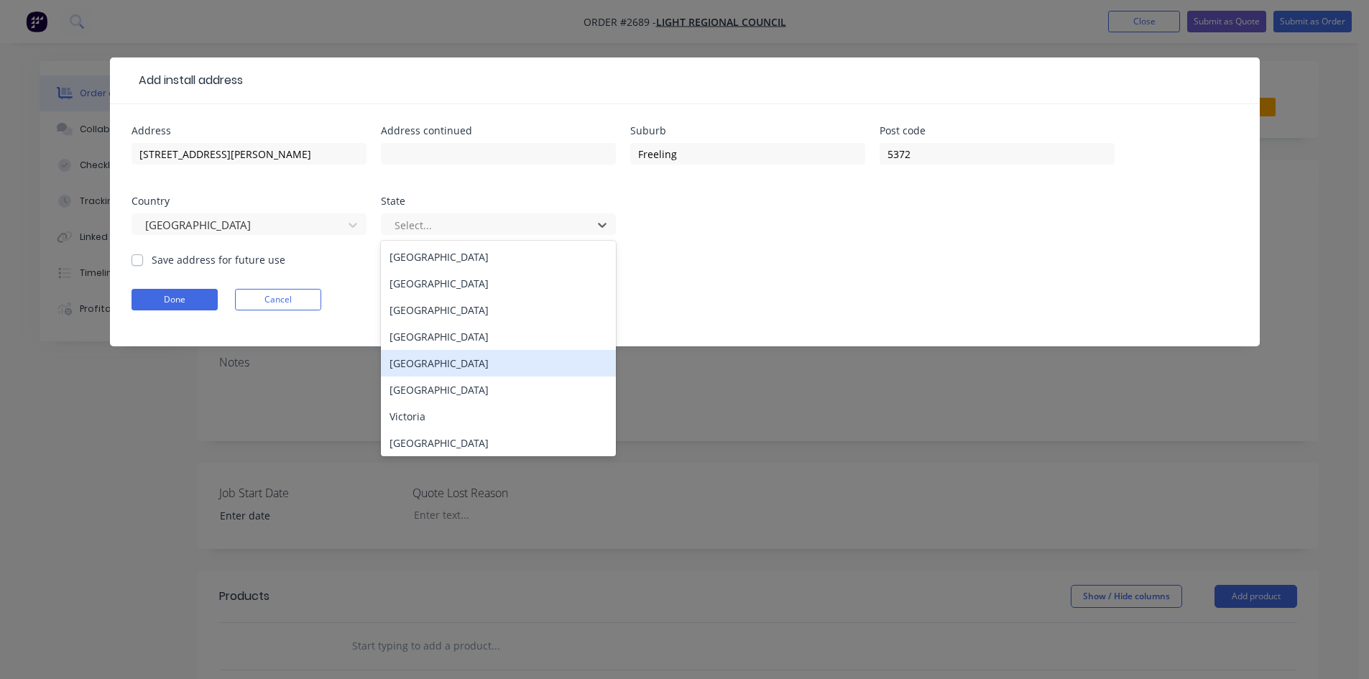
click at [448, 369] on div "[GEOGRAPHIC_DATA]" at bounding box center [498, 363] width 235 height 27
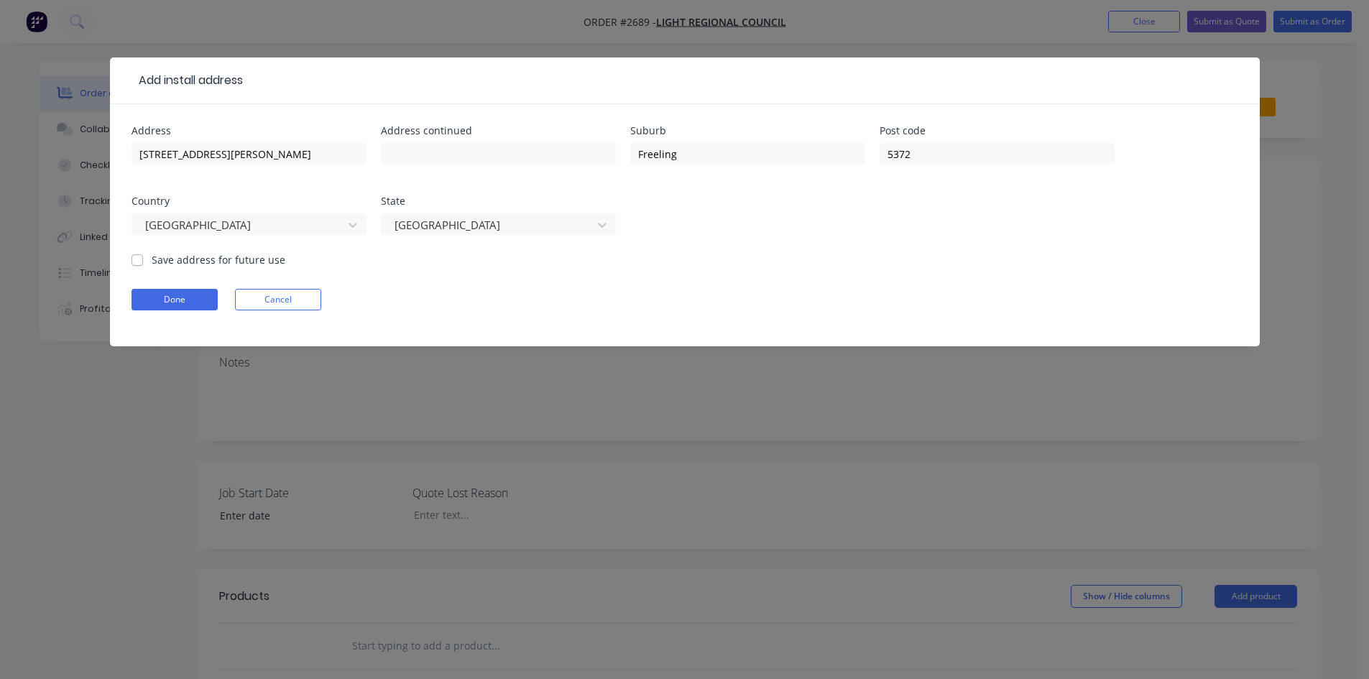
click at [152, 264] on label "Save address for future use" at bounding box center [219, 259] width 134 height 15
click at [142, 264] on input "Save address for future use" at bounding box center [136, 259] width 11 height 14
checkbox input "true"
click at [189, 297] on button "Done" at bounding box center [174, 300] width 86 height 22
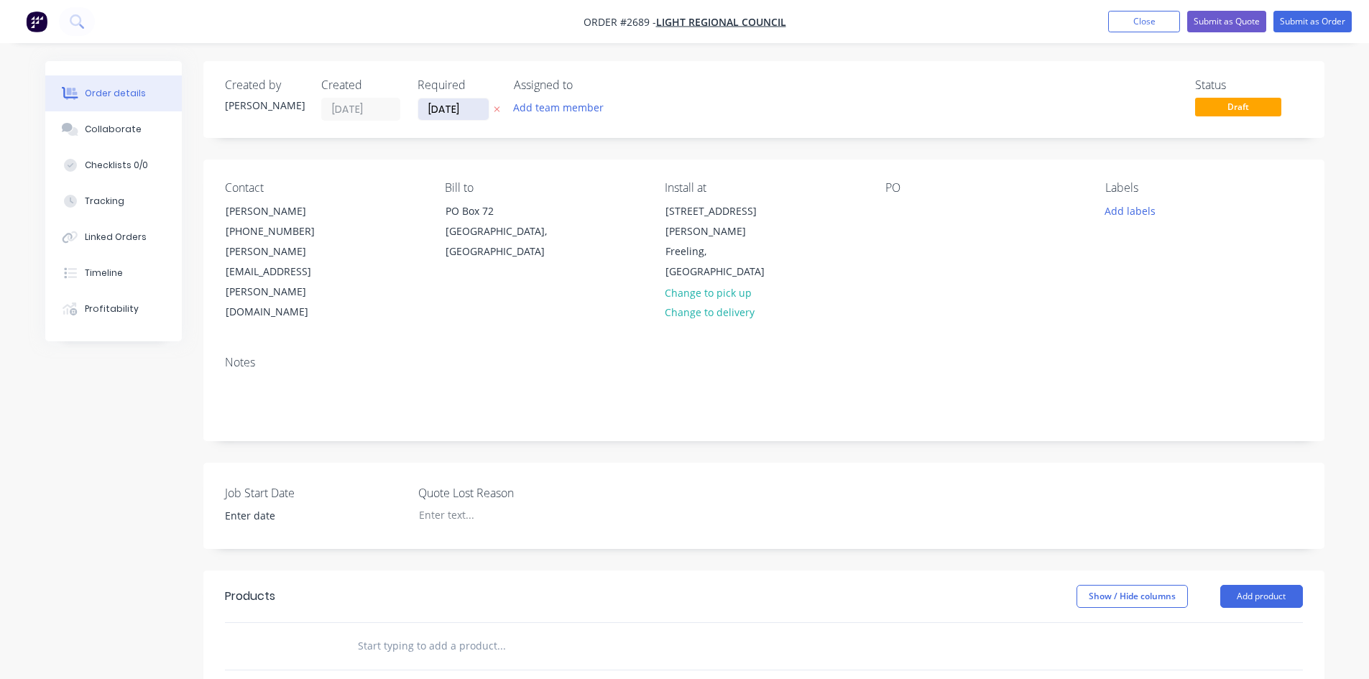
click at [472, 108] on input "[DATE]" at bounding box center [453, 109] width 70 height 22
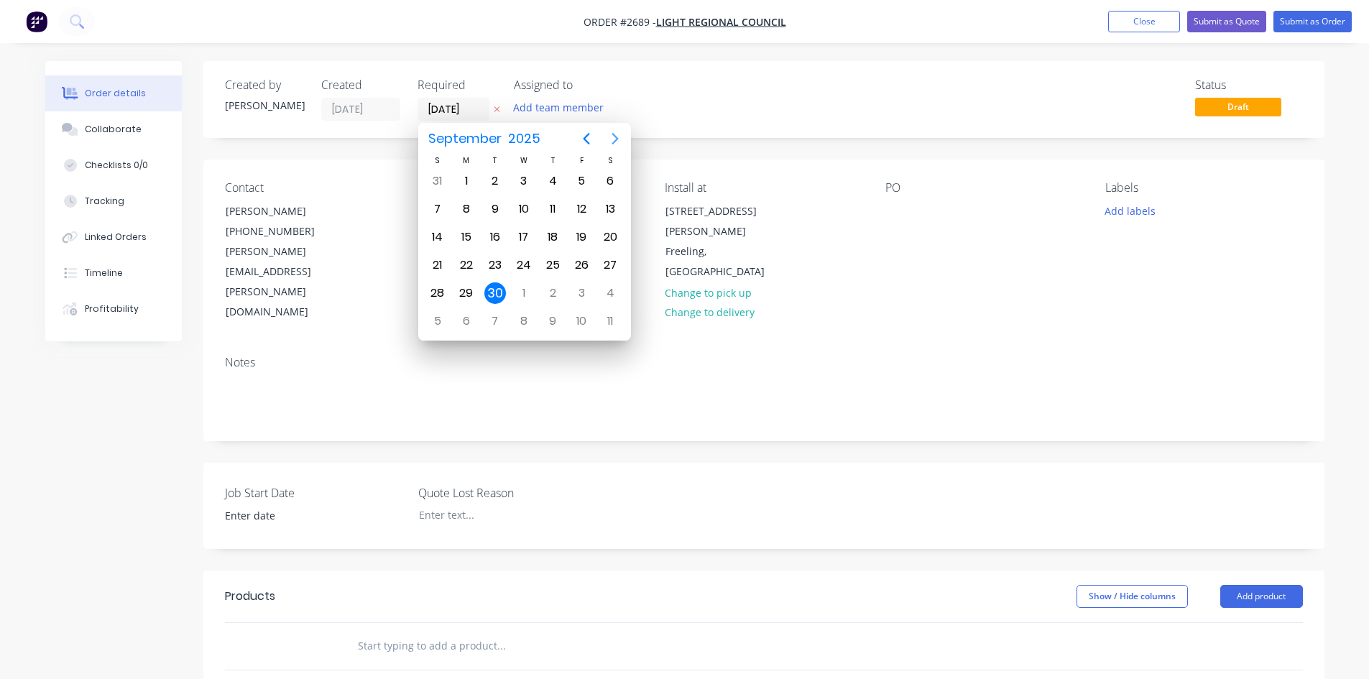
click at [609, 139] on icon "Next page" at bounding box center [614, 138] width 17 height 17
click at [611, 147] on icon "Next page" at bounding box center [614, 138] width 17 height 17
click at [529, 293] on div "31" at bounding box center [524, 293] width 22 height 22
type input "[DATE]"
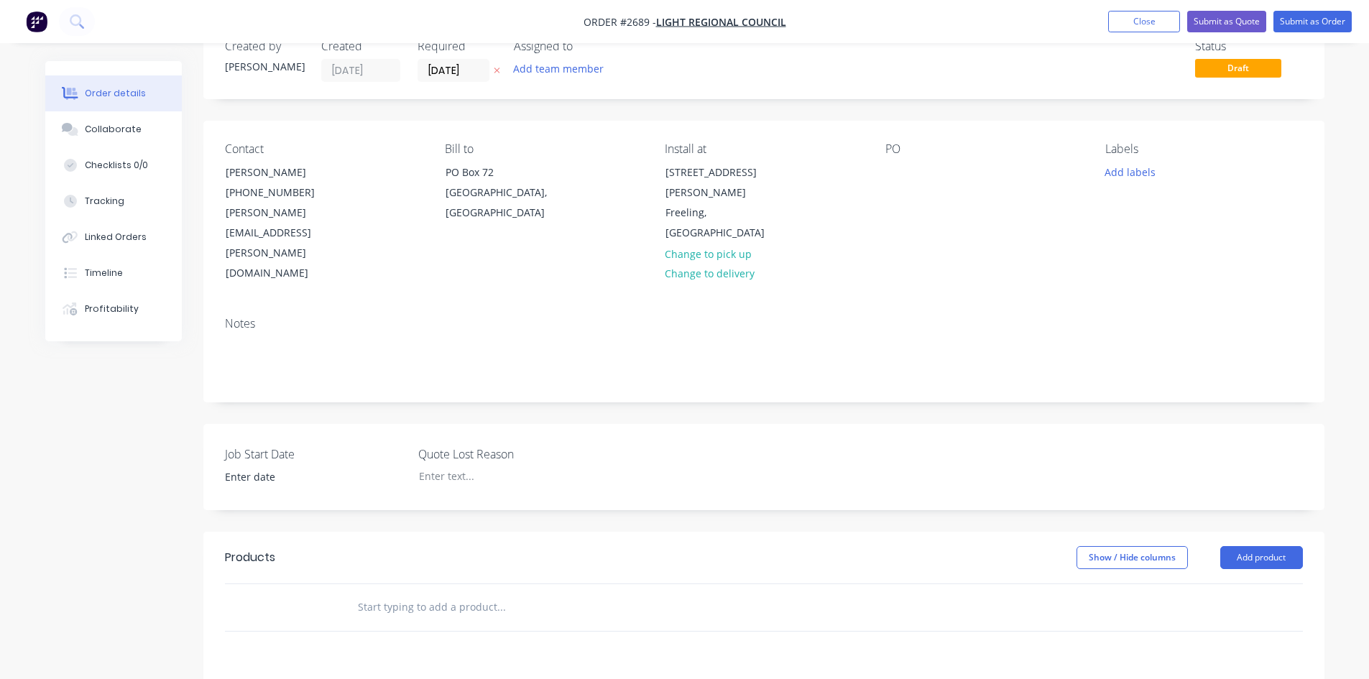
scroll to position [72, 0]
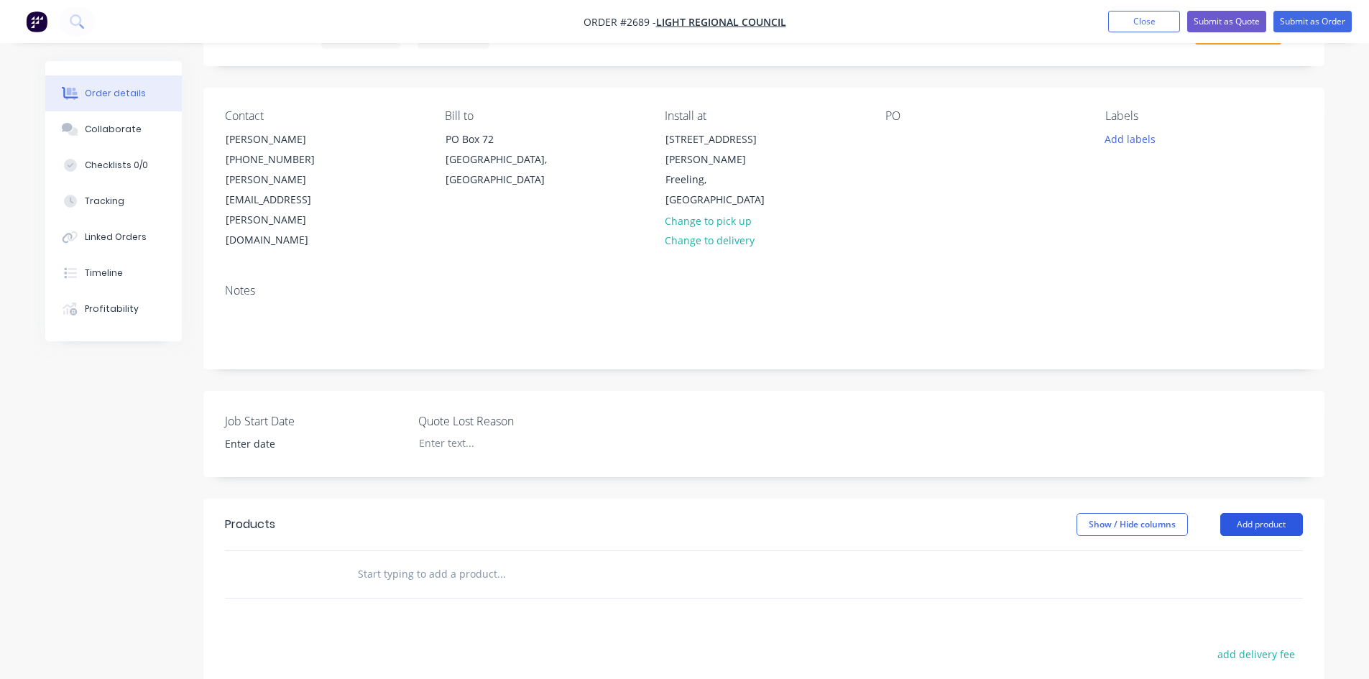
click at [1288, 513] on button "Add product" at bounding box center [1261, 524] width 83 height 23
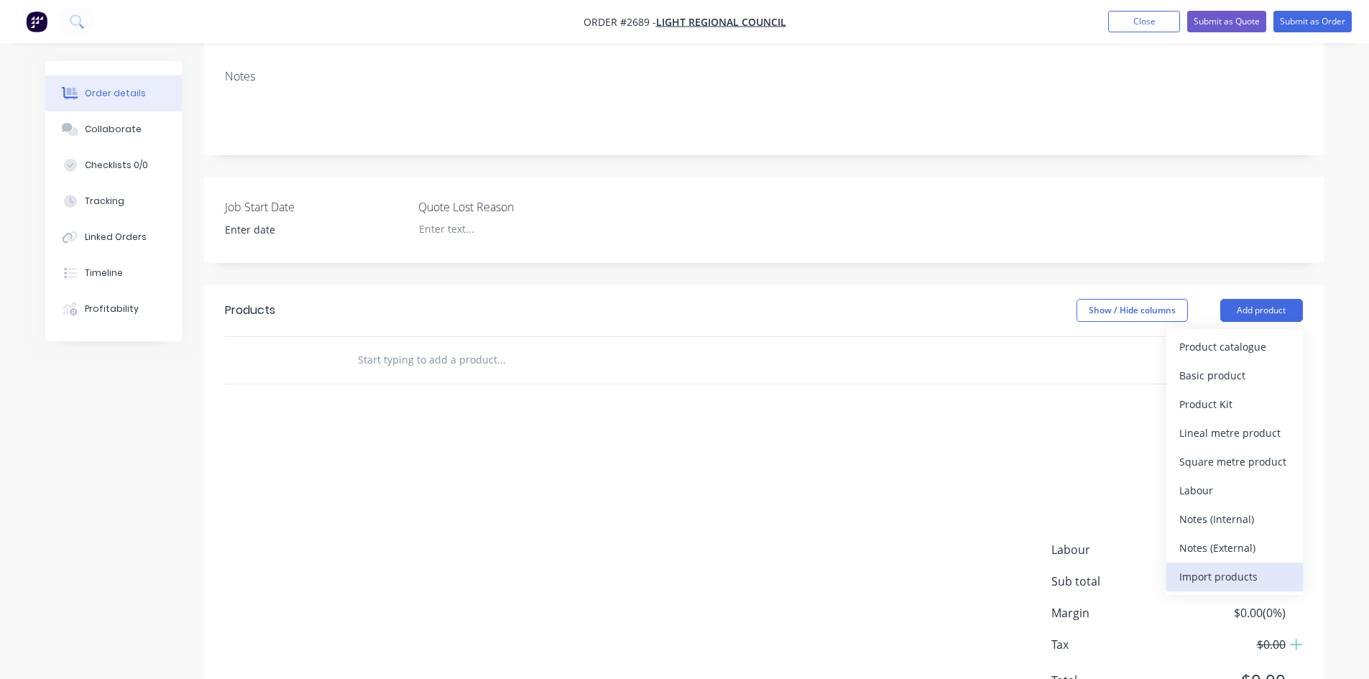
scroll to position [287, 0]
click at [1240, 536] on div "Notes (External)" at bounding box center [1234, 546] width 111 height 21
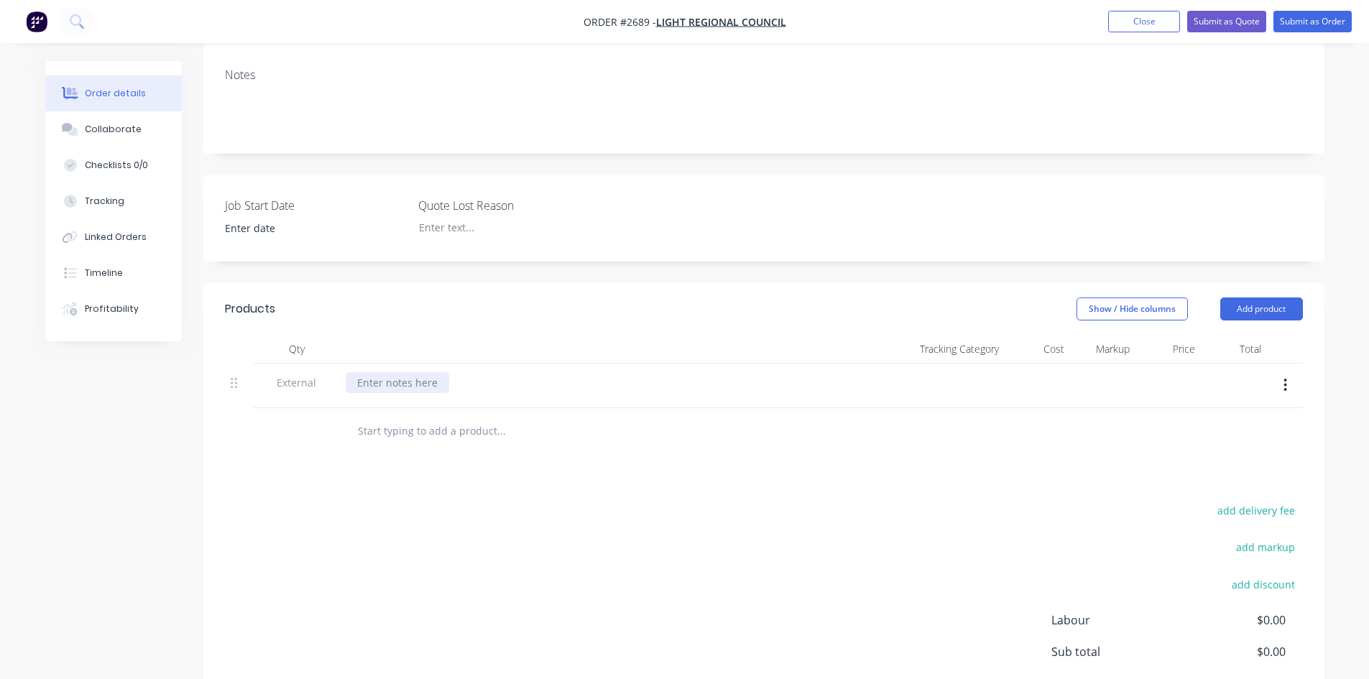
click at [434, 372] on div at bounding box center [397, 382] width 103 height 21
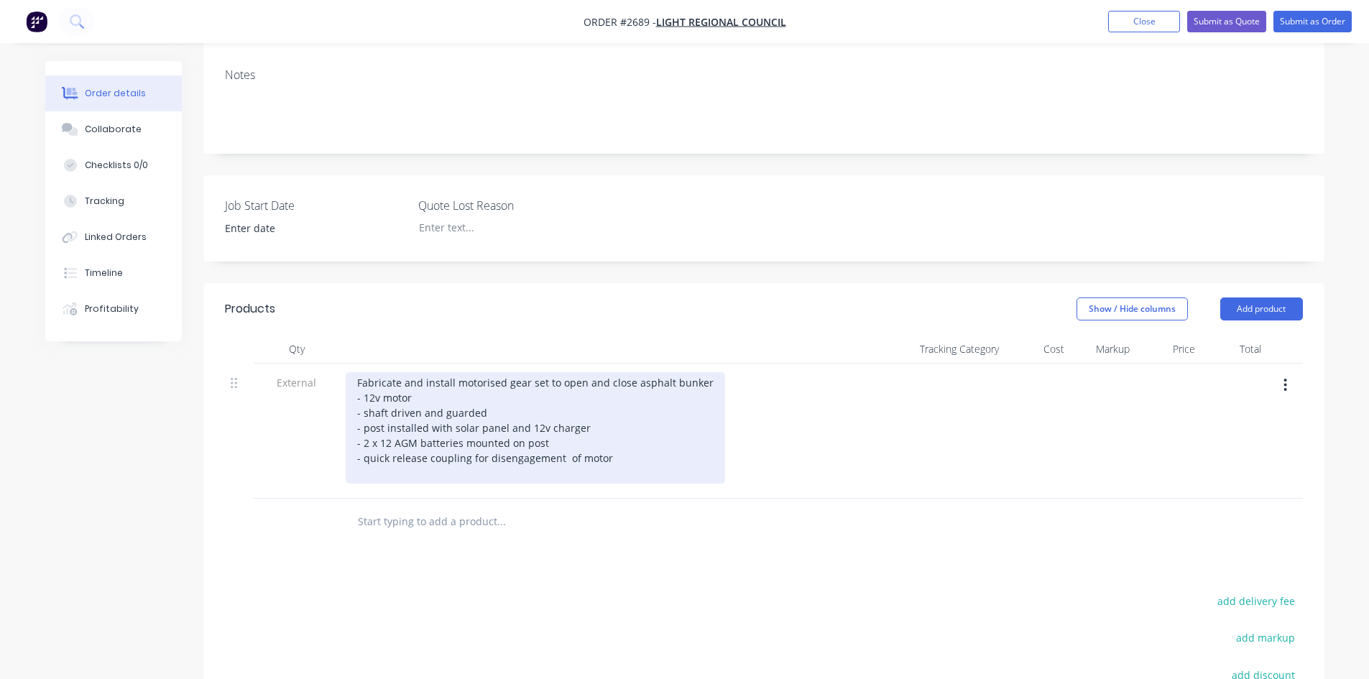
click at [390, 387] on div "Fabricate and install motorised gear set to open and close asphalt bunker - 12v…" at bounding box center [535, 427] width 379 height 111
click at [556, 382] on div "Fabricate and install motorised gear set to open and close asphalt bunker - 12v…" at bounding box center [535, 427] width 379 height 111
click at [618, 397] on div "Fabricate and install motorised gear set to open and close asphalt bunker - 12v…" at bounding box center [535, 427] width 379 height 111
click at [558, 392] on div "Fabricate and install motorised gear set to open and close asphalt bunker - 12v…" at bounding box center [535, 427] width 379 height 111
click at [609, 400] on div "Fabricate and install motorised gear set to open and close asphalt bunker - 12v…" at bounding box center [535, 427] width 379 height 111
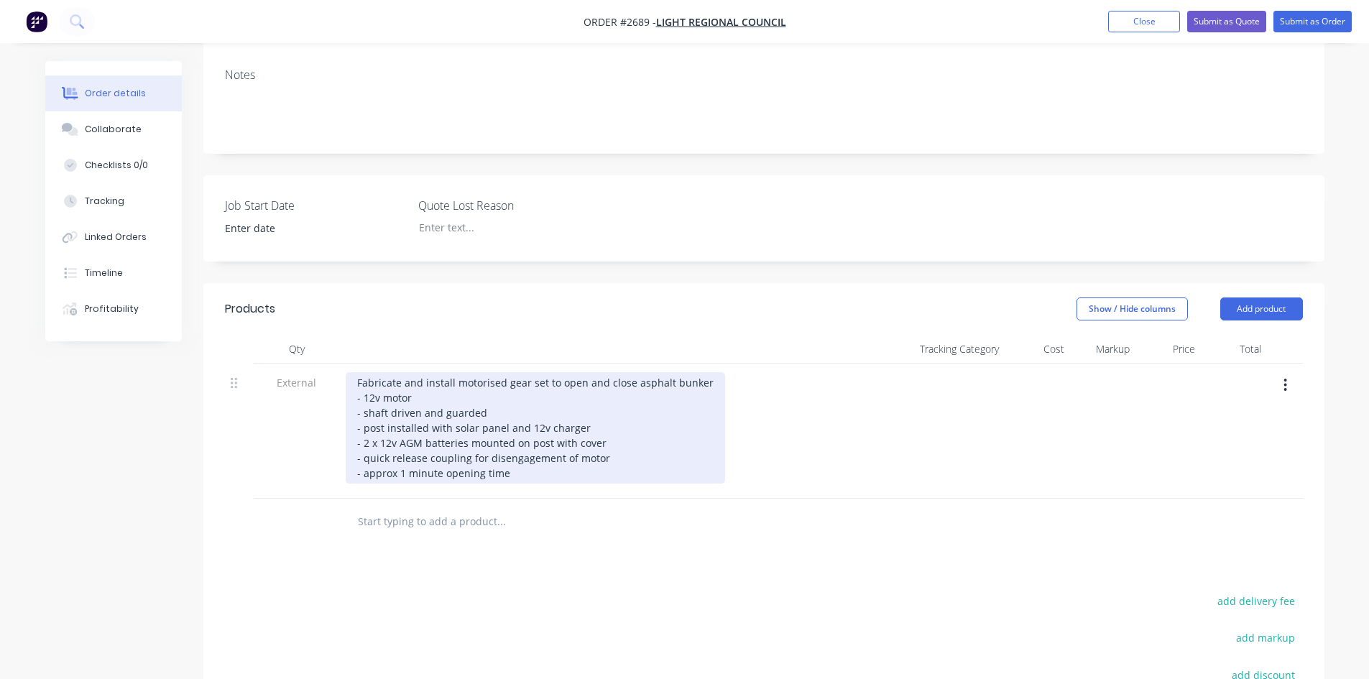
click at [517, 412] on div "Fabricate and install motorised gear set to open and close asphalt bunker - 12v…" at bounding box center [535, 427] width 379 height 111
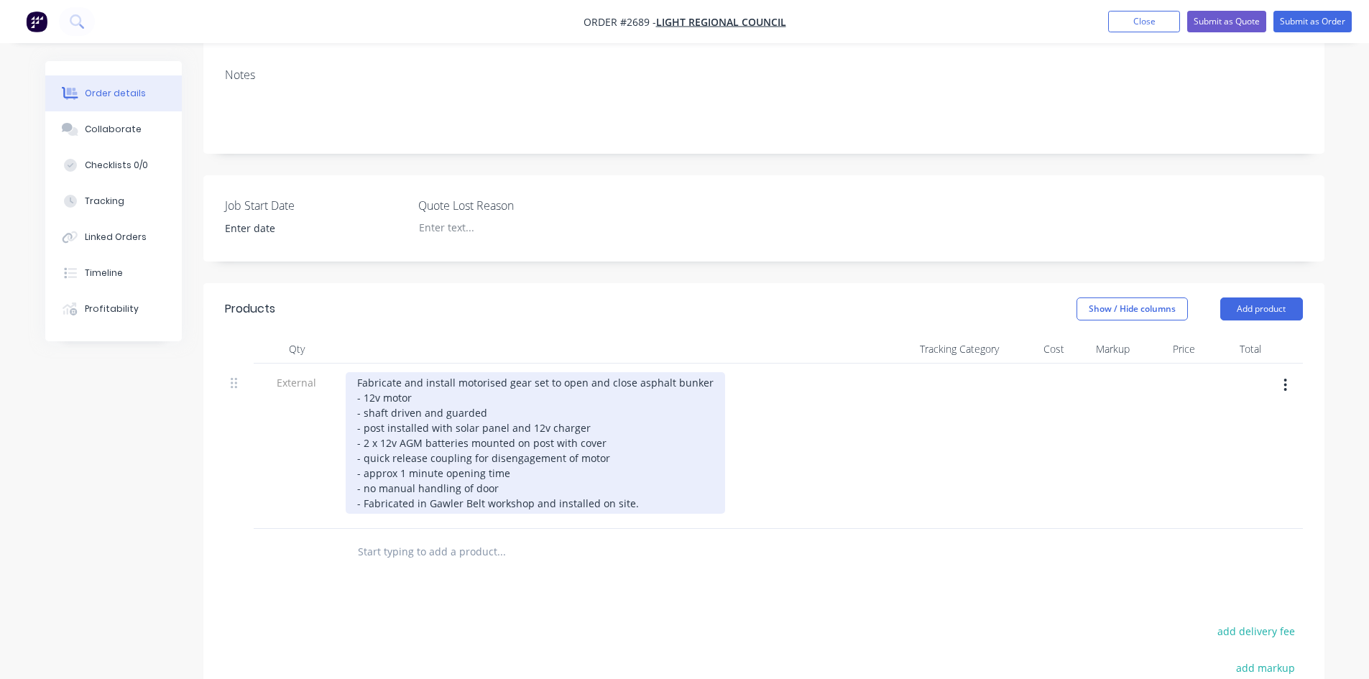
click at [706, 372] on div "Fabricate and install motorised gear set to open and close asphalt bunker - 12v…" at bounding box center [535, 443] width 379 height 142
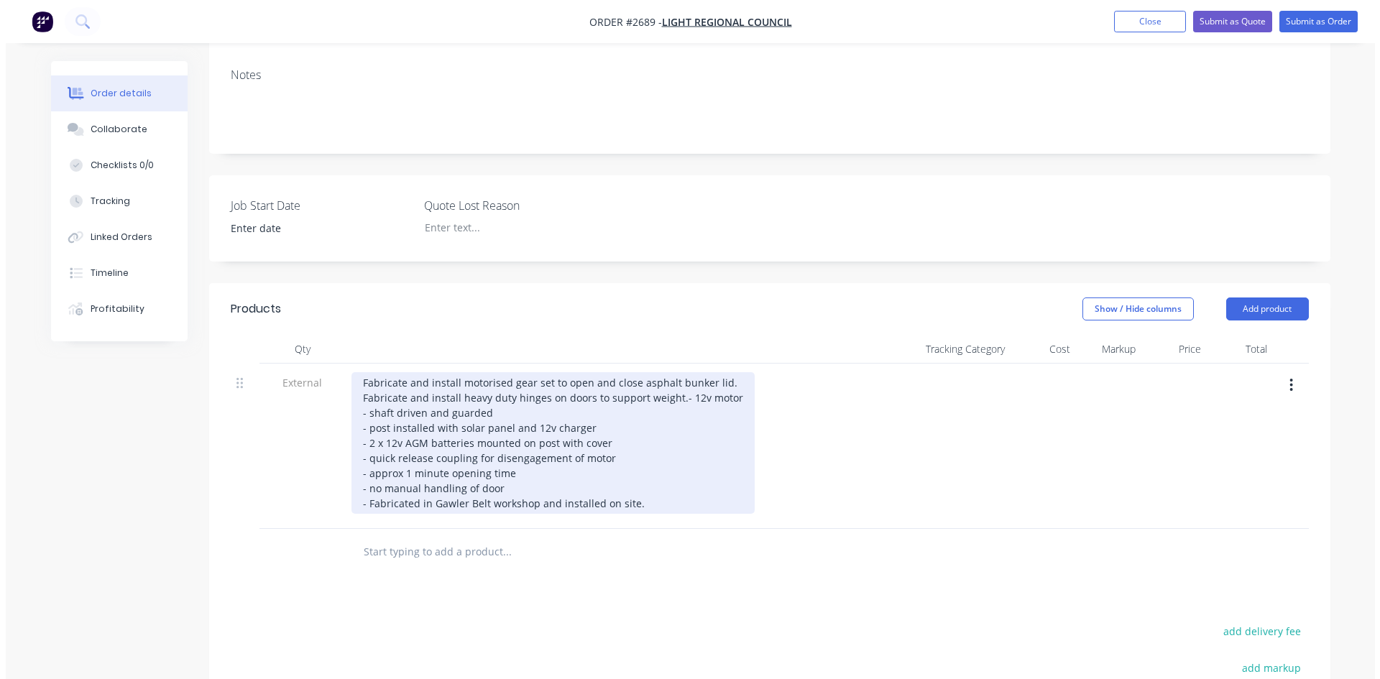
scroll to position [359, 0]
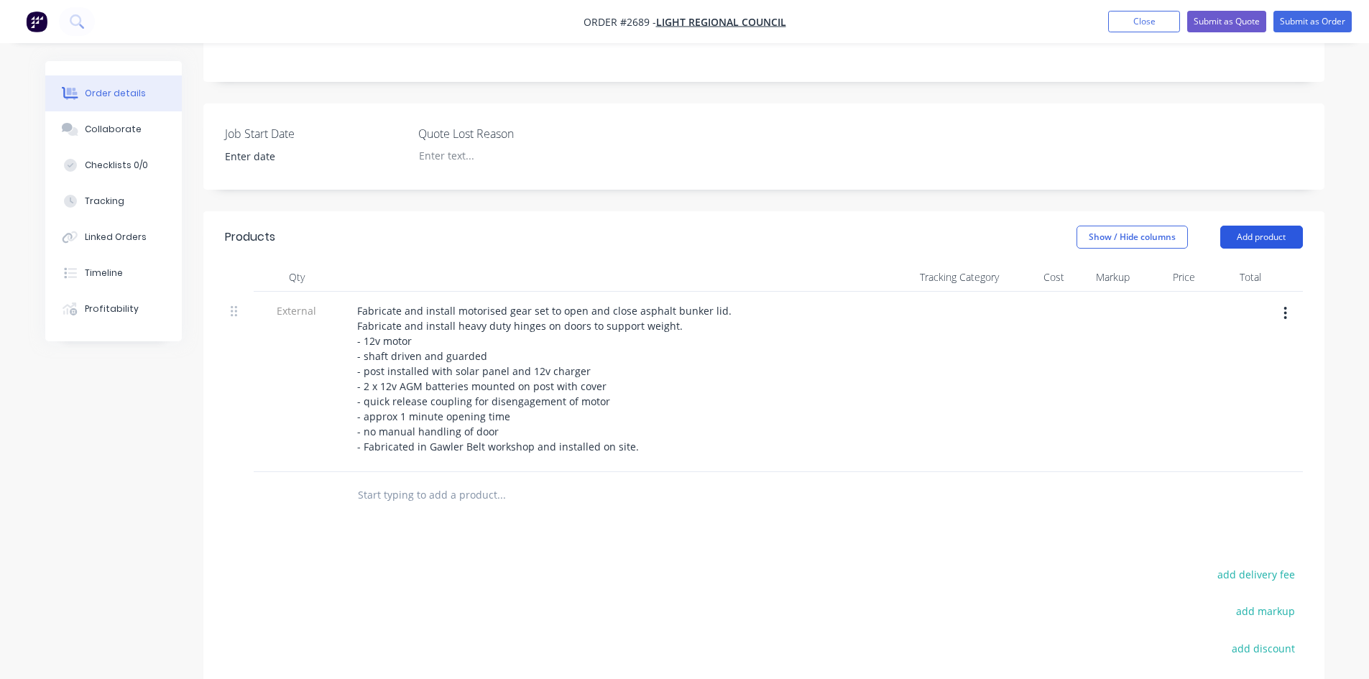
click at [1258, 226] on button "Add product" at bounding box center [1261, 237] width 83 height 23
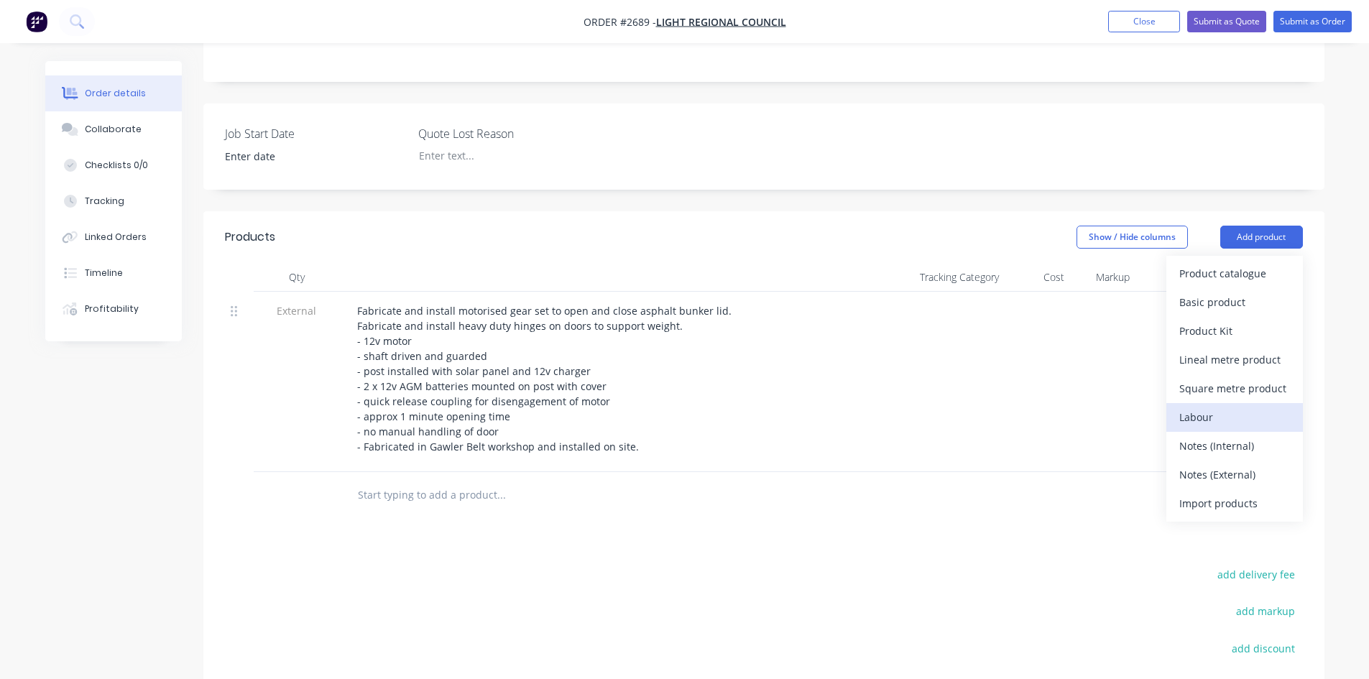
click at [1210, 407] on div "Labour" at bounding box center [1234, 417] width 111 height 21
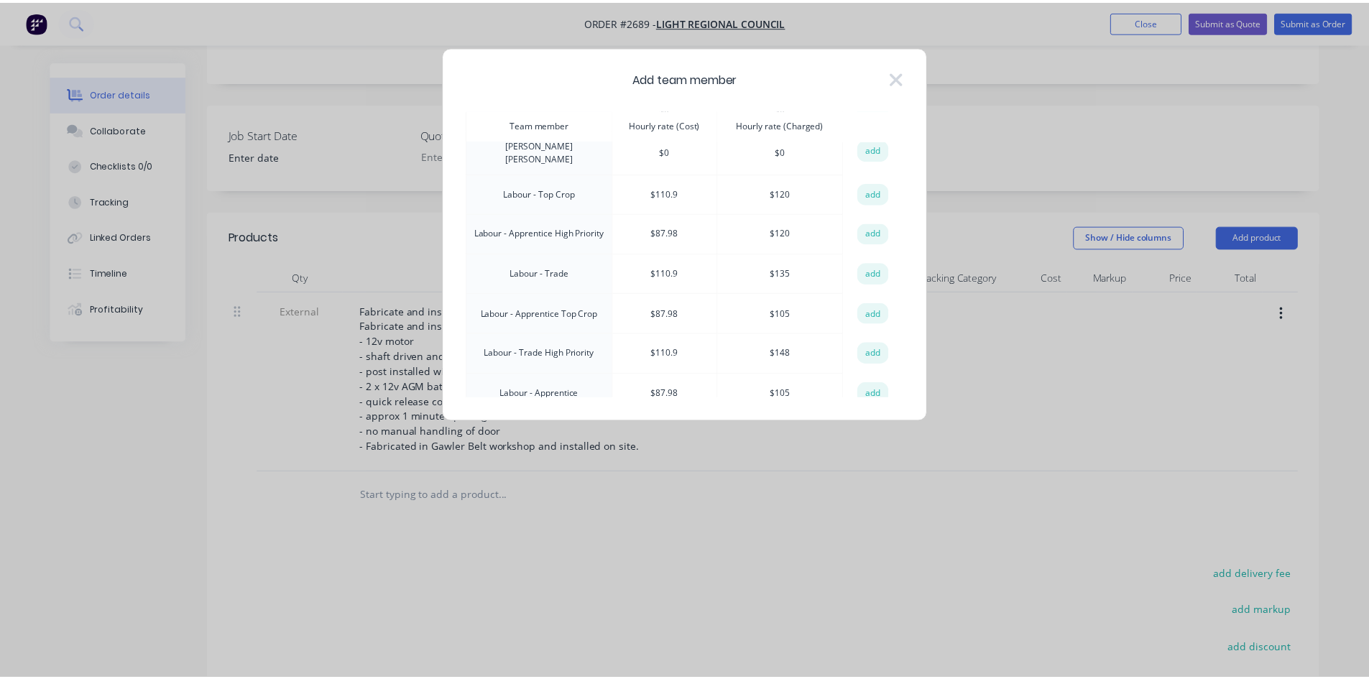
scroll to position [144, 0]
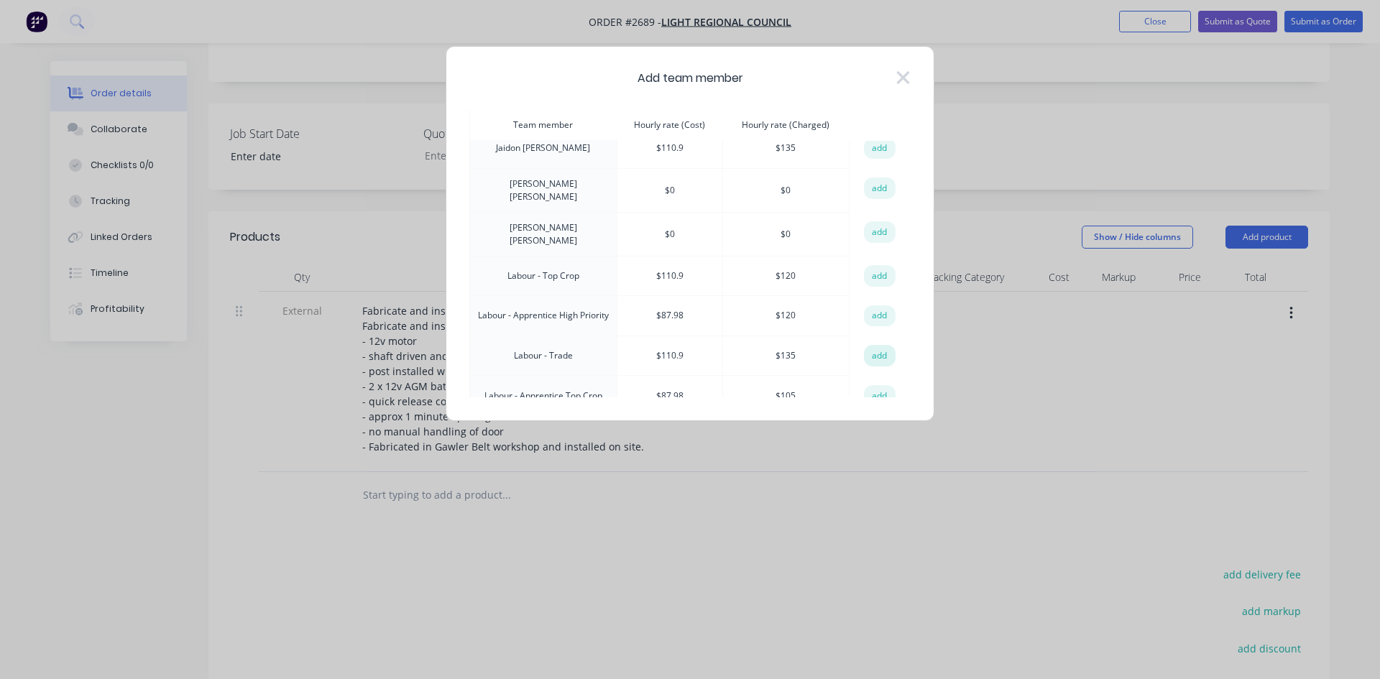
click at [877, 345] on button "add" at bounding box center [880, 356] width 32 height 22
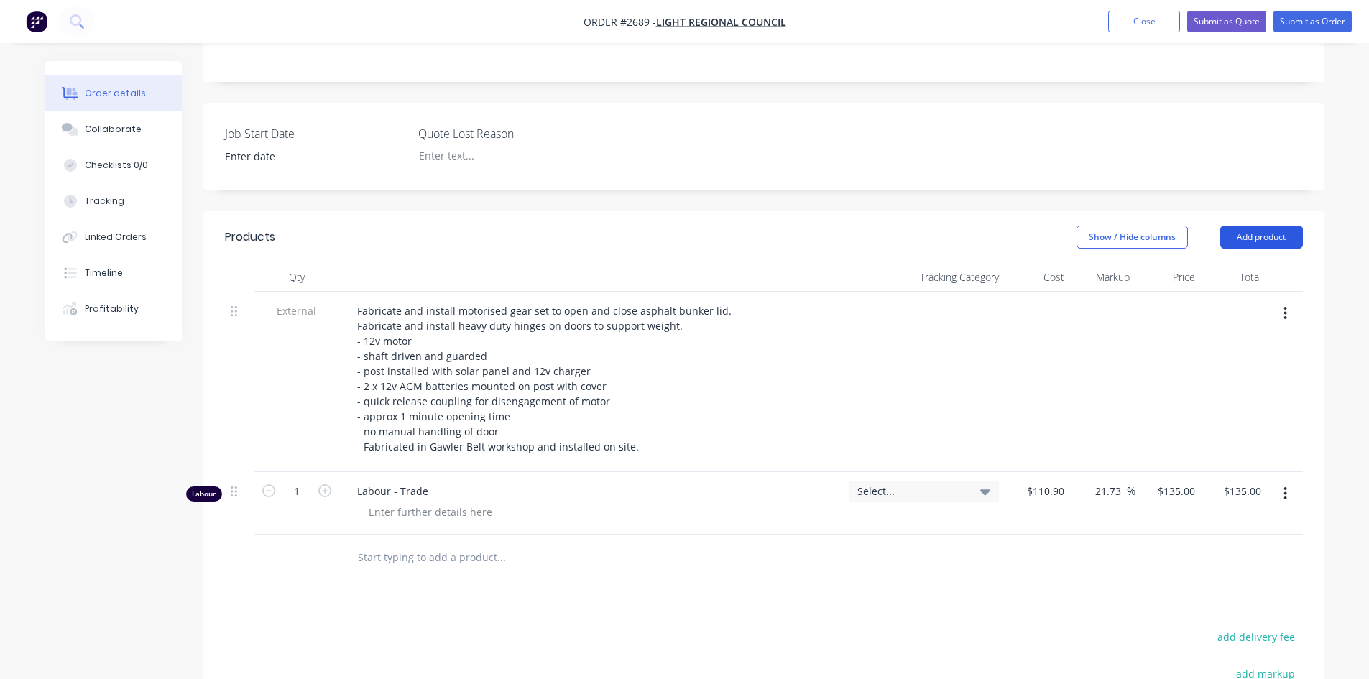
click at [1261, 226] on button "Add product" at bounding box center [1261, 237] width 83 height 23
click at [295, 481] on input "1" at bounding box center [296, 492] width 37 height 22
click at [303, 481] on input "1" at bounding box center [296, 492] width 37 height 22
type input "70"
type input "$9,450.00"
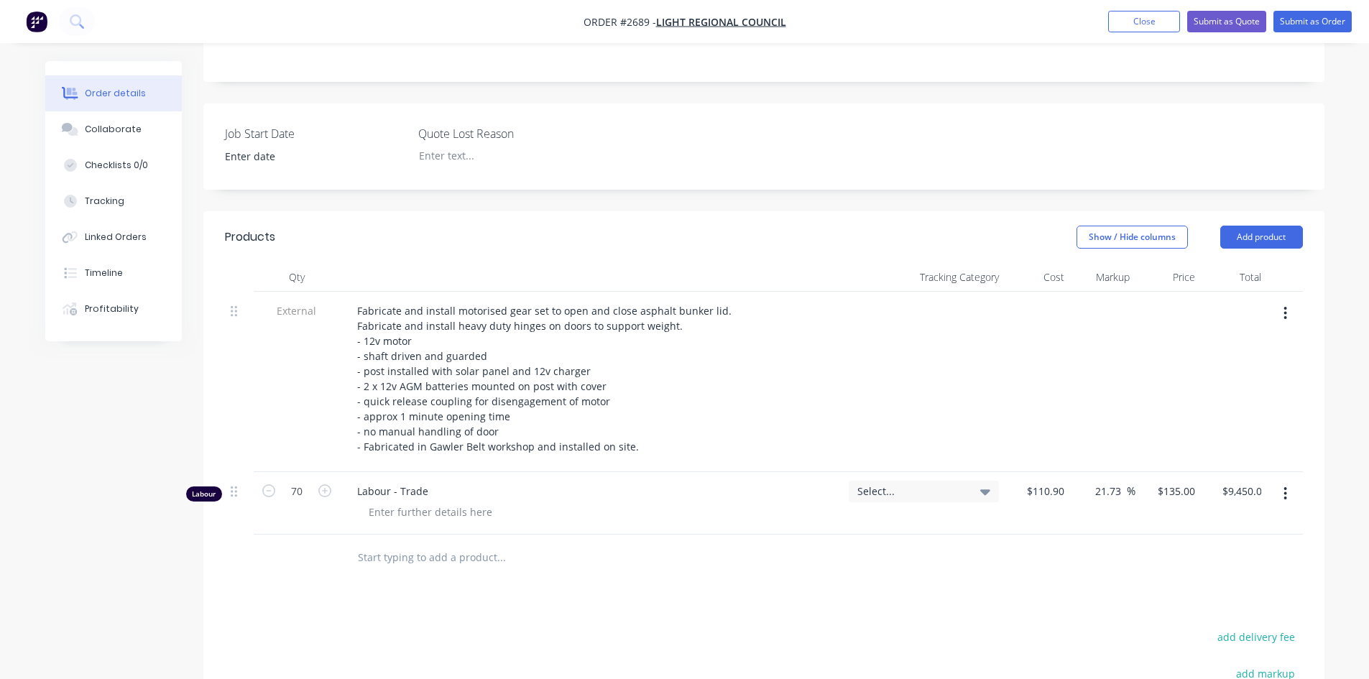
drag, startPoint x: 650, startPoint y: 581, endPoint x: 628, endPoint y: 573, distance: 23.4
click at [445, 543] on input "text" at bounding box center [500, 557] width 287 height 29
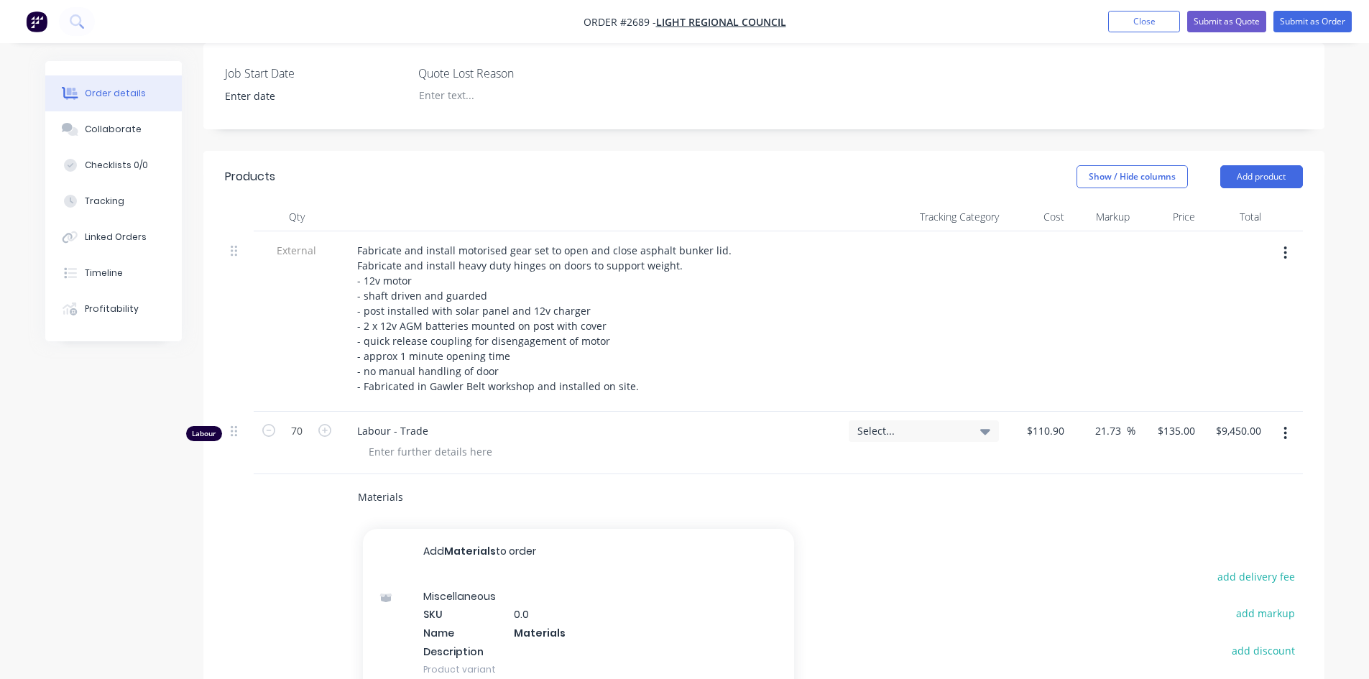
scroll to position [503, 0]
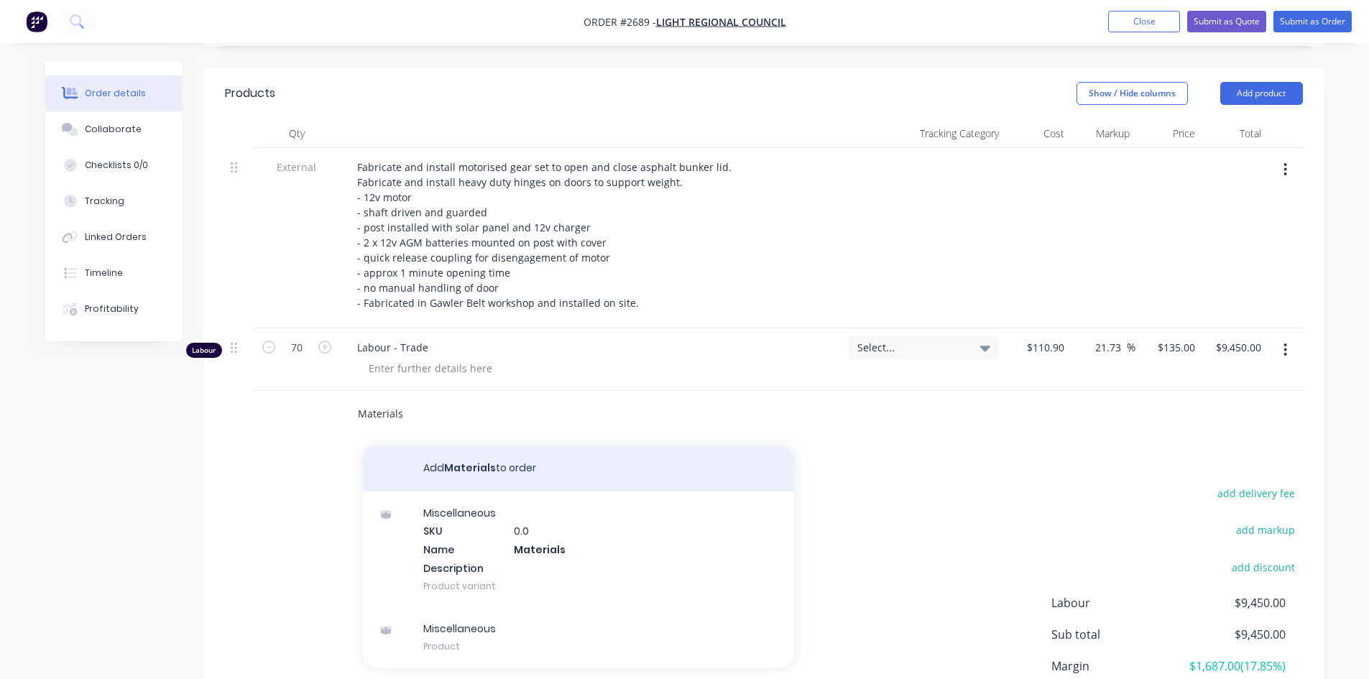
type input "Materials"
click at [484, 446] on button "Add Materials to order" at bounding box center [578, 469] width 431 height 46
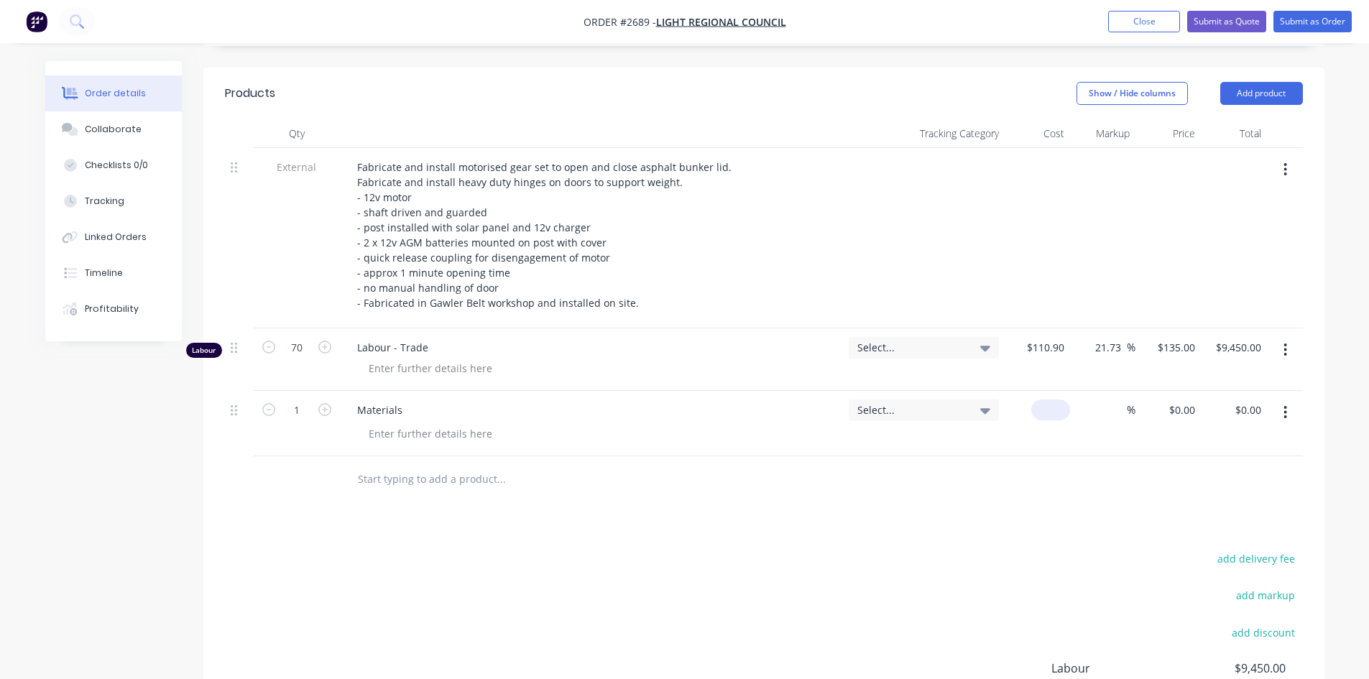
click at [1053, 400] on input at bounding box center [1053, 410] width 33 height 21
type input "8"
type input "$8,916.41"
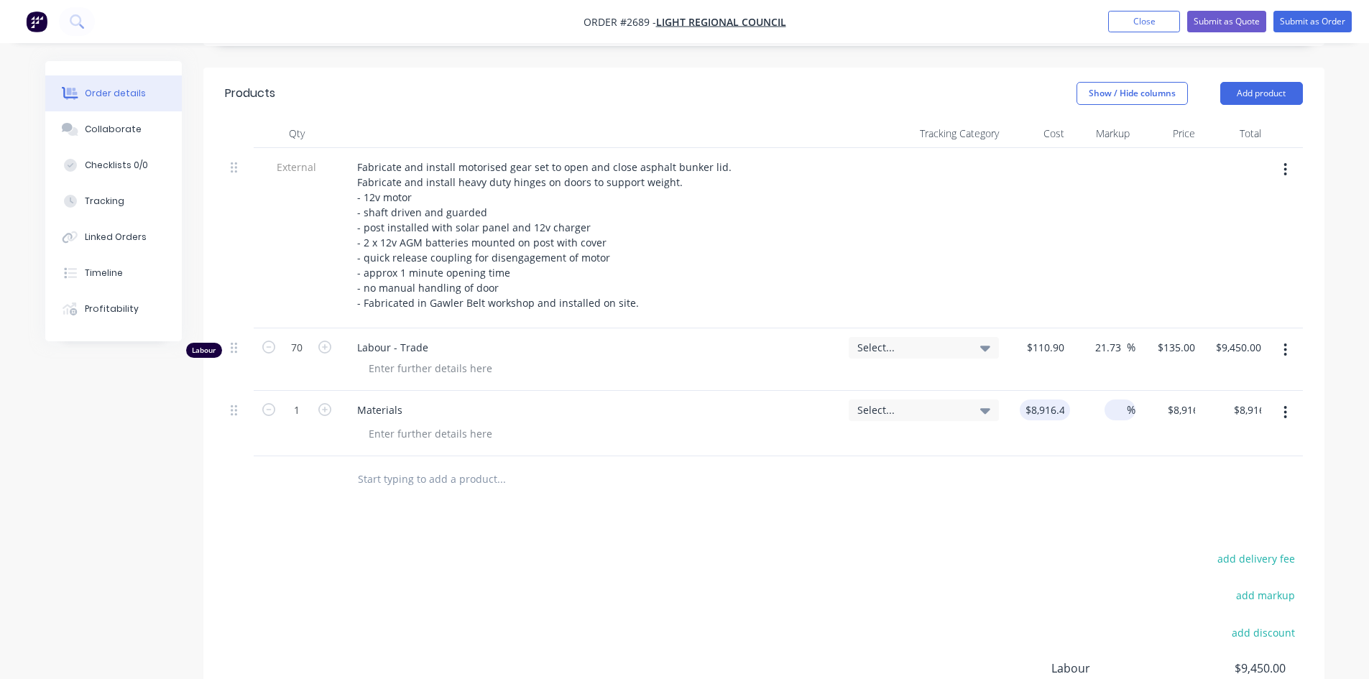
click at [1120, 400] on input at bounding box center [1118, 410] width 17 height 21
type input "30"
type input "$11,591.333"
type input "$11,591.33"
click at [1114, 467] on div "Products Show / Hide columns Add product Qty Tracking Category Cost Markup Pric…" at bounding box center [763, 458] width 1121 height 780
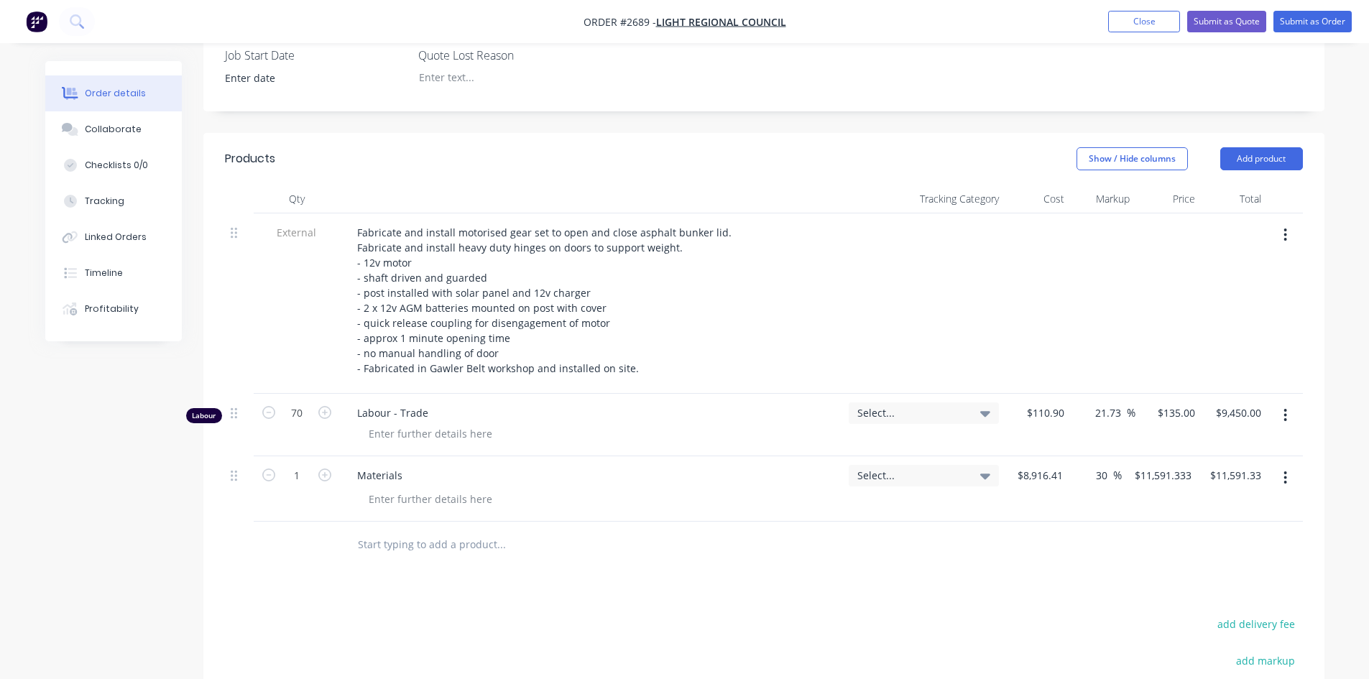
scroll to position [489, 0]
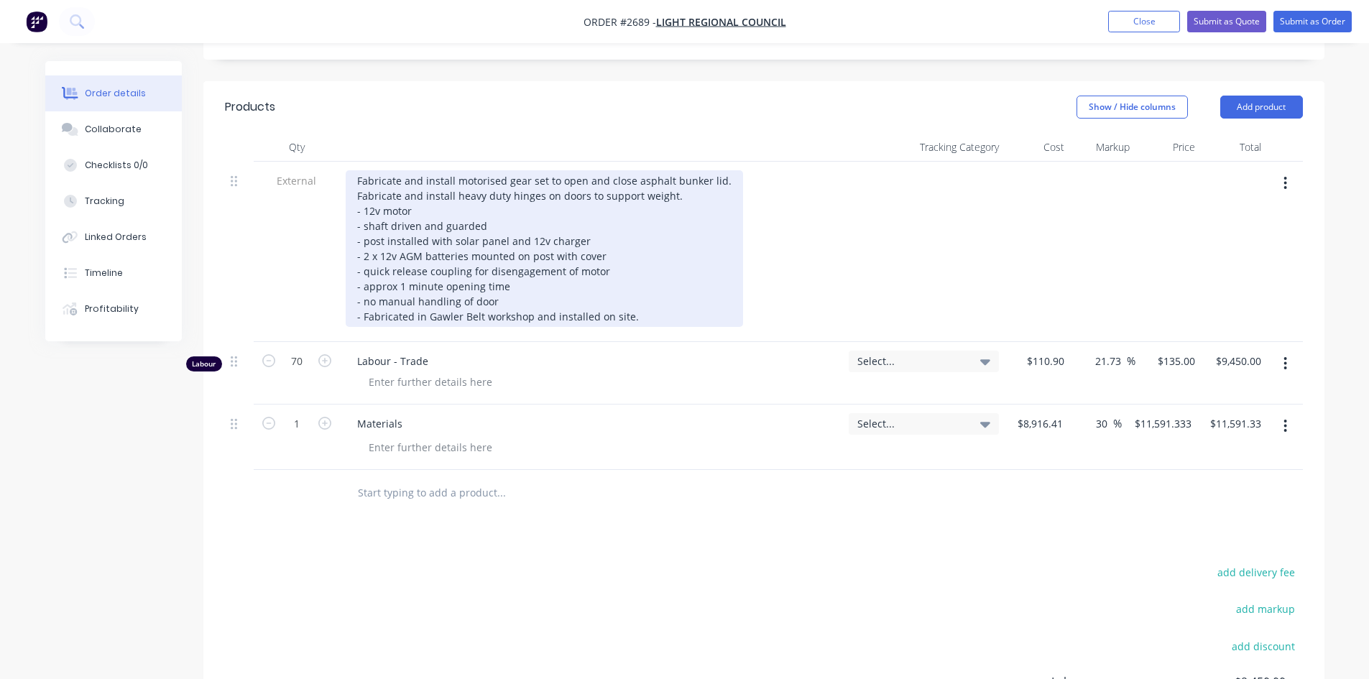
click at [495, 242] on div "Fabricate and install motorised gear set to open and close asphalt bunker lid. …" at bounding box center [544, 248] width 397 height 157
drag, startPoint x: 541, startPoint y: 237, endPoint x: 349, endPoint y: 236, distance: 191.9
click at [349, 236] on div "Fabricate and install motorised gear set to open and close asphalt bunker lid. …" at bounding box center [544, 248] width 397 height 157
click at [673, 170] on div "Fabricate and install motorised gear set to open and close asphalt bunker lid. …" at bounding box center [544, 248] width 397 height 157
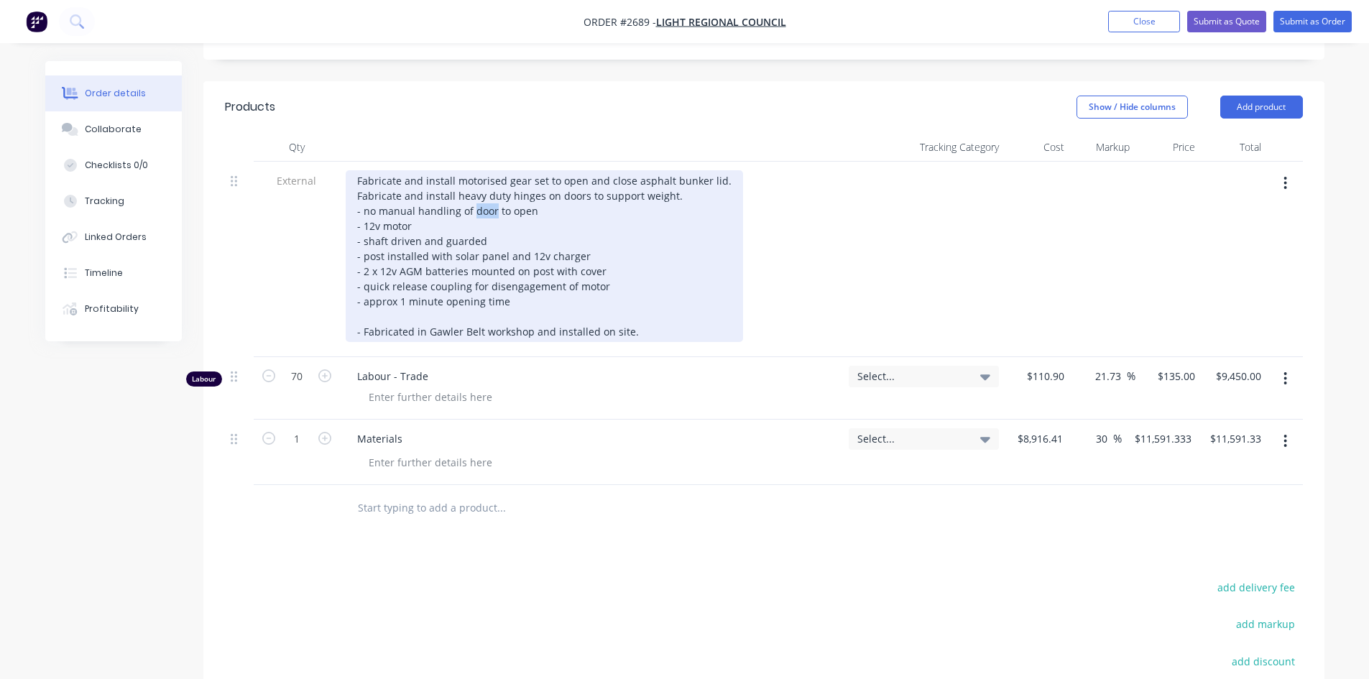
drag, startPoint x: 492, startPoint y: 149, endPoint x: 473, endPoint y: 150, distance: 19.4
click at [473, 170] on div "Fabricate and install motorised gear set to open and close asphalt bunker lid. …" at bounding box center [544, 256] width 397 height 172
click at [526, 170] on div "Fabricate and install motorised gear set to open and close asphalt bunker lid. …" at bounding box center [544, 256] width 397 height 172
click at [587, 193] on div "Fabricate and install motorised gear set to open and close asphalt bunker lid. …" at bounding box center [544, 256] width 397 height 172
click at [601, 210] on div "Fabricate and install motorised gear set to open and close asphalt bunker lid. …" at bounding box center [544, 256] width 397 height 172
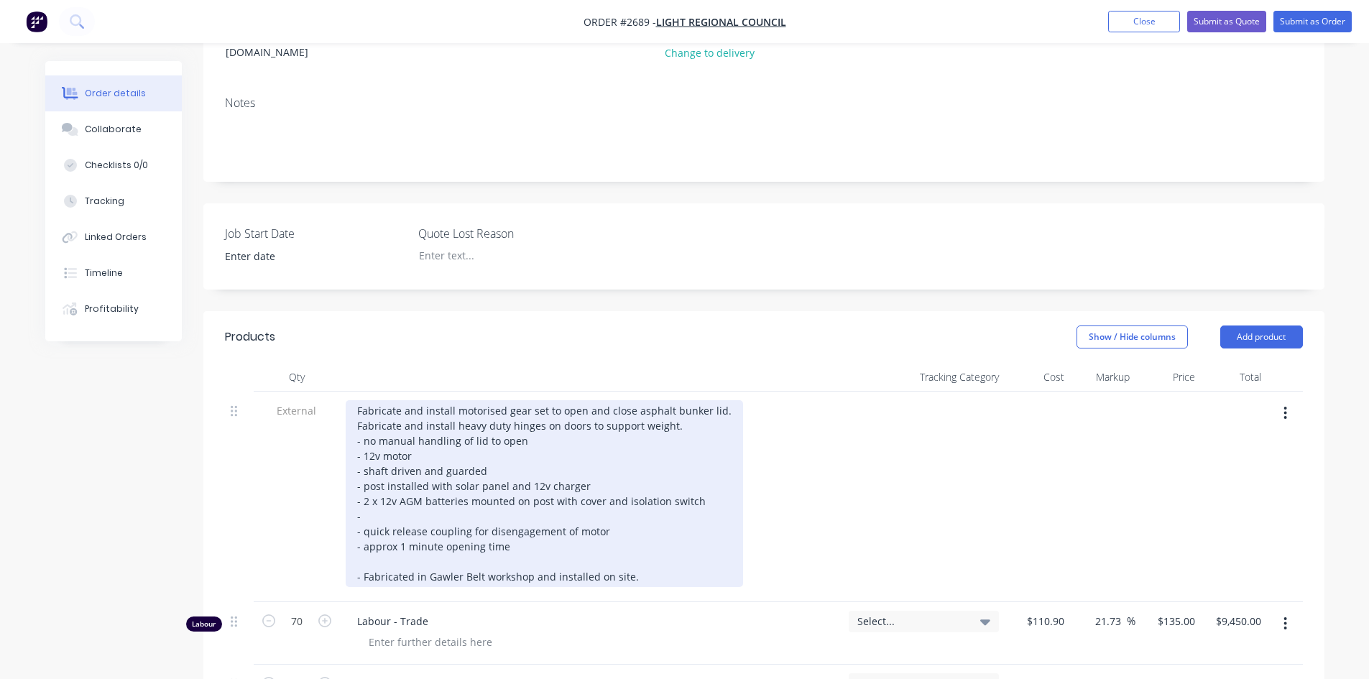
scroll to position [202, 0]
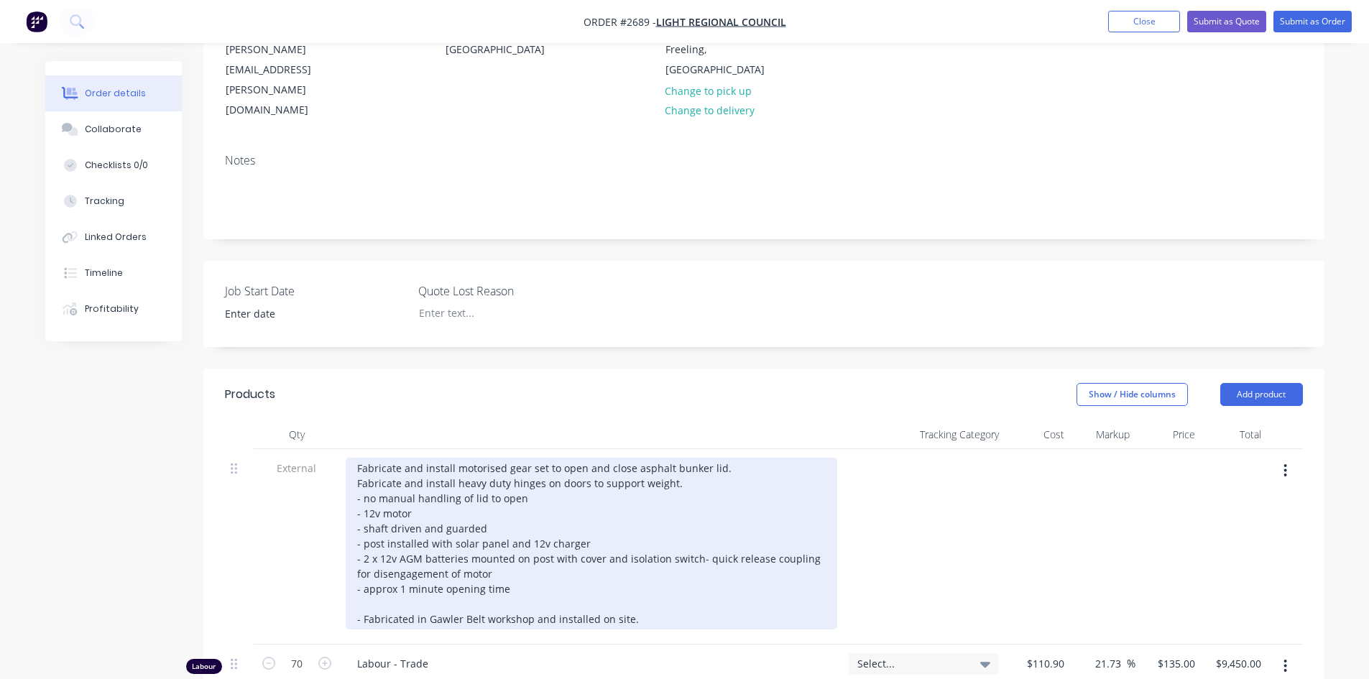
click at [513, 531] on div "Fabricate and install motorised gear set to open and close asphalt bunker lid. …" at bounding box center [591, 544] width 491 height 172
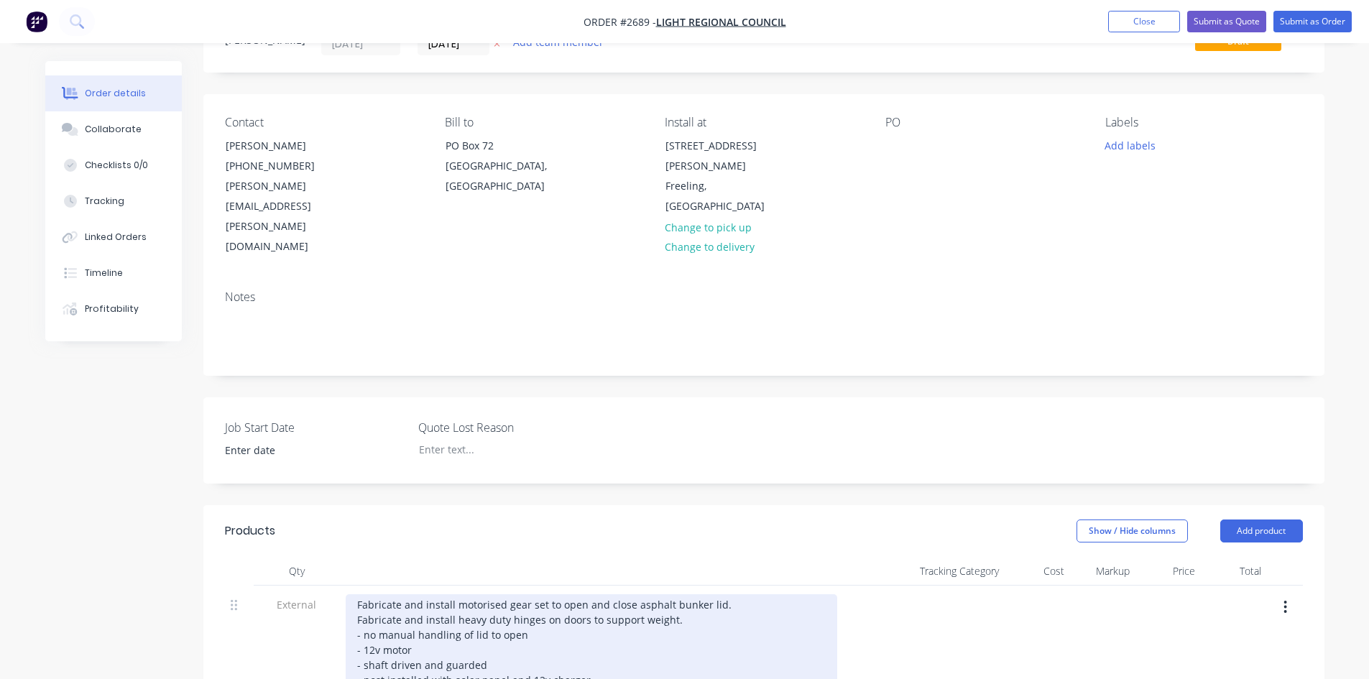
scroll to position [0, 0]
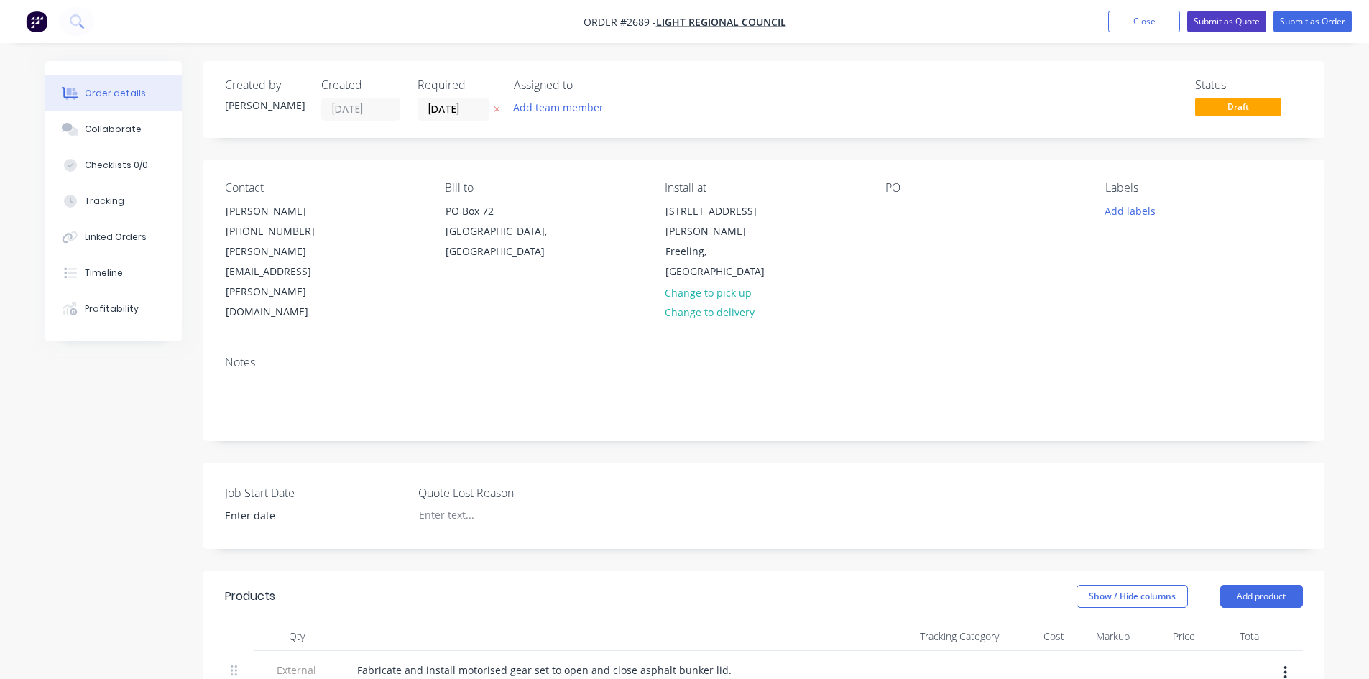
click at [1242, 19] on button "Submit as Quote" at bounding box center [1226, 22] width 79 height 22
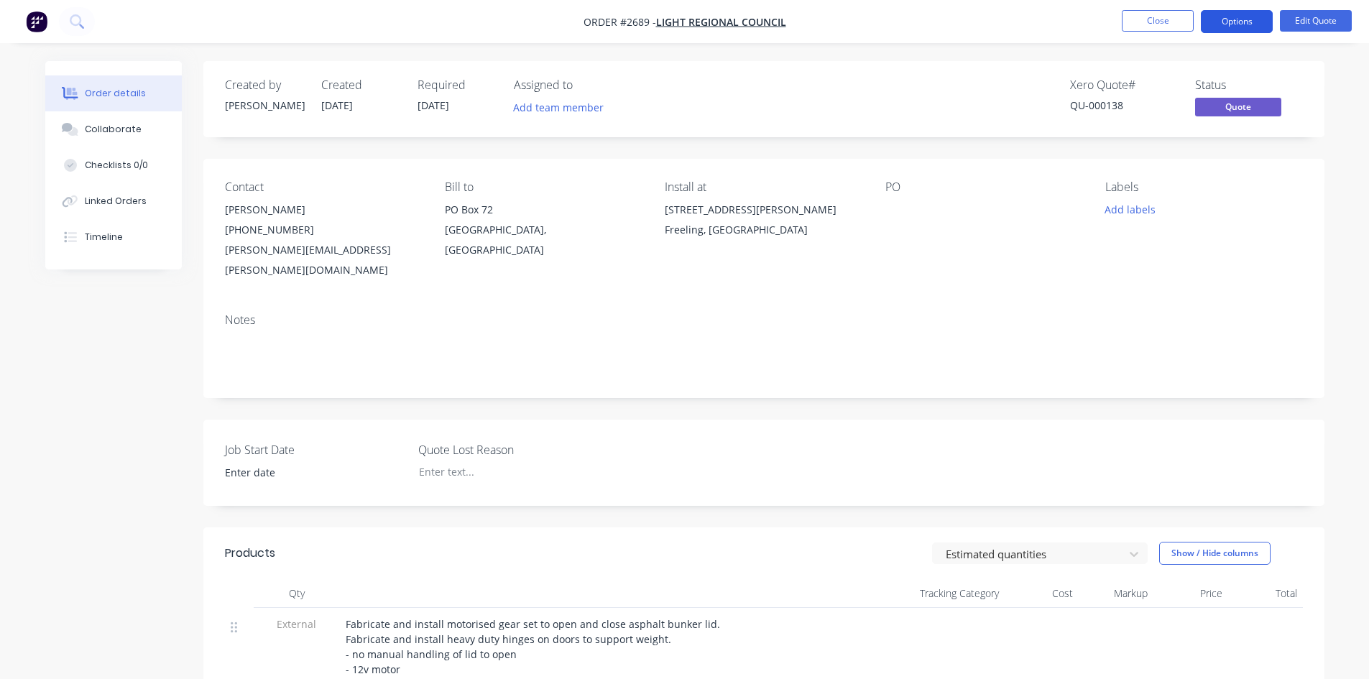
click at [1225, 21] on button "Options" at bounding box center [1237, 21] width 72 height 23
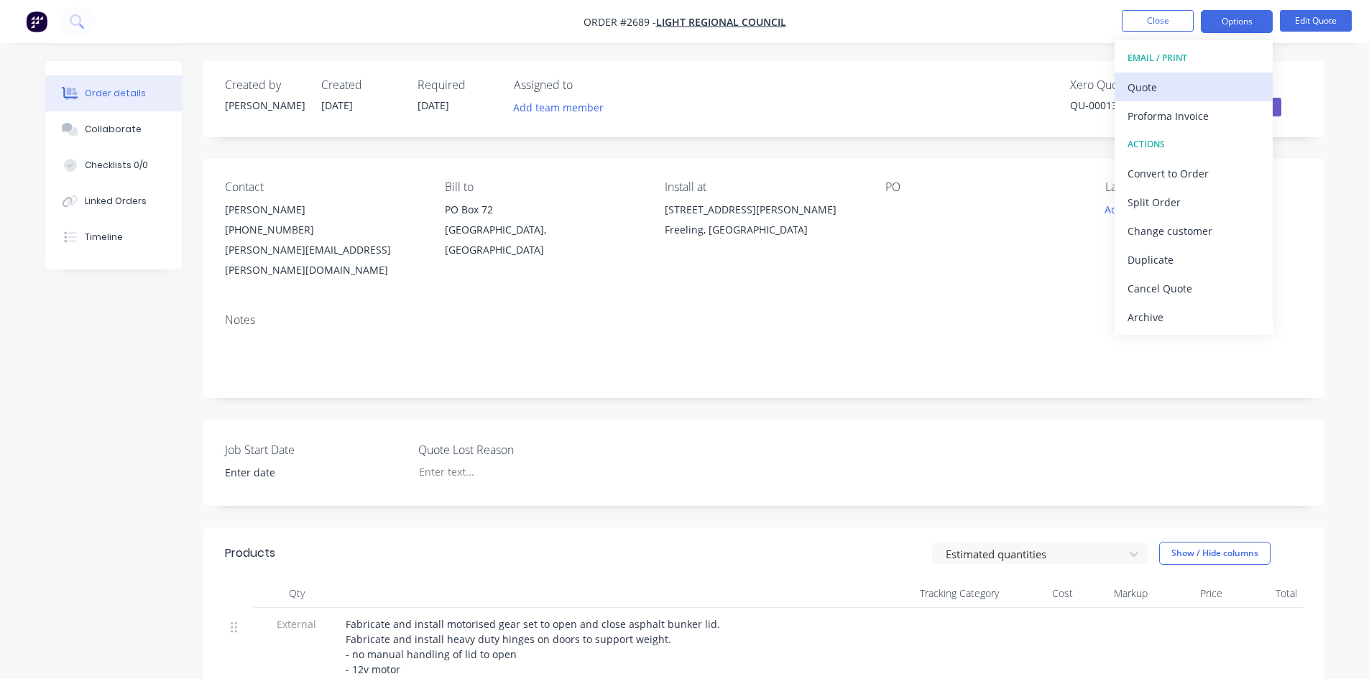
click at [1145, 93] on div "Quote" at bounding box center [1193, 87] width 132 height 21
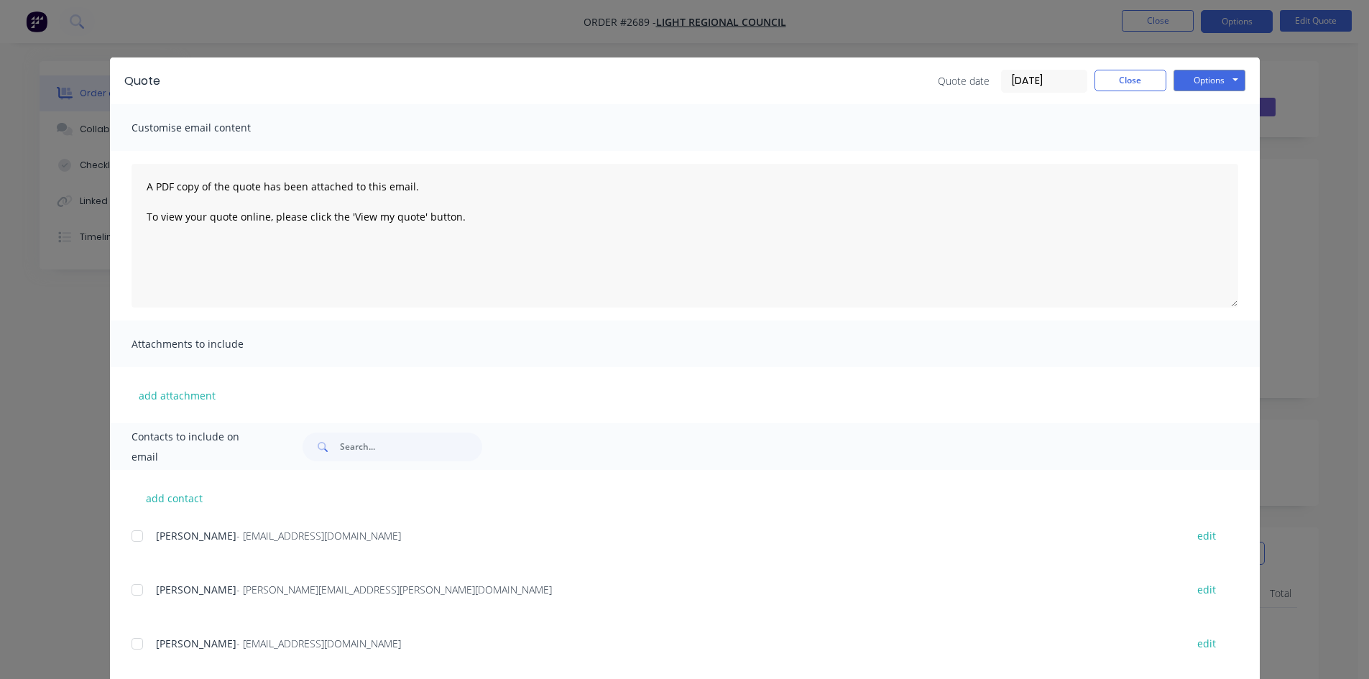
click at [135, 591] on div at bounding box center [137, 590] width 29 height 29
click at [1192, 86] on button "Options" at bounding box center [1209, 81] width 72 height 22
click at [1197, 156] on button "Email" at bounding box center [1219, 154] width 92 height 24
click at [1141, 78] on button "Close" at bounding box center [1130, 81] width 72 height 22
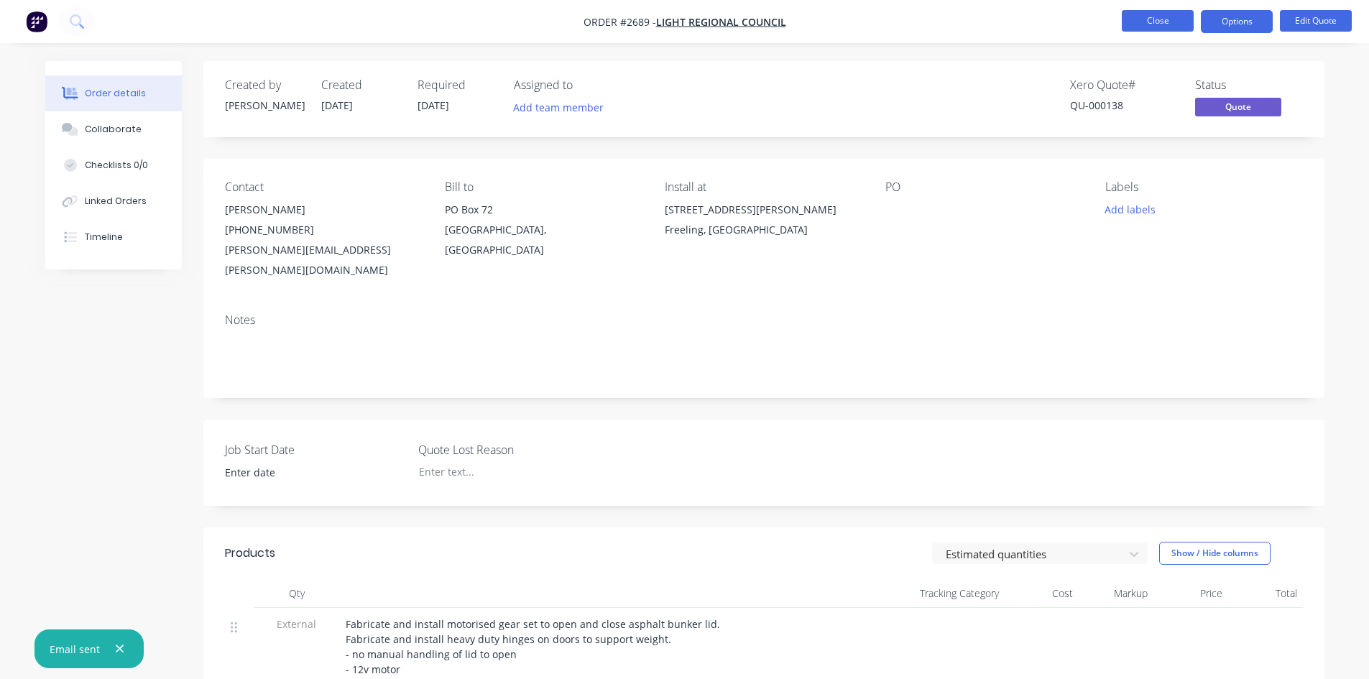
click at [1181, 22] on button "Close" at bounding box center [1158, 21] width 72 height 22
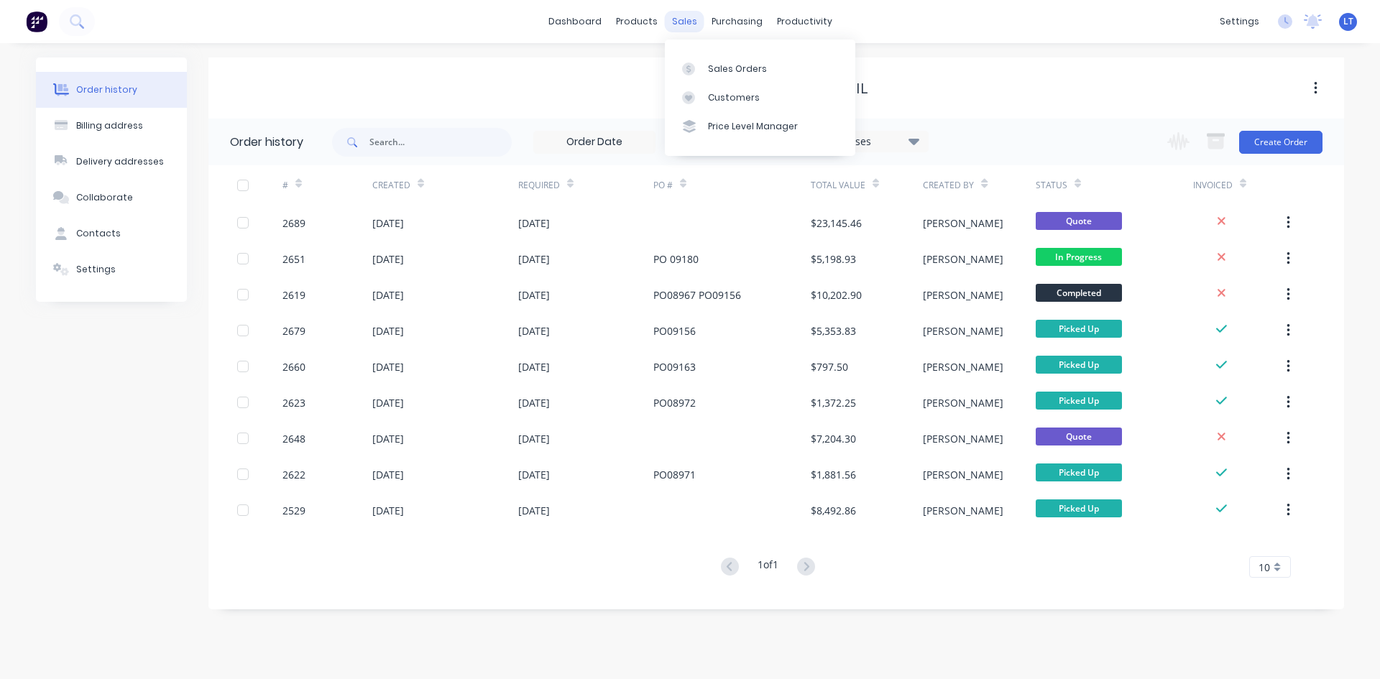
click at [698, 18] on div "sales" at bounding box center [685, 22] width 40 height 22
click at [727, 69] on div "Sales Orders" at bounding box center [737, 69] width 59 height 13
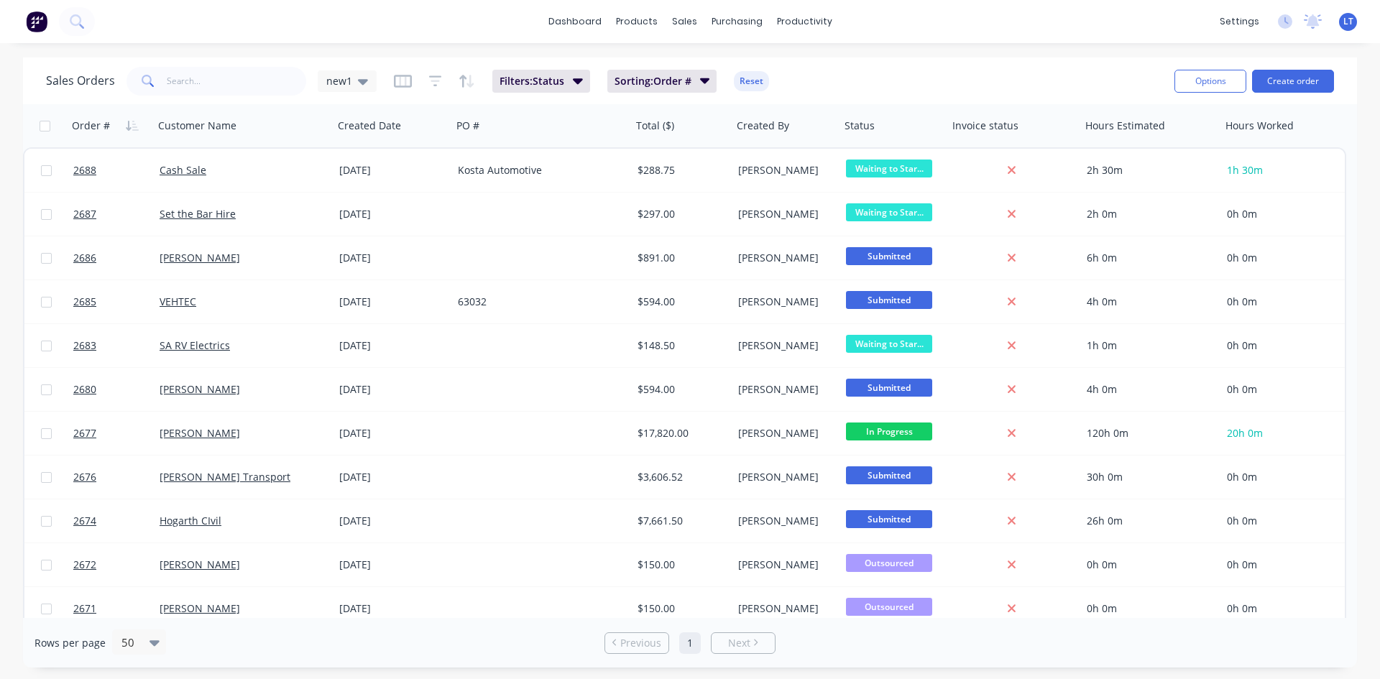
click at [368, 97] on div "Sales Orders new1 Filters: Status Sorting: Order # Reset" at bounding box center [604, 80] width 1117 height 35
click at [367, 90] on div "new1" at bounding box center [347, 81] width 59 height 22
click at [368, 290] on button "Quotes Only" at bounding box center [404, 290] width 164 height 17
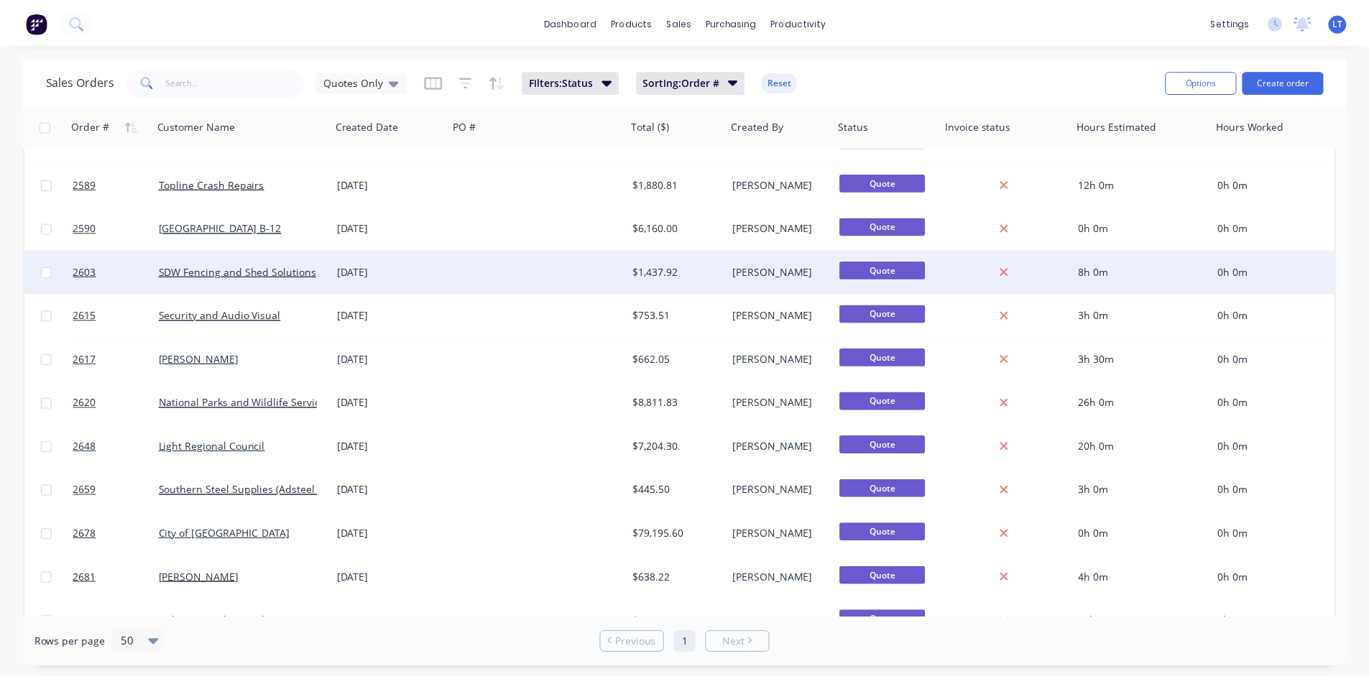
scroll to position [143, 0]
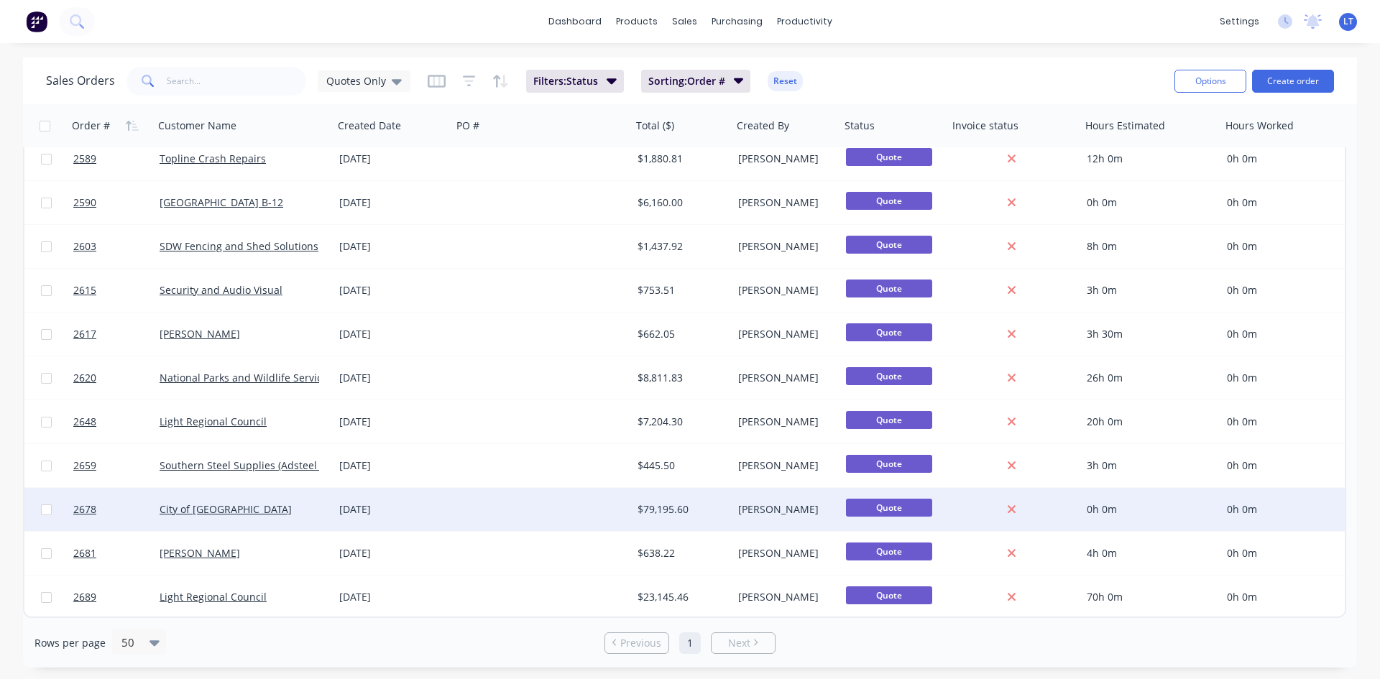
click at [483, 507] on div at bounding box center [542, 509] width 180 height 43
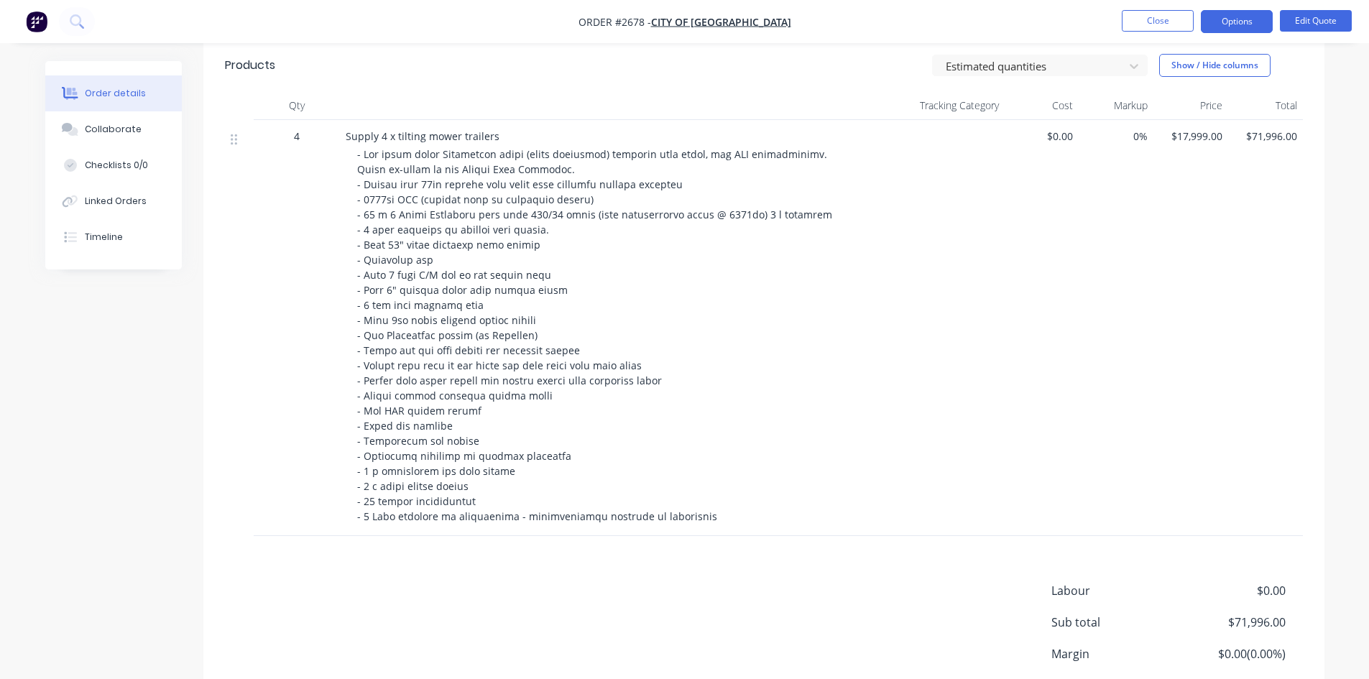
scroll to position [503, 0]
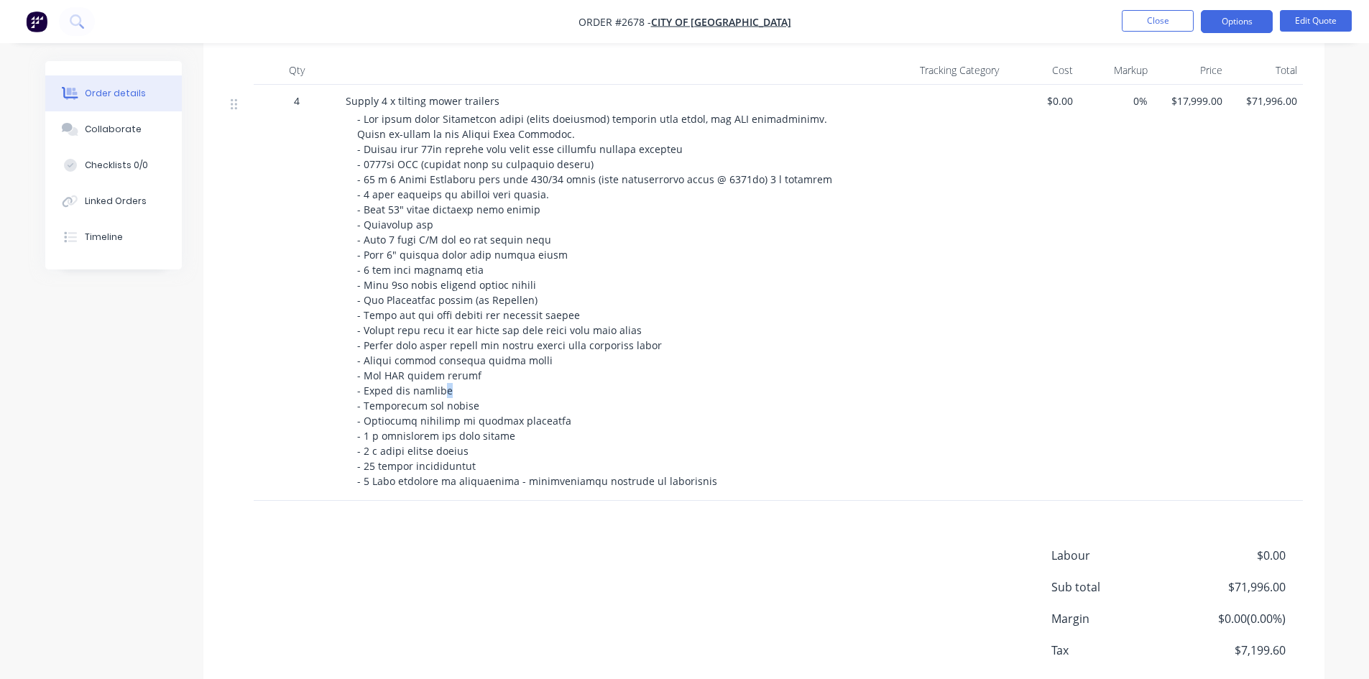
click at [448, 389] on div at bounding box center [597, 299] width 480 height 377
click at [1338, 24] on button "Edit Quote" at bounding box center [1316, 21] width 72 height 22
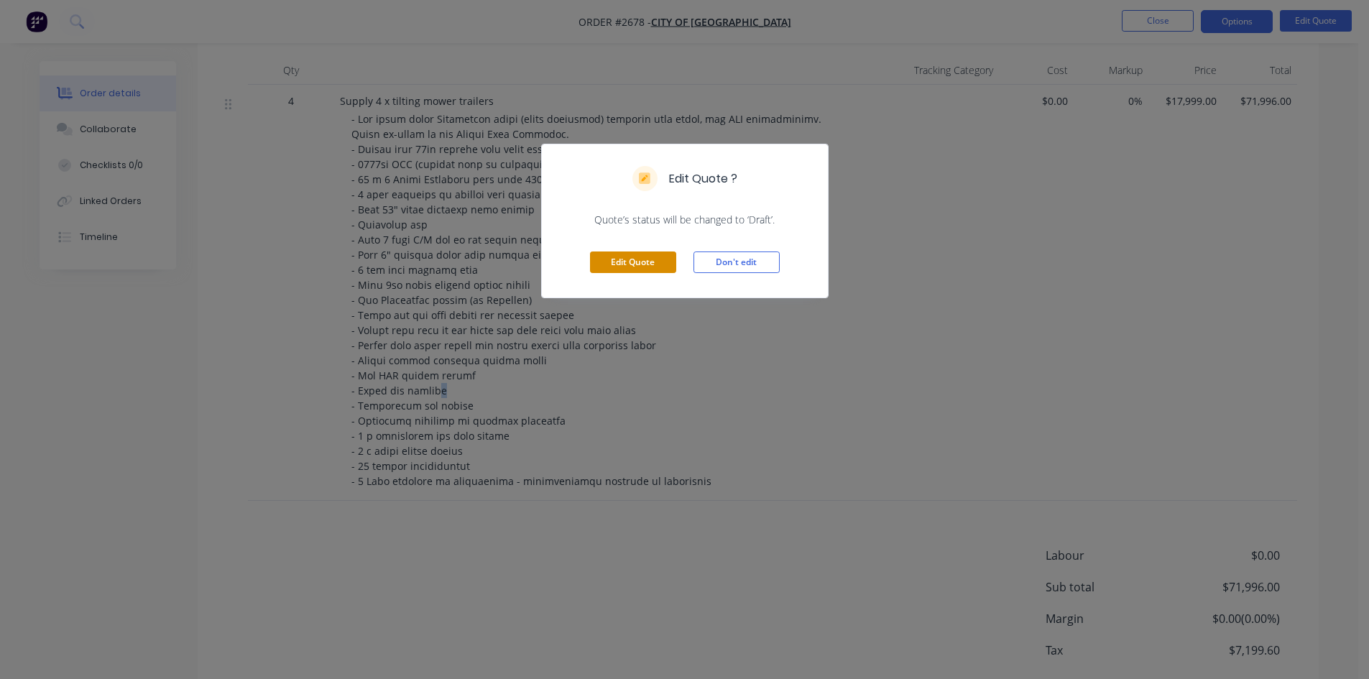
click at [645, 259] on button "Edit Quote" at bounding box center [633, 262] width 86 height 22
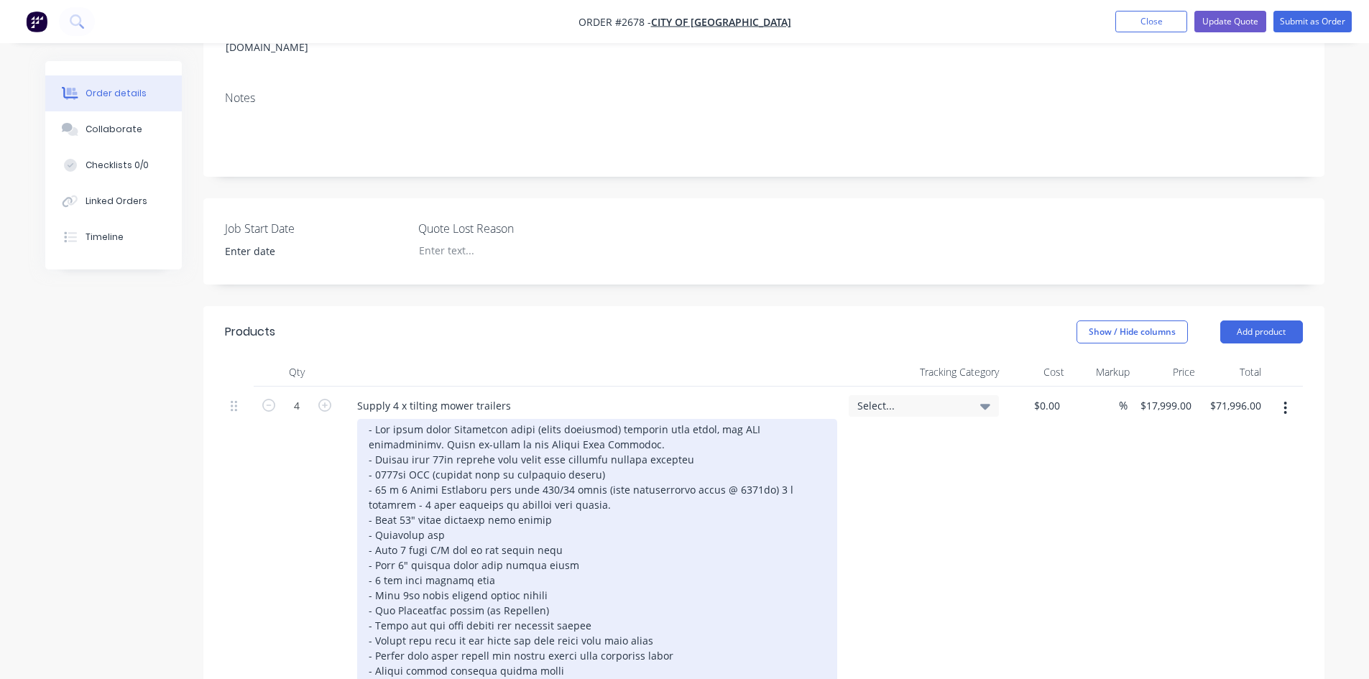
scroll to position [431, 0]
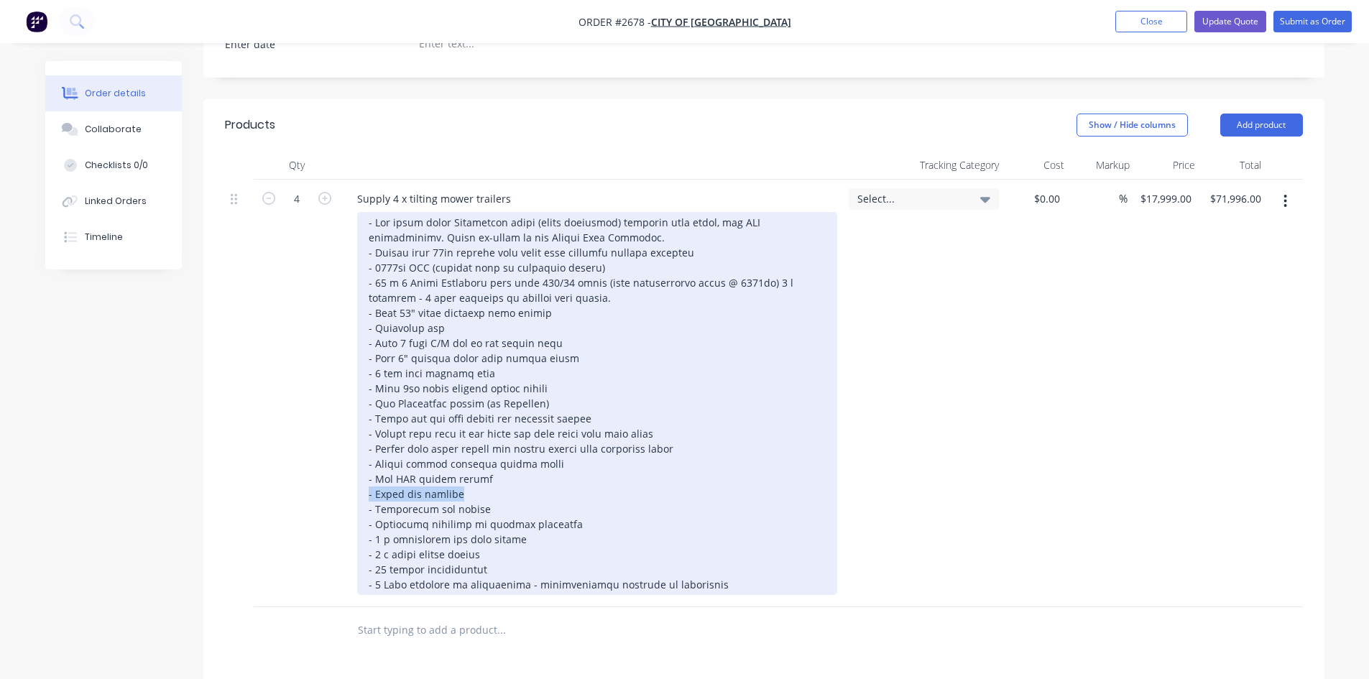
drag, startPoint x: 466, startPoint y: 476, endPoint x: 365, endPoint y: 471, distance: 100.7
click at [365, 471] on div at bounding box center [597, 403] width 480 height 383
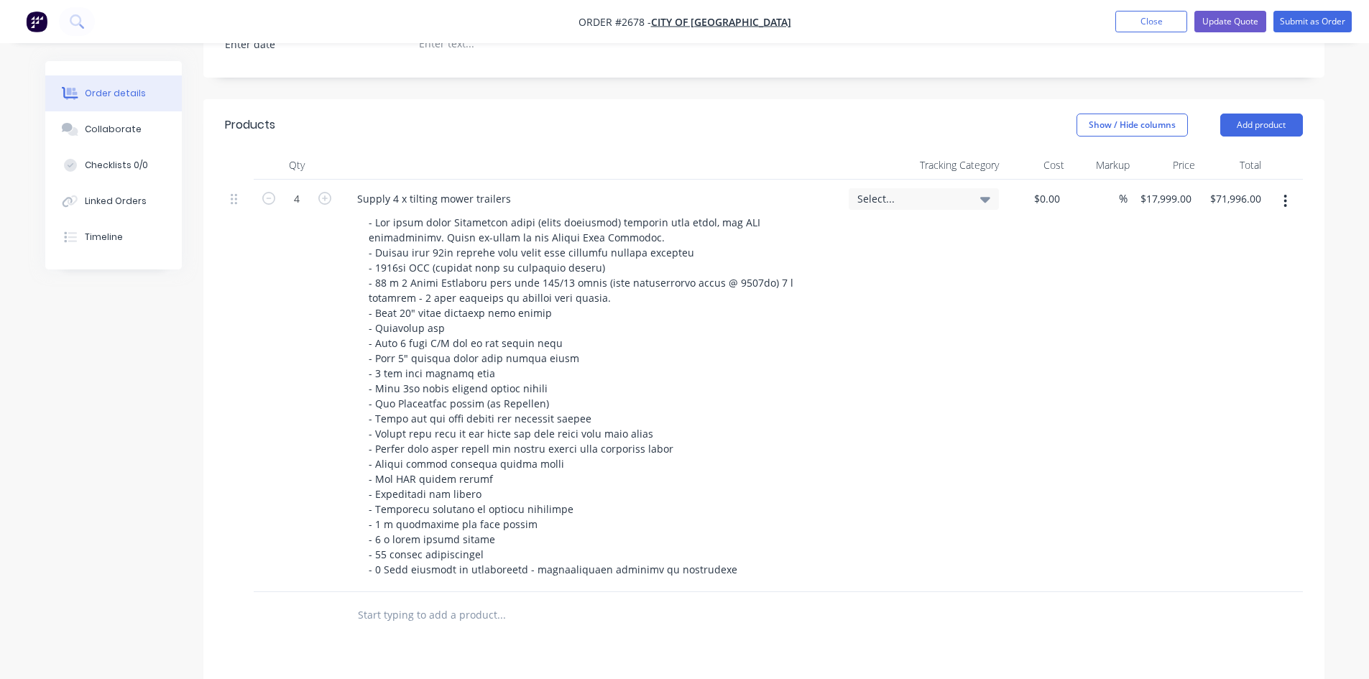
click at [984, 482] on div "Select..." at bounding box center [924, 386] width 162 height 412
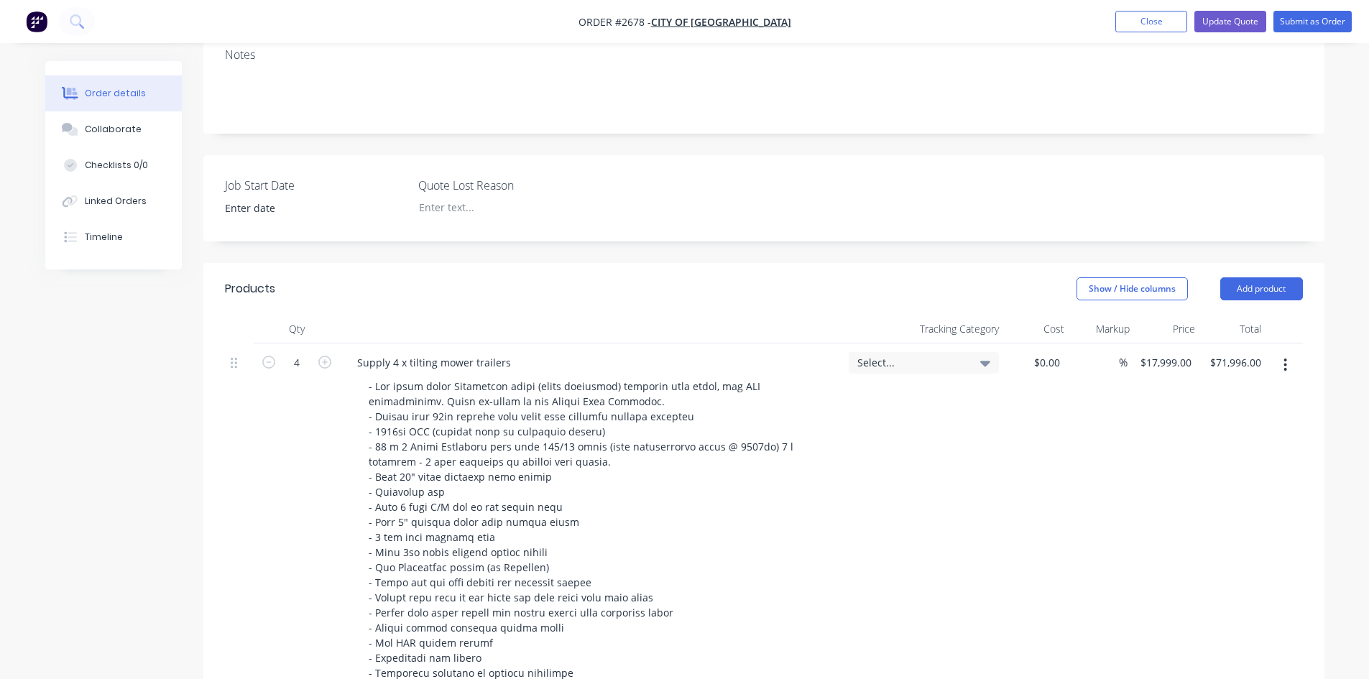
scroll to position [216, 0]
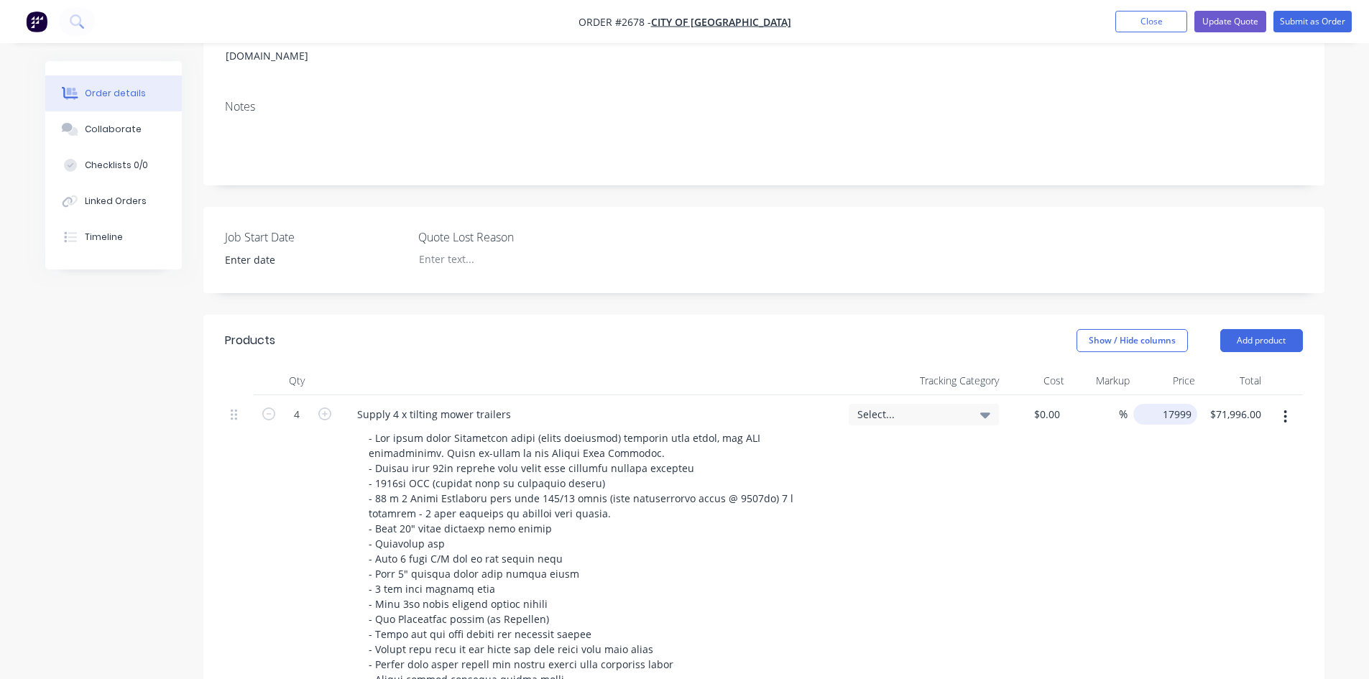
click at [1175, 404] on input "17999" at bounding box center [1168, 414] width 58 height 21
type input "1"
type input "$17,103.00"
type input "$68,412.00"
click at [1241, 530] on div "$68,412.00 $68,412.00" at bounding box center [1232, 601] width 70 height 412
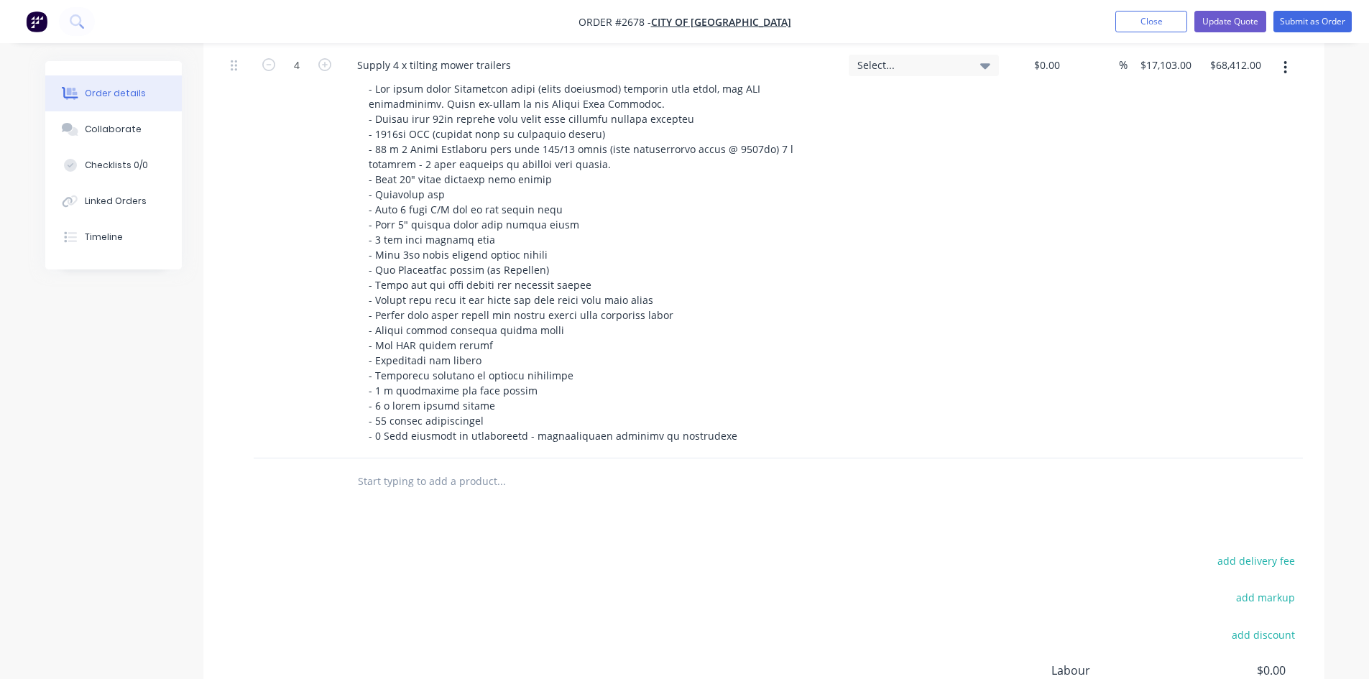
scroll to position [162, 0]
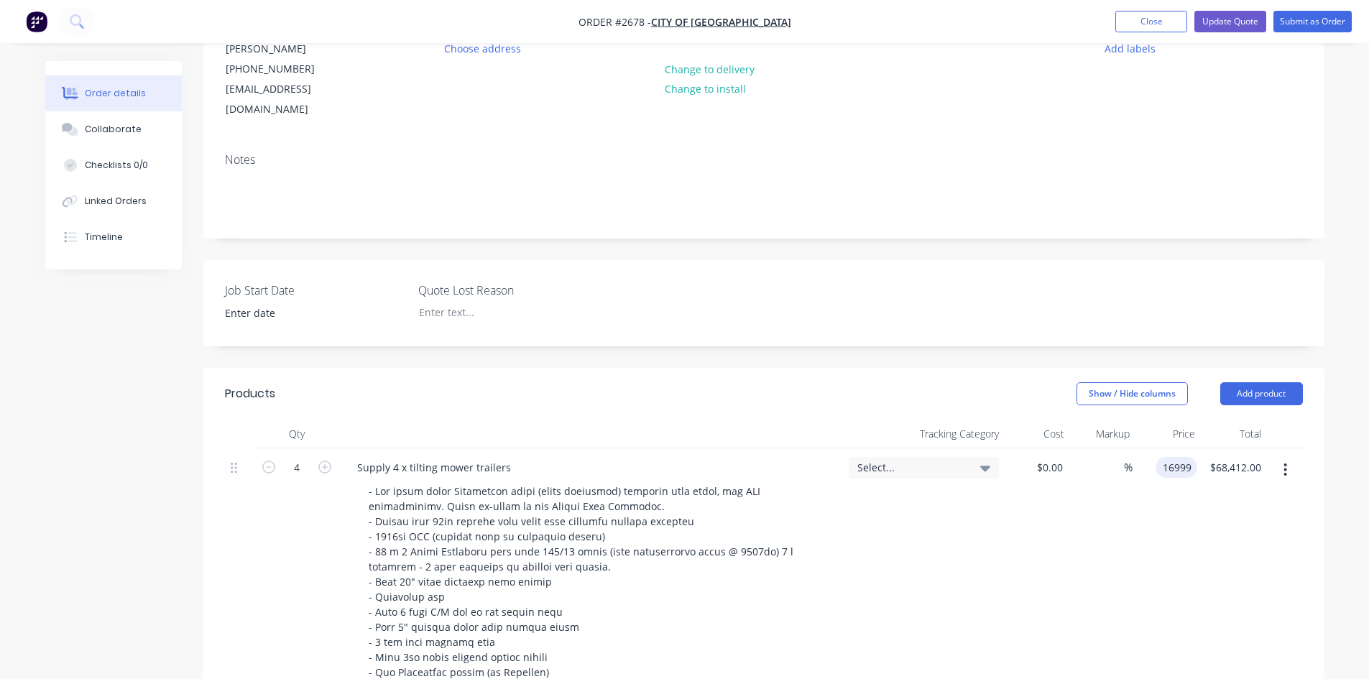
type input "$16,999.00"
type input "$67,996.00"
click at [1185, 538] on div "$16,999.00 $16,999.00" at bounding box center [1162, 654] width 70 height 412
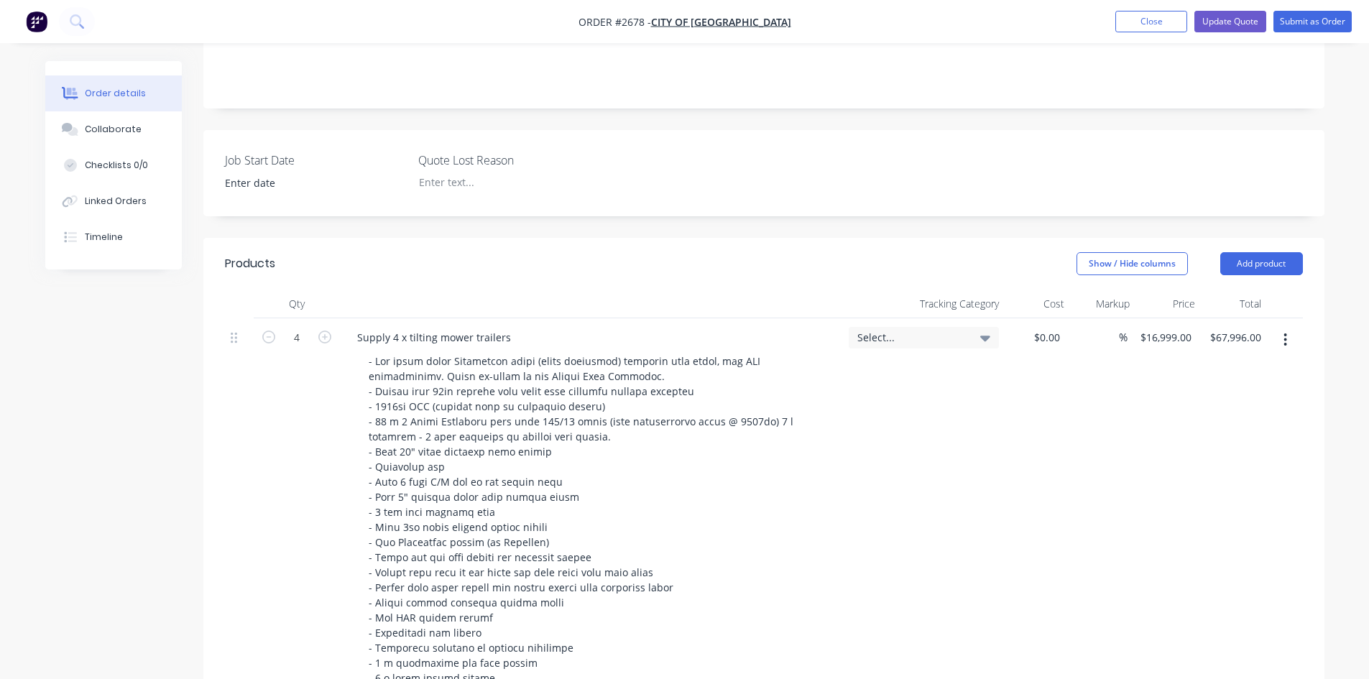
scroll to position [234, 0]
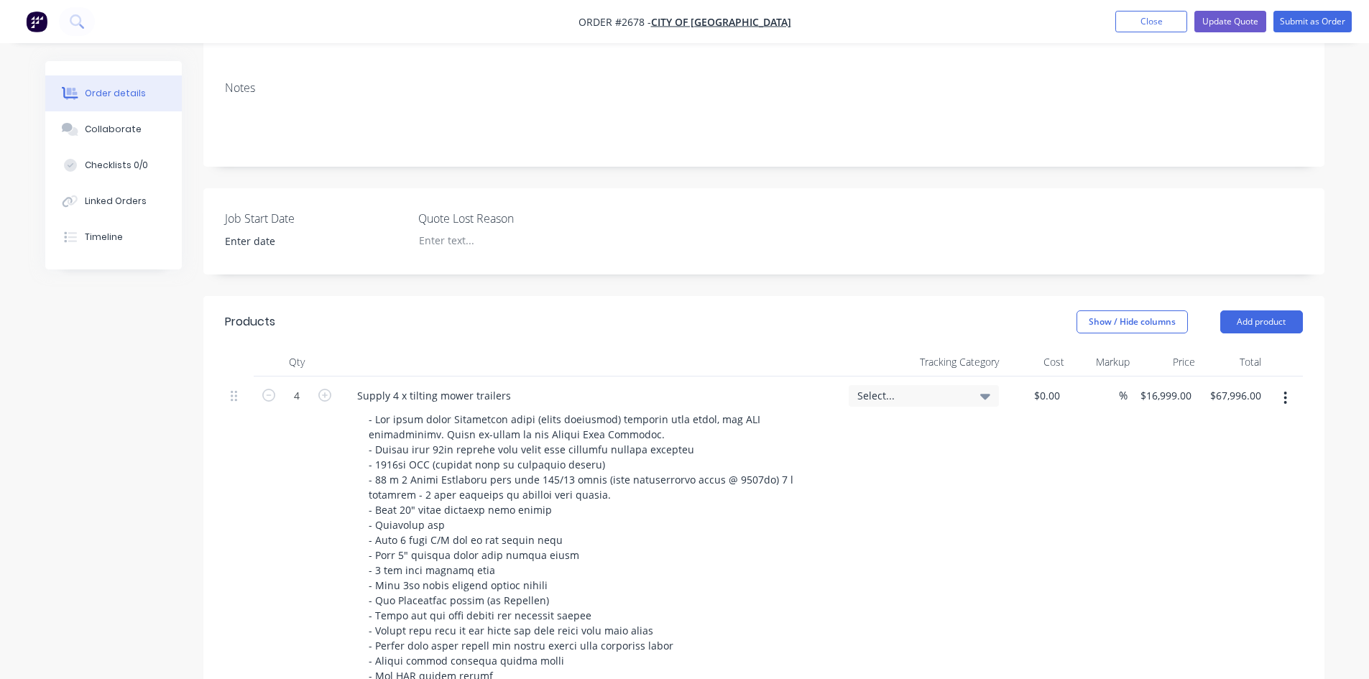
click at [1109, 507] on div "%" at bounding box center [1097, 583] width 62 height 412
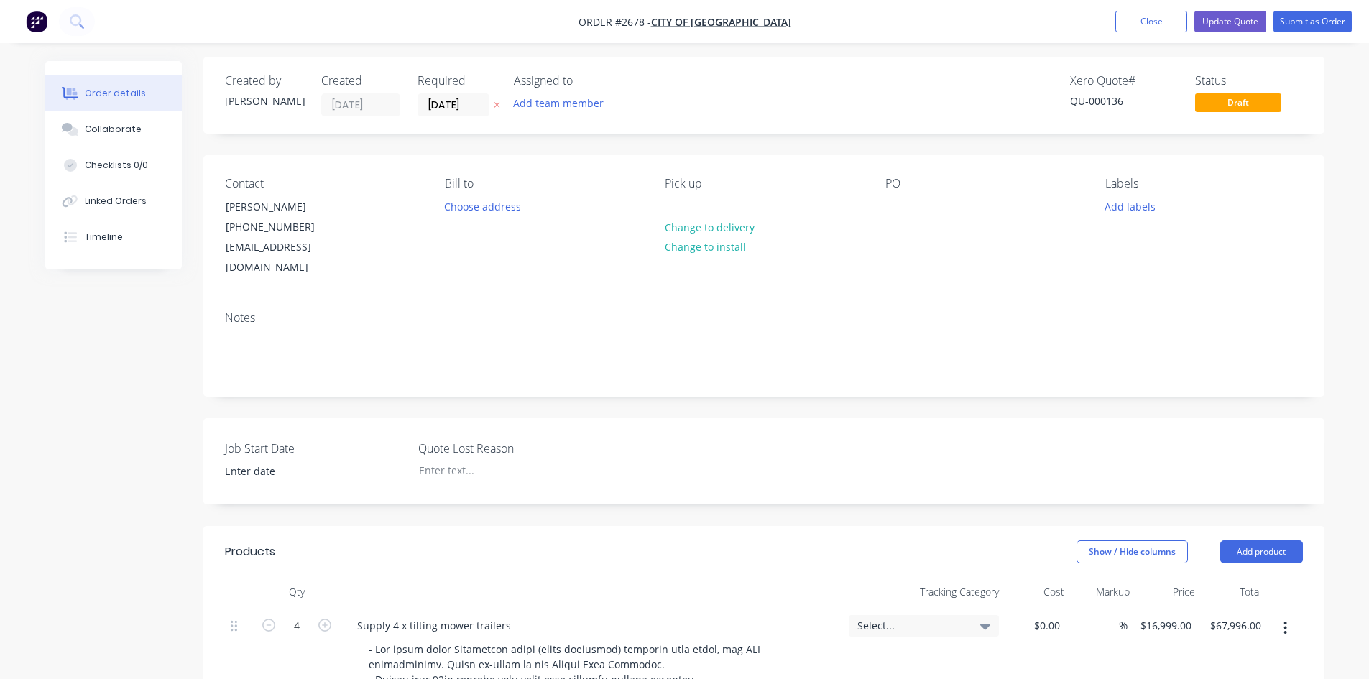
scroll to position [0, 0]
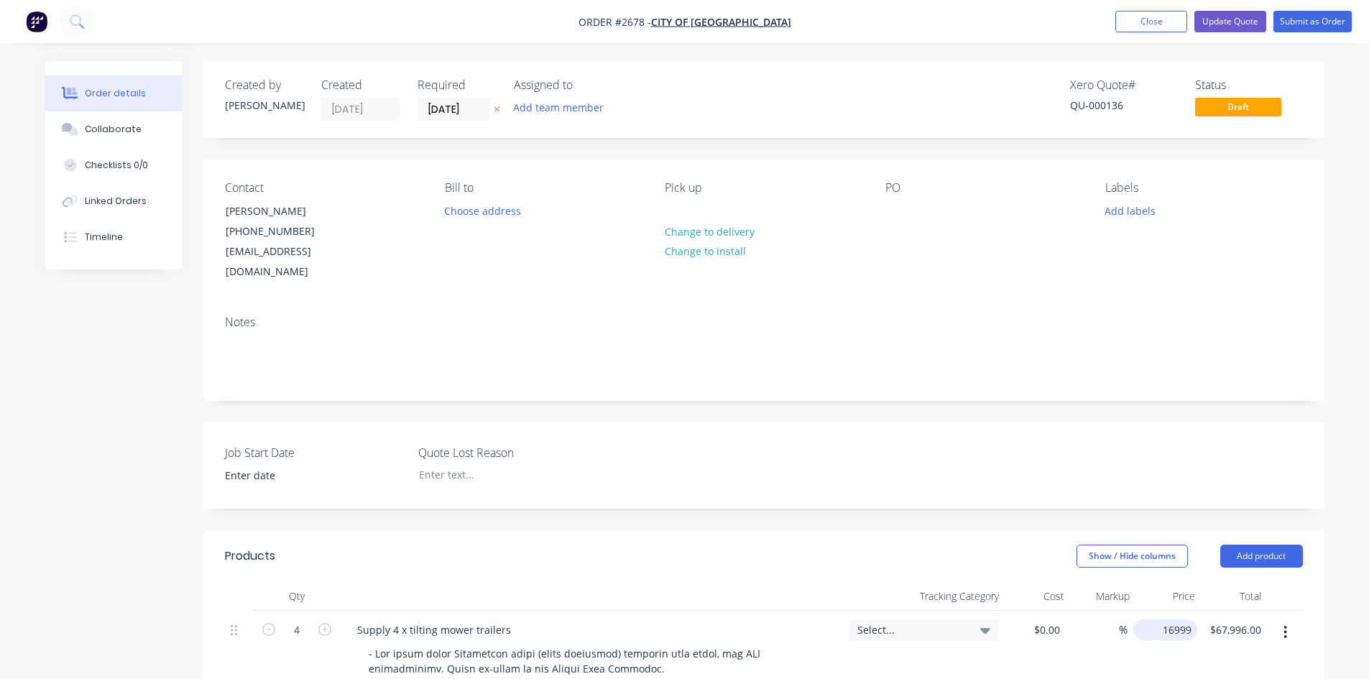
click at [1176, 619] on input "16999" at bounding box center [1168, 629] width 58 height 21
type input "1"
type input "$16,999.00"
click at [1242, 27] on button "Update Quote" at bounding box center [1230, 22] width 72 height 22
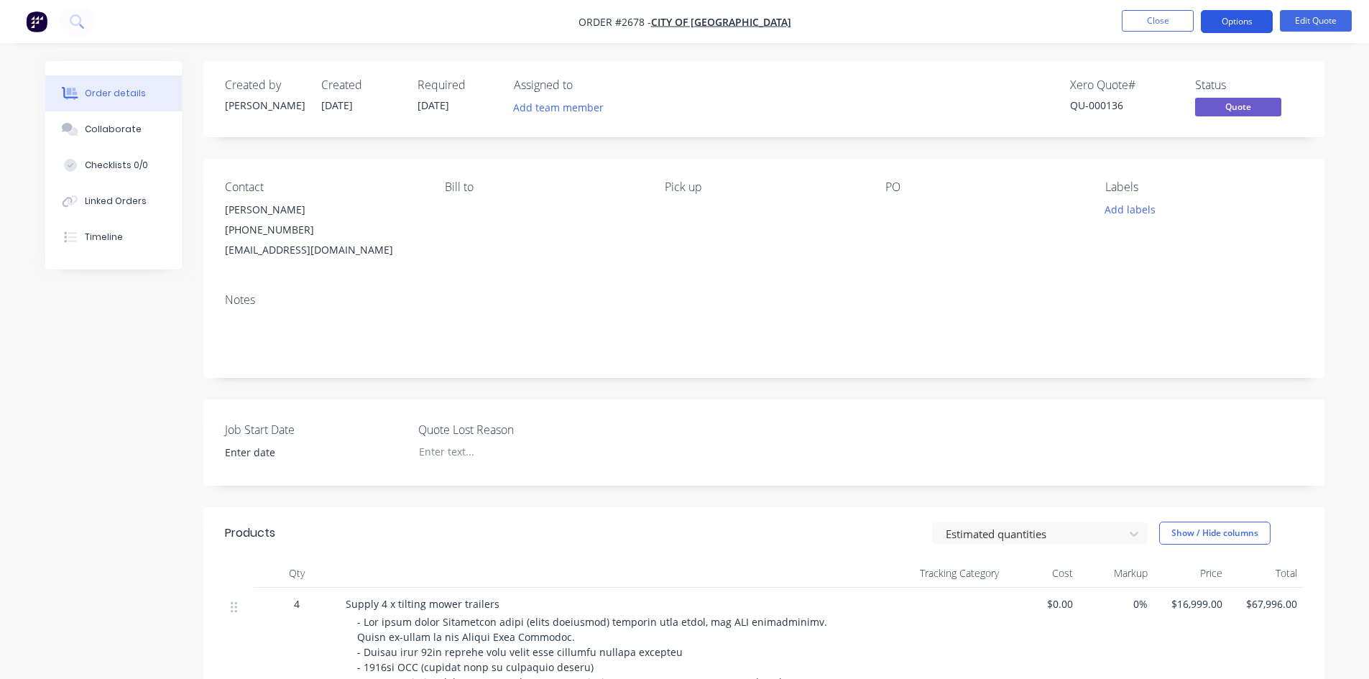
click at [1234, 23] on button "Options" at bounding box center [1237, 21] width 72 height 23
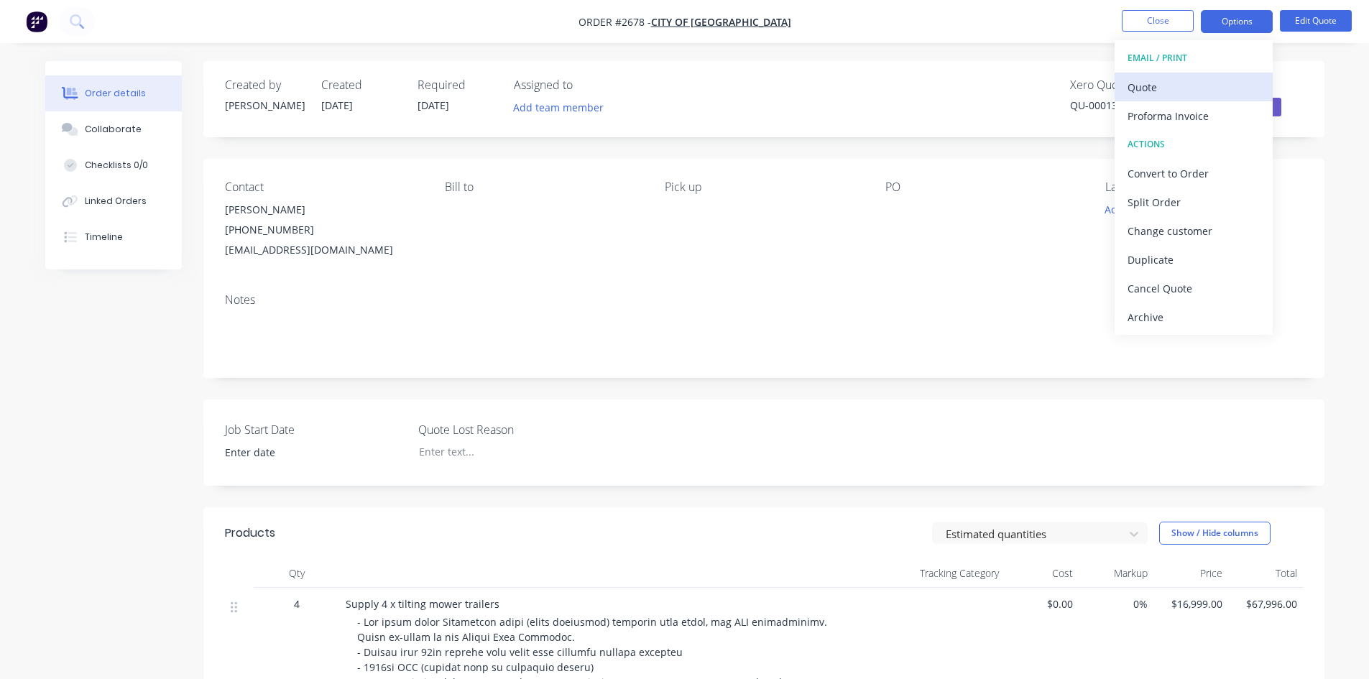
click at [1167, 86] on div "Quote" at bounding box center [1193, 87] width 132 height 21
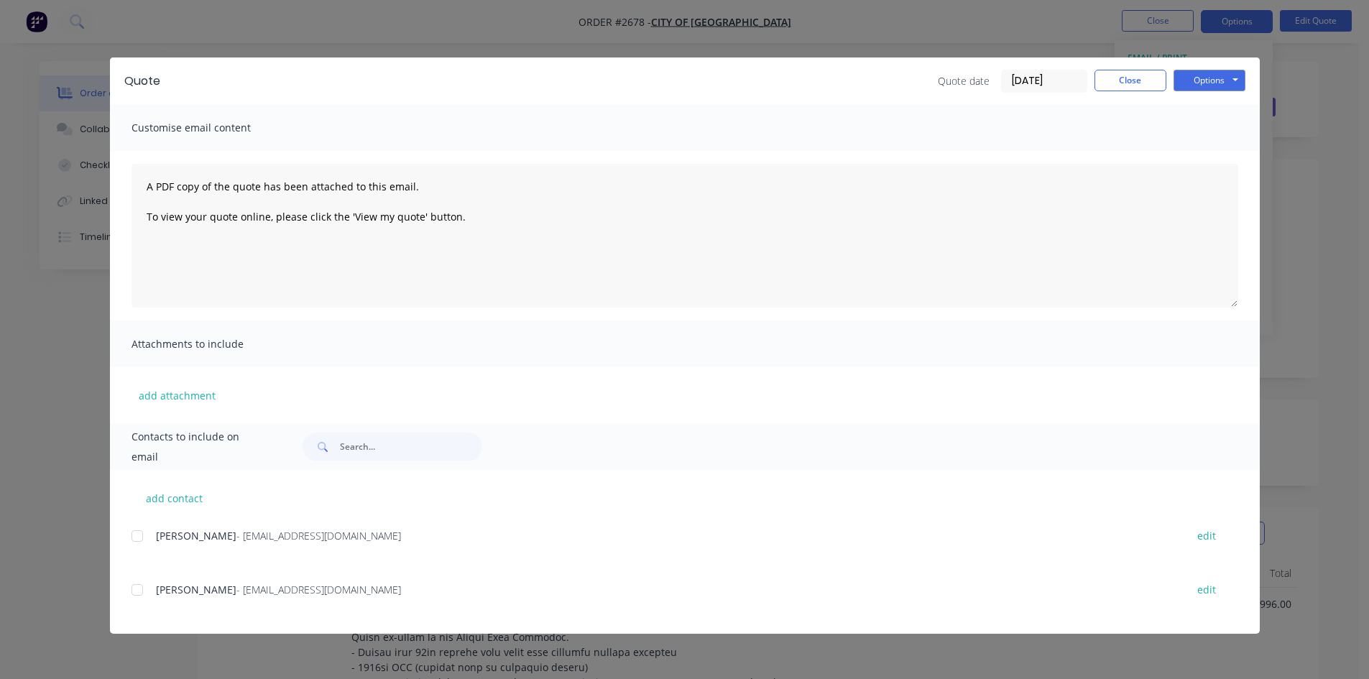
click at [135, 538] on div at bounding box center [137, 536] width 29 height 29
click at [134, 589] on div at bounding box center [137, 590] width 29 height 29
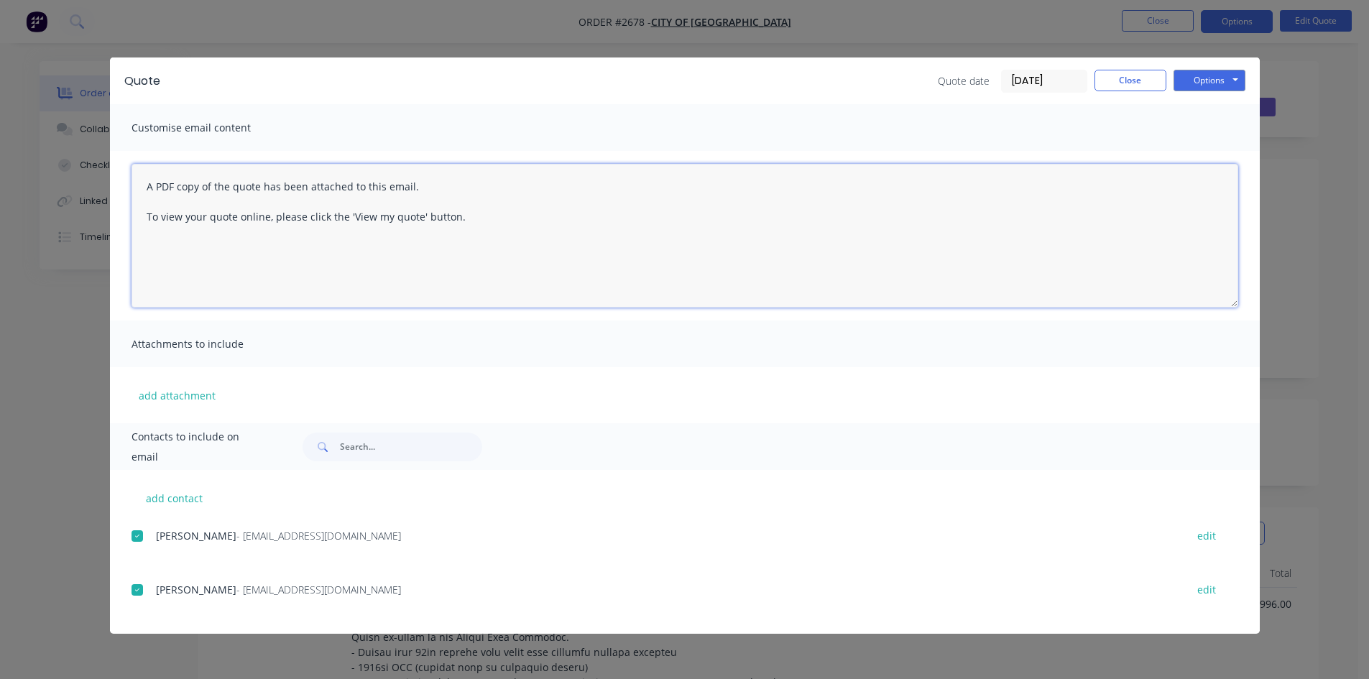
click at [140, 187] on textarea "A PDF copy of the quote has been attached to this email. To view your quote onl…" at bounding box center [684, 236] width 1107 height 144
click at [150, 181] on textarea "A PDF copy of the quote has been attached to this email. To view your quote onl…" at bounding box center [684, 236] width 1107 height 144
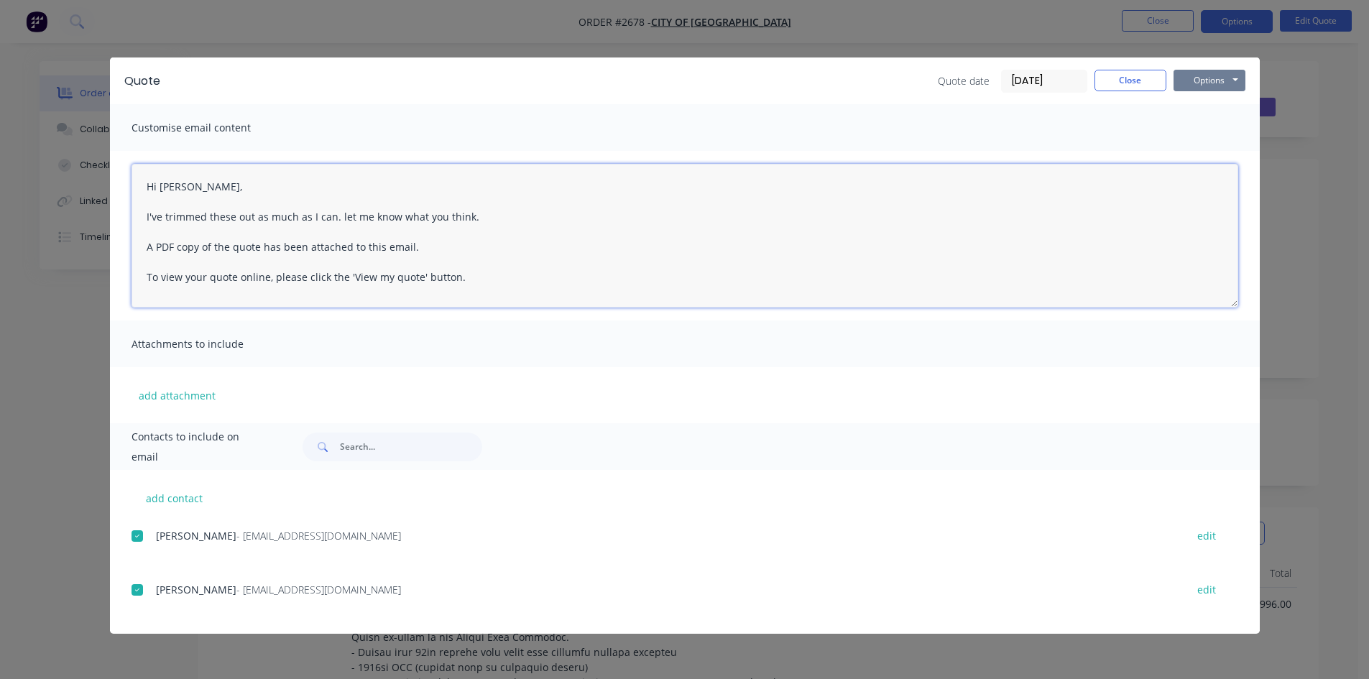
type textarea "Hi [PERSON_NAME], I've trimmed these out as much as I can. let me know what you…"
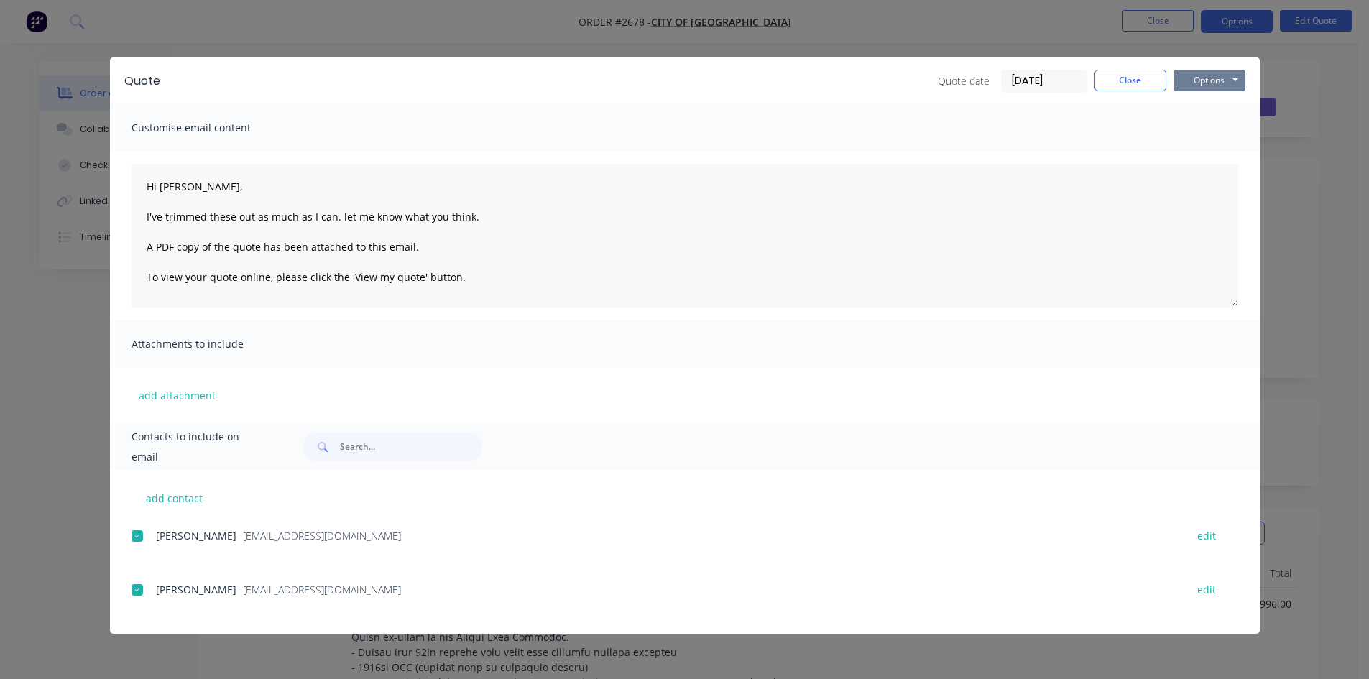
click at [1208, 76] on button "Options" at bounding box center [1209, 81] width 72 height 22
click at [1212, 154] on button "Email" at bounding box center [1219, 154] width 92 height 24
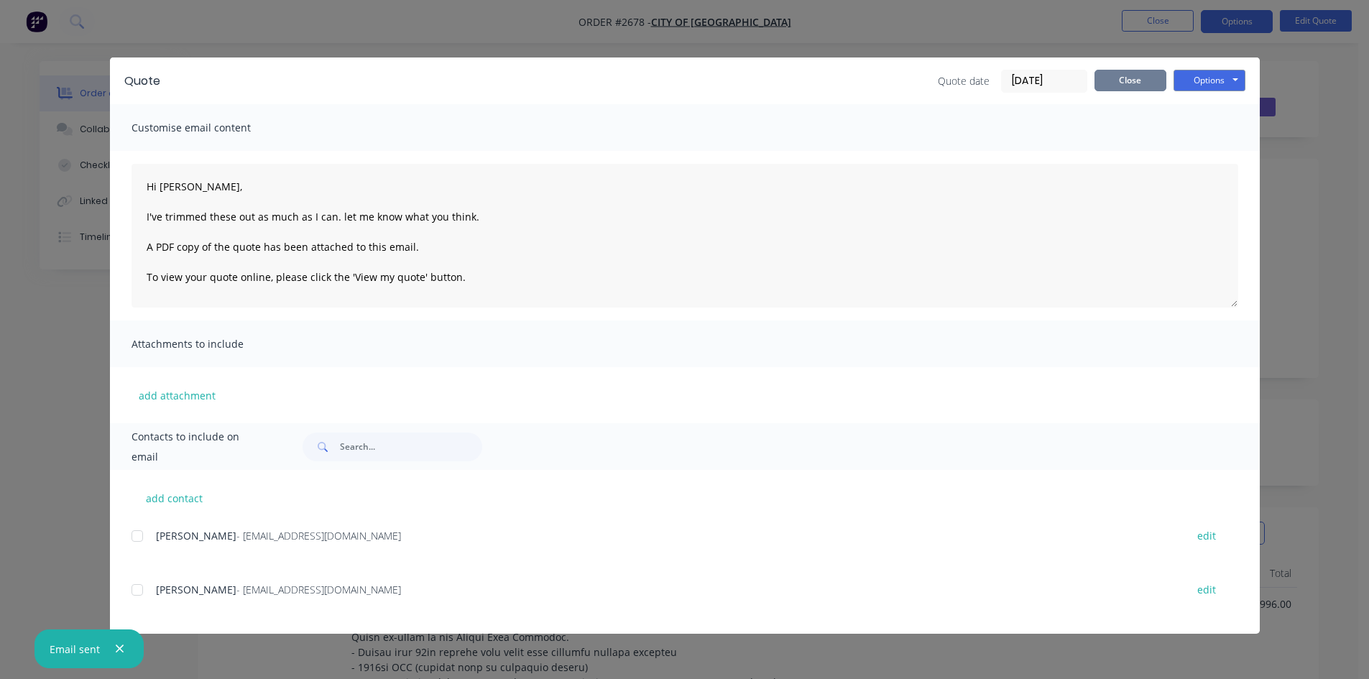
click at [1114, 79] on button "Close" at bounding box center [1130, 81] width 72 height 22
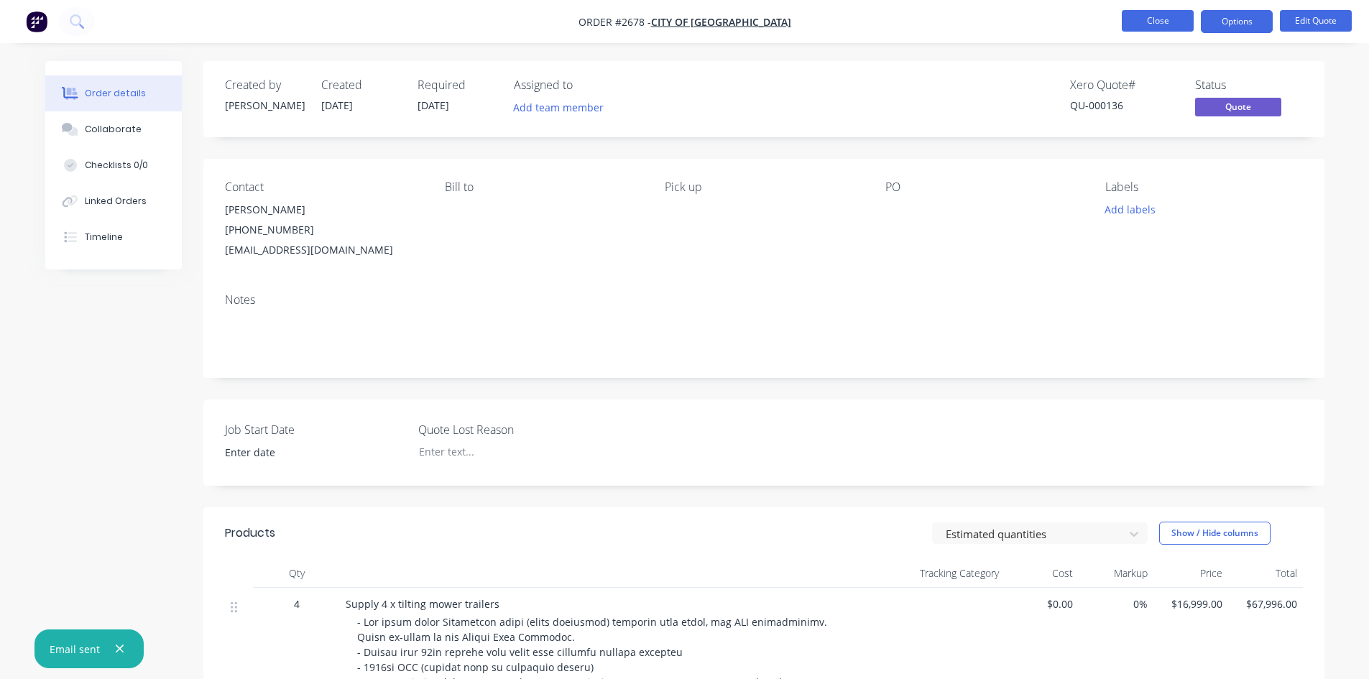
click at [1162, 14] on button "Close" at bounding box center [1158, 21] width 72 height 22
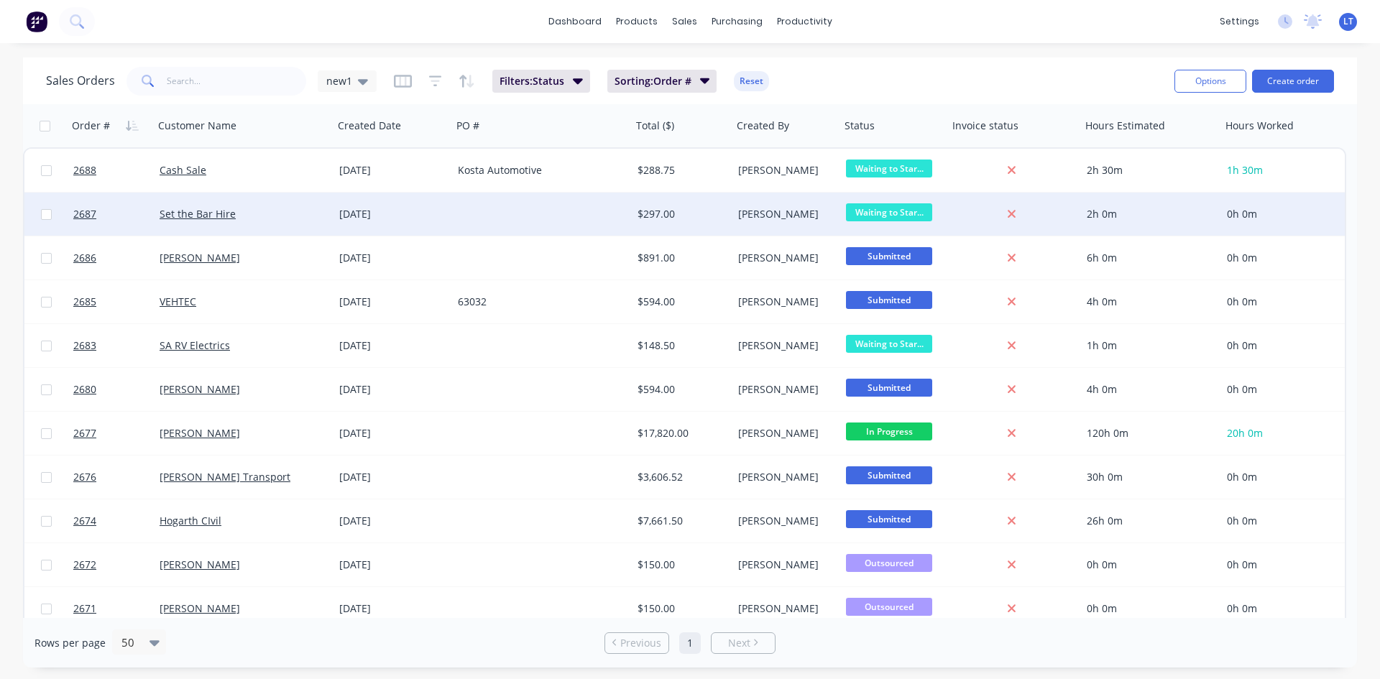
click at [525, 217] on div at bounding box center [542, 214] width 180 height 43
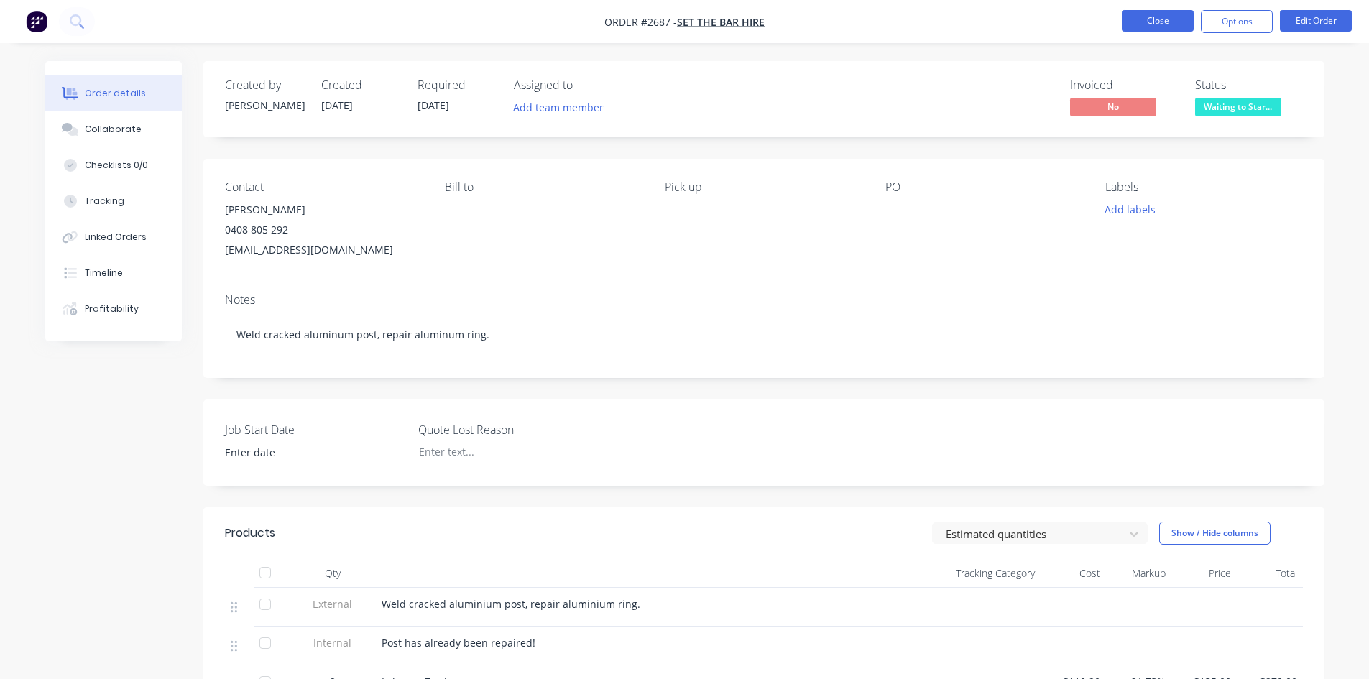
click at [1137, 22] on button "Close" at bounding box center [1158, 21] width 72 height 22
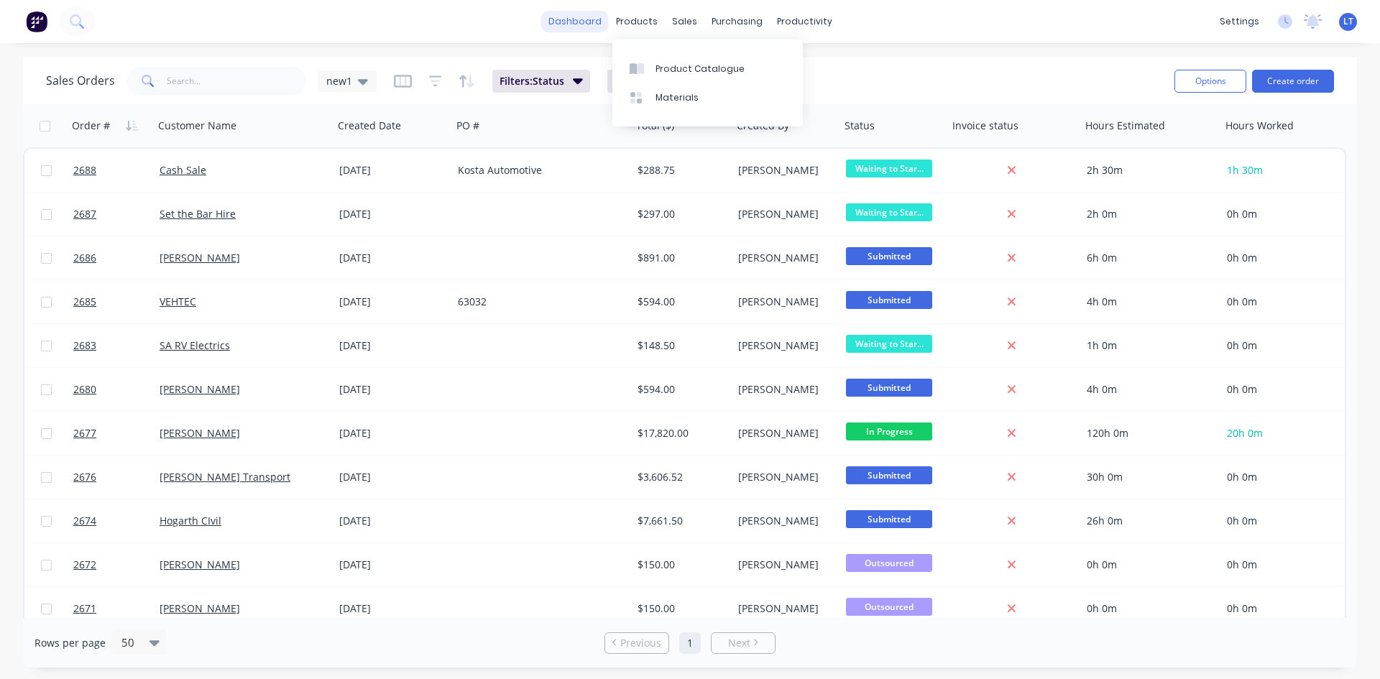
click at [600, 23] on link "dashboard" at bounding box center [575, 22] width 68 height 22
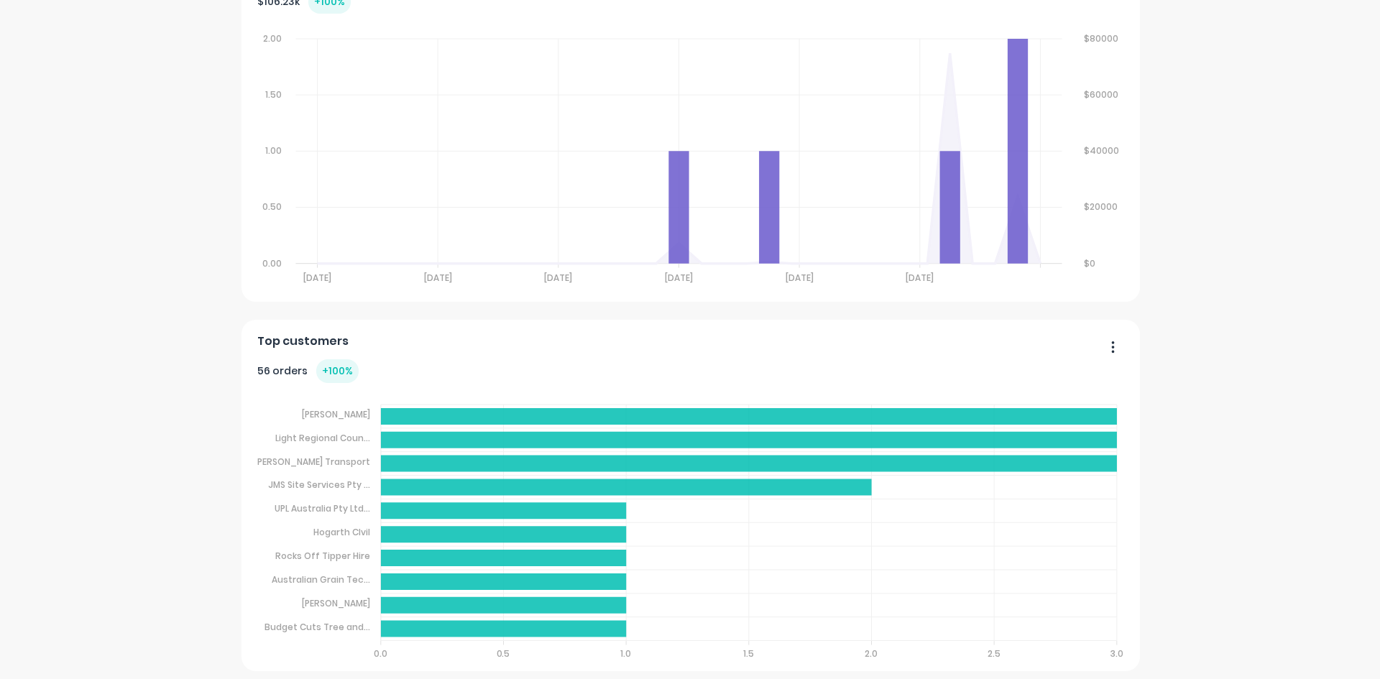
scroll to position [512, 0]
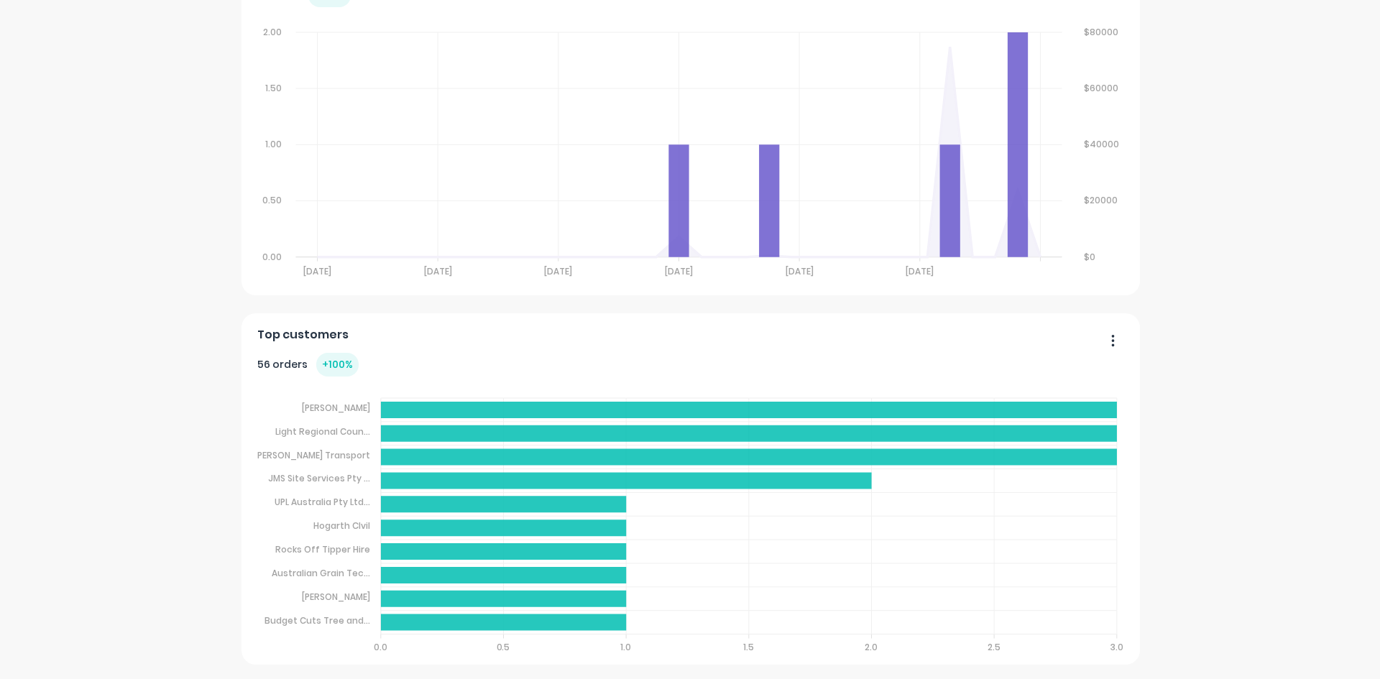
click at [1111, 339] on icon "button" at bounding box center [1113, 340] width 4 height 14
click at [1111, 338] on icon "button" at bounding box center [1113, 340] width 4 height 14
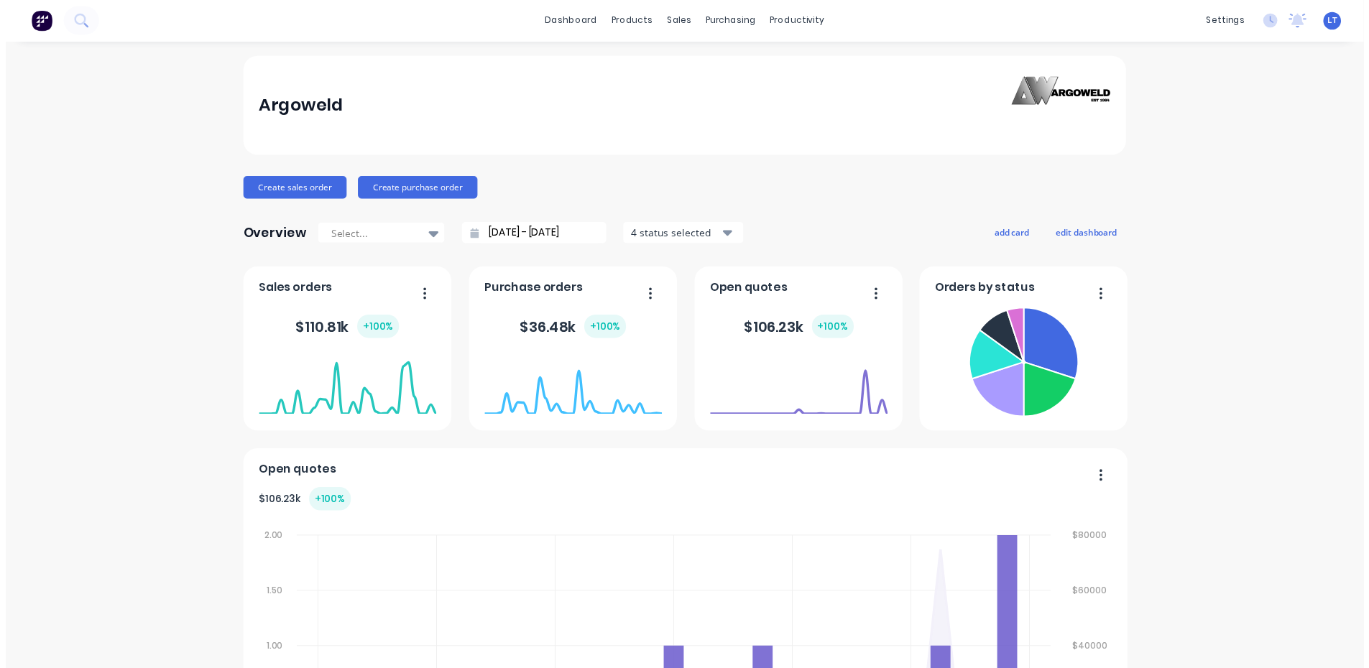
scroll to position [0, 0]
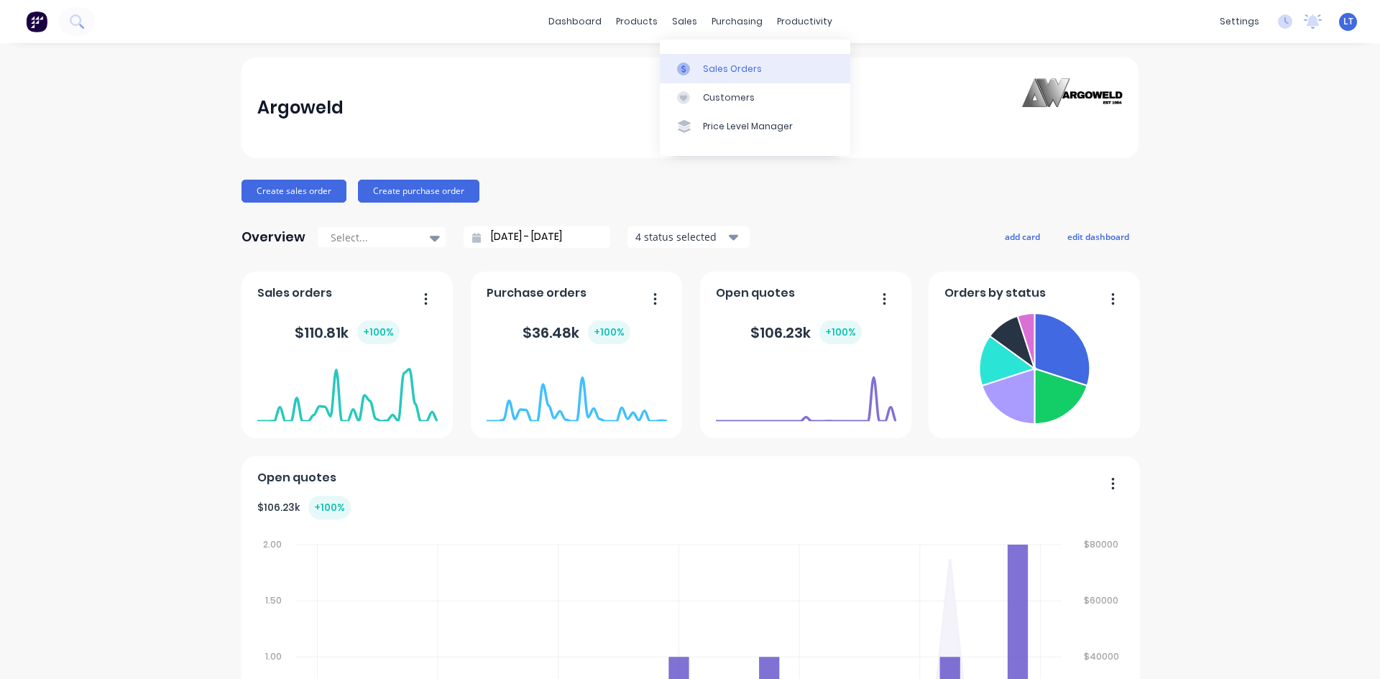
click at [722, 74] on div "Sales Orders" at bounding box center [732, 69] width 59 height 13
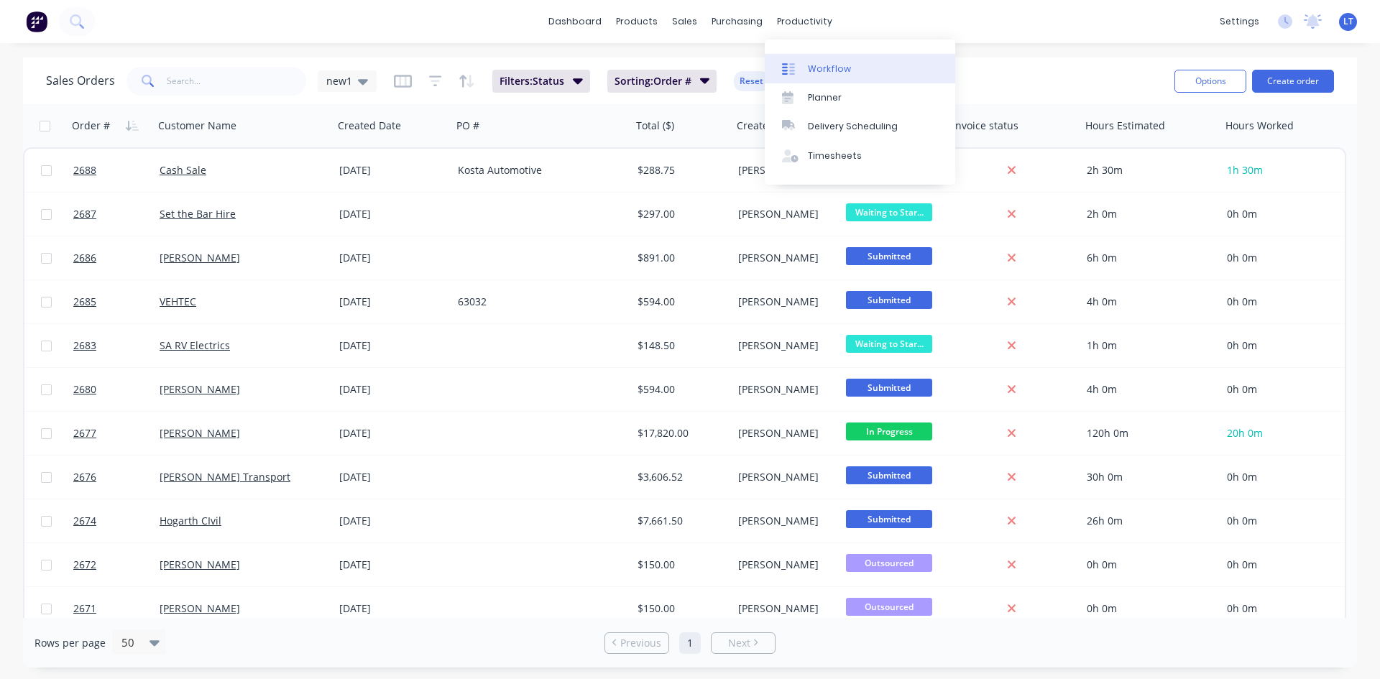
click at [830, 63] on div "Workflow" at bounding box center [829, 69] width 43 height 13
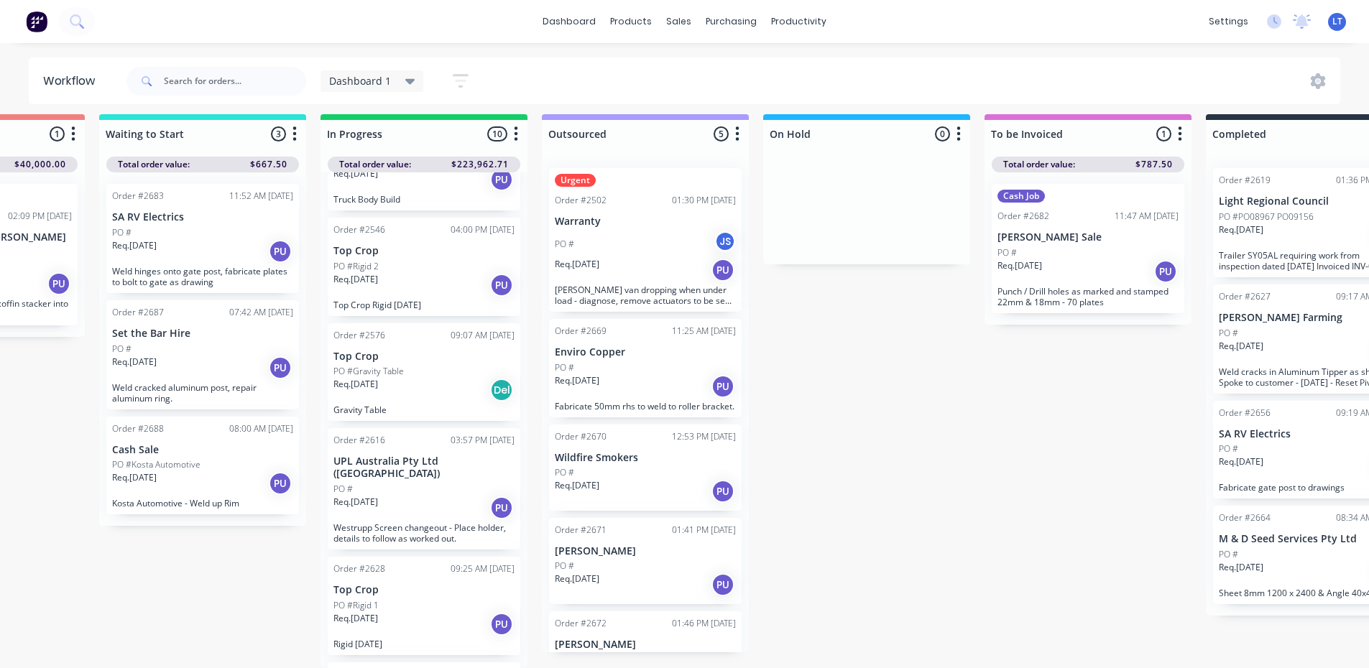
scroll to position [19, 374]
click at [575, 176] on div "Urgent Order #2502 01:30 PM [DATE] Warranty PO # JS Req. [DATE] PU [PERSON_NAME…" at bounding box center [646, 240] width 193 height 144
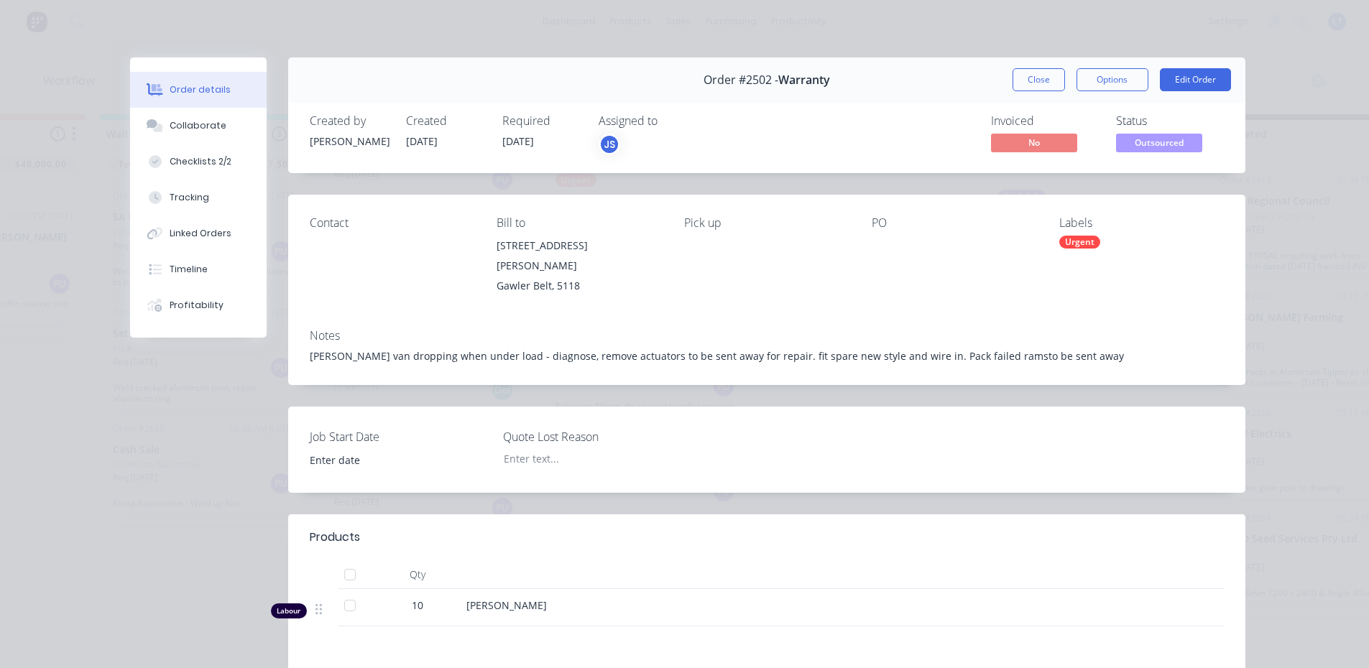
click at [1074, 239] on div "Urgent" at bounding box center [1079, 242] width 41 height 13
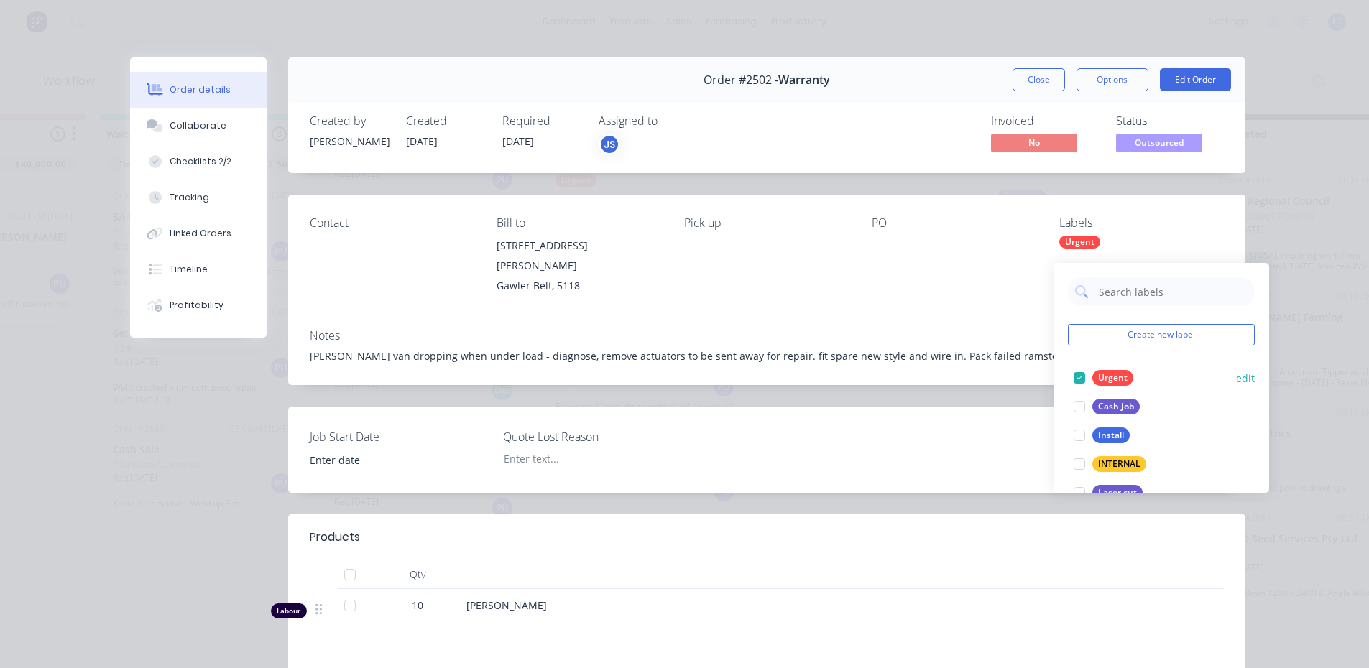
click at [1079, 370] on div at bounding box center [1079, 378] width 29 height 29
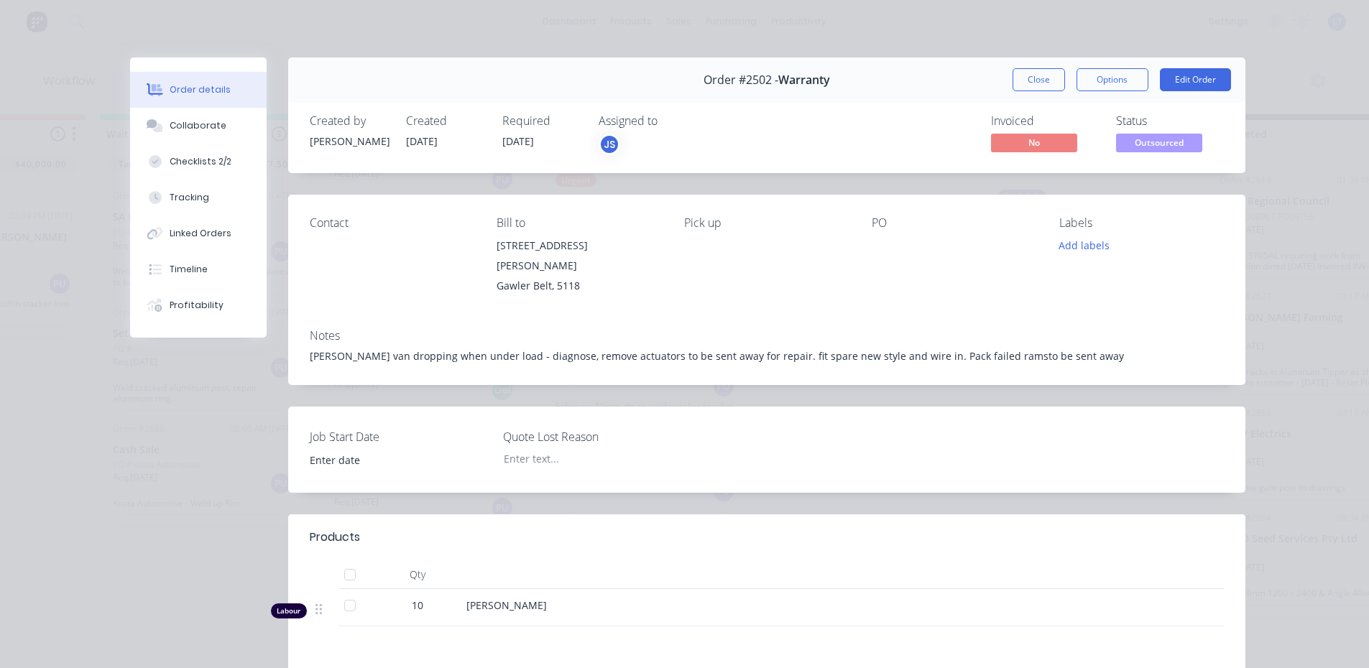
click at [998, 29] on div "Order details Collaborate Checklists 2/2 Tracking Linked Orders Timeline Profit…" at bounding box center [684, 334] width 1369 height 668
click at [1024, 79] on button "Close" at bounding box center [1038, 79] width 52 height 23
